Goal: Task Accomplishment & Management: Use online tool/utility

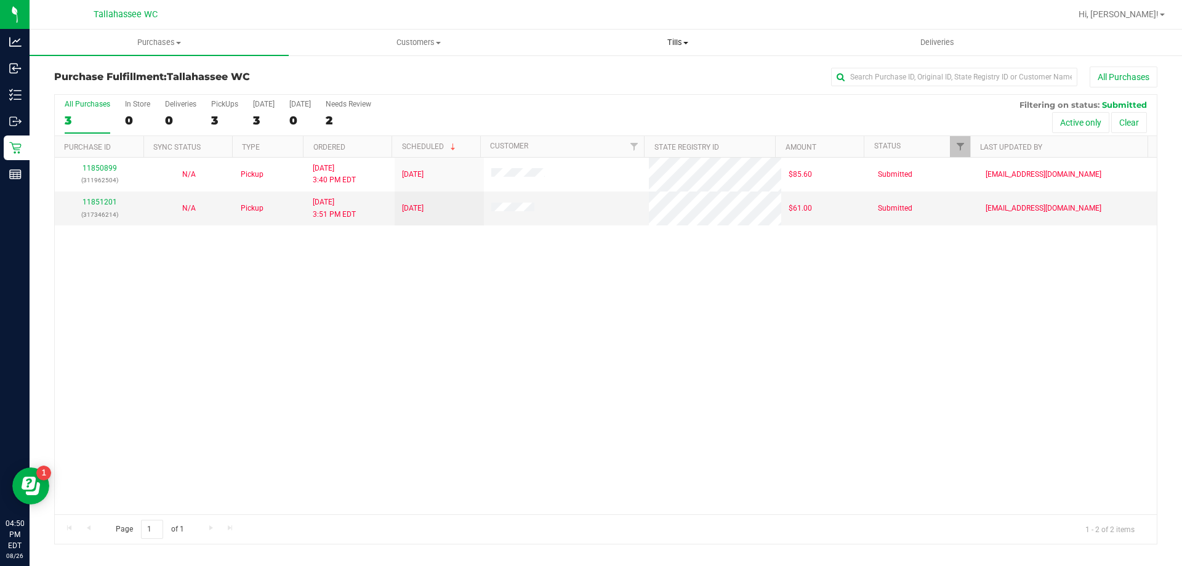
click at [683, 41] on span "Tills" at bounding box center [677, 42] width 258 height 11
click at [593, 74] on span "Manage tills" at bounding box center [589, 74] width 83 height 10
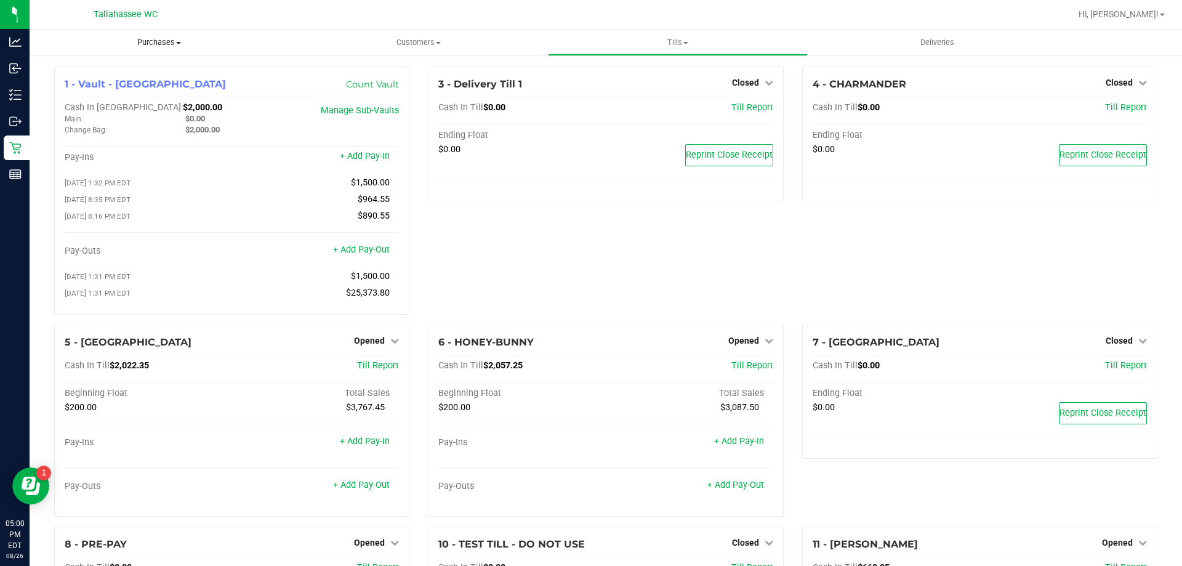
click at [155, 44] on span "Purchases" at bounding box center [159, 42] width 259 height 11
click at [172, 94] on li "Fulfillment" at bounding box center [159, 89] width 259 height 15
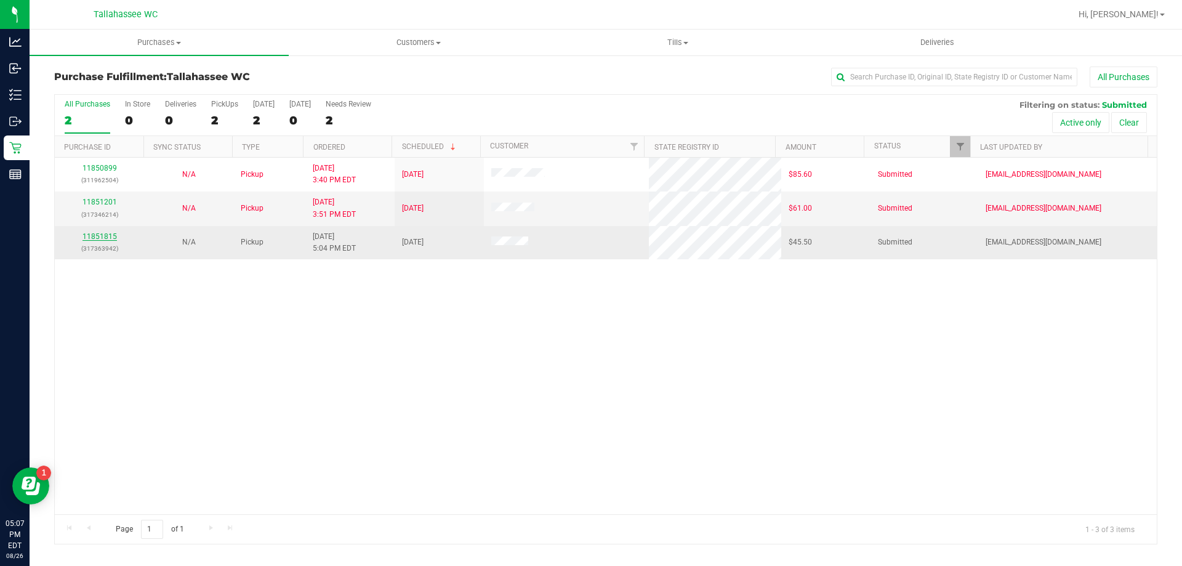
click at [110, 238] on link "11851815" at bounding box center [99, 236] width 34 height 9
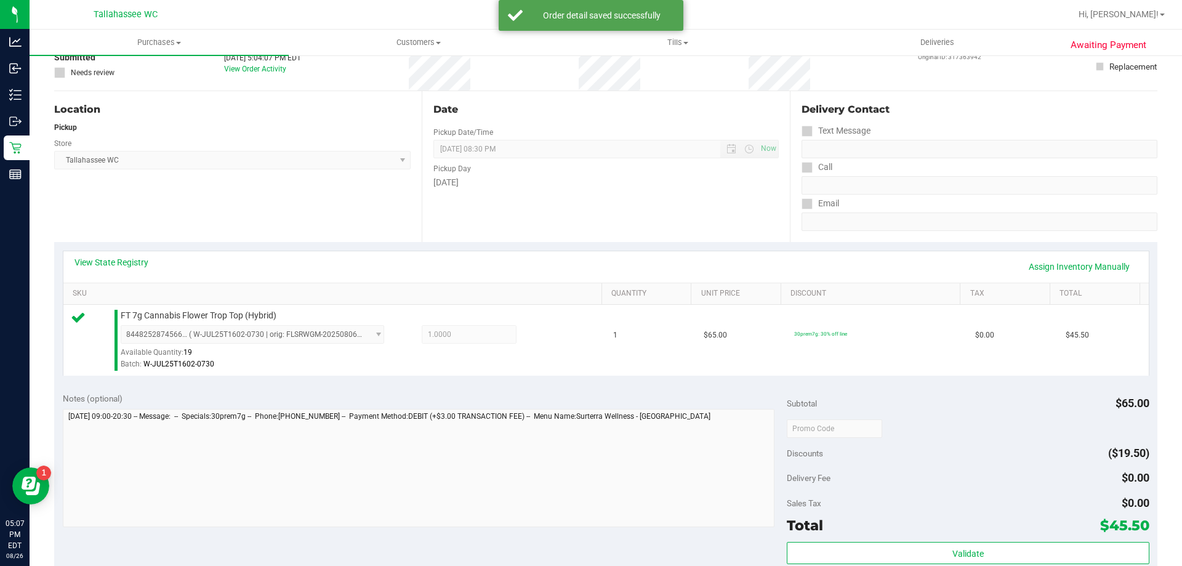
scroll to position [185, 0]
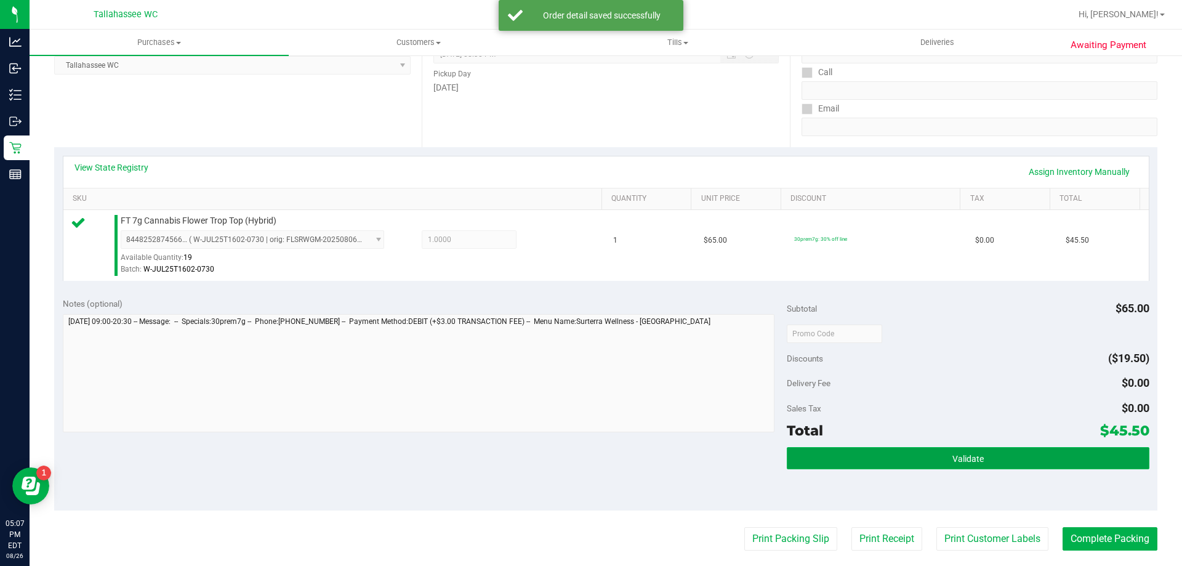
click at [983, 461] on button "Validate" at bounding box center [968, 458] width 362 height 22
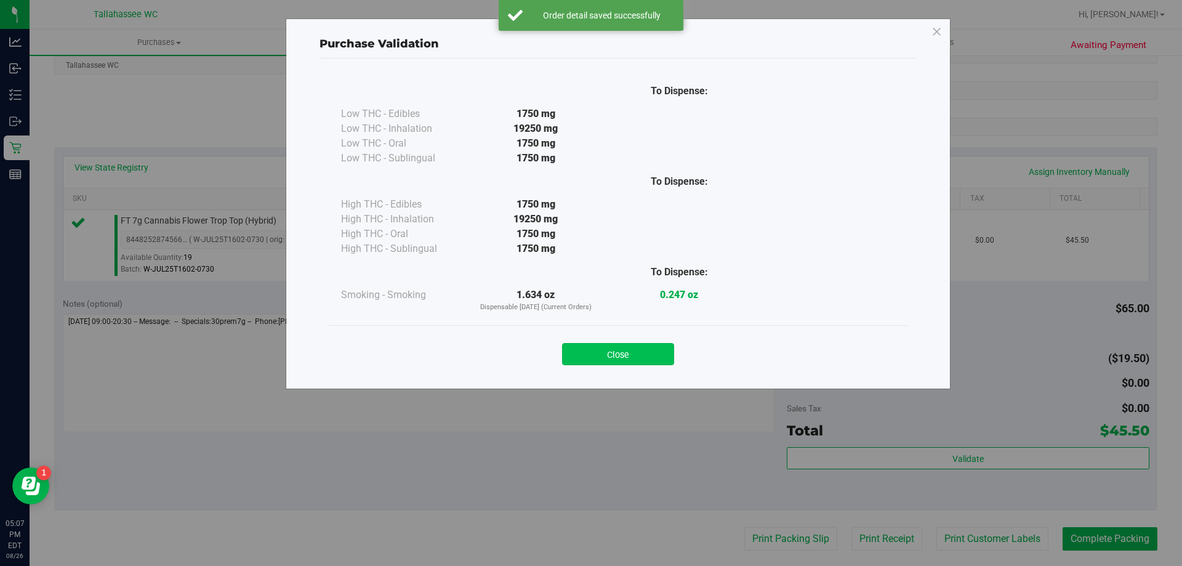
click at [622, 358] on button "Close" at bounding box center [618, 354] width 112 height 22
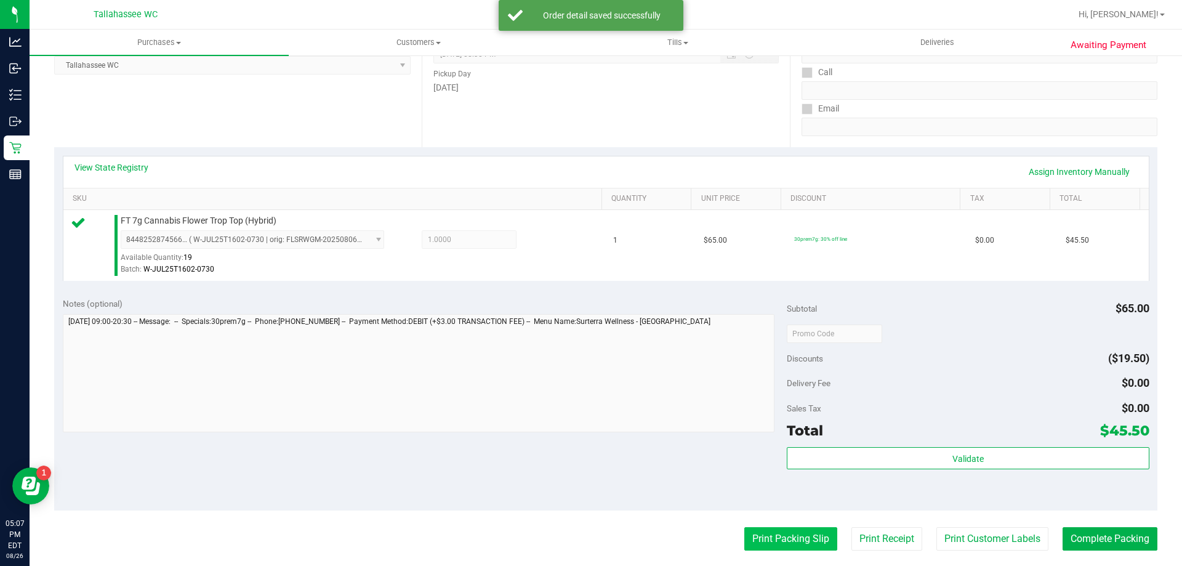
click at [761, 535] on button "Print Packing Slip" at bounding box center [790, 538] width 93 height 23
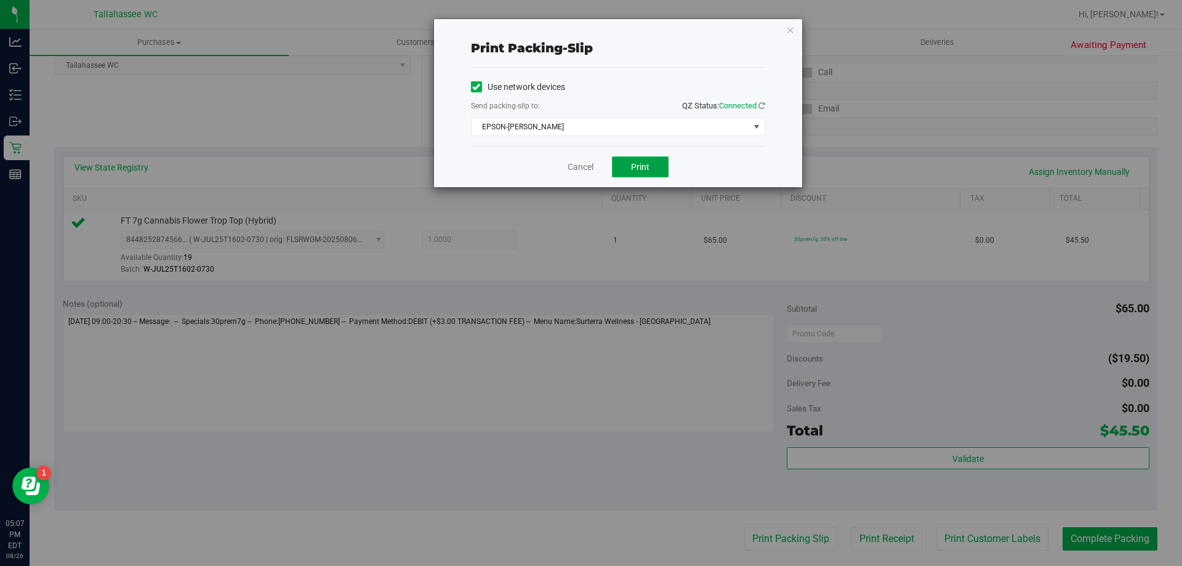
click at [627, 169] on button "Print" at bounding box center [640, 166] width 57 height 21
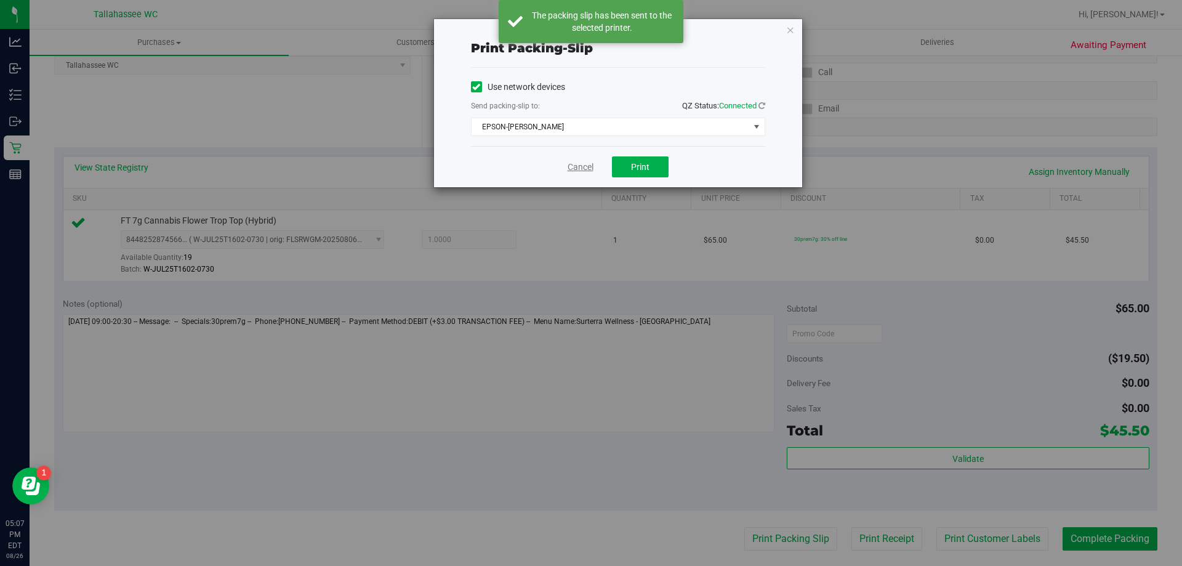
click at [590, 165] on link "Cancel" at bounding box center [581, 167] width 26 height 13
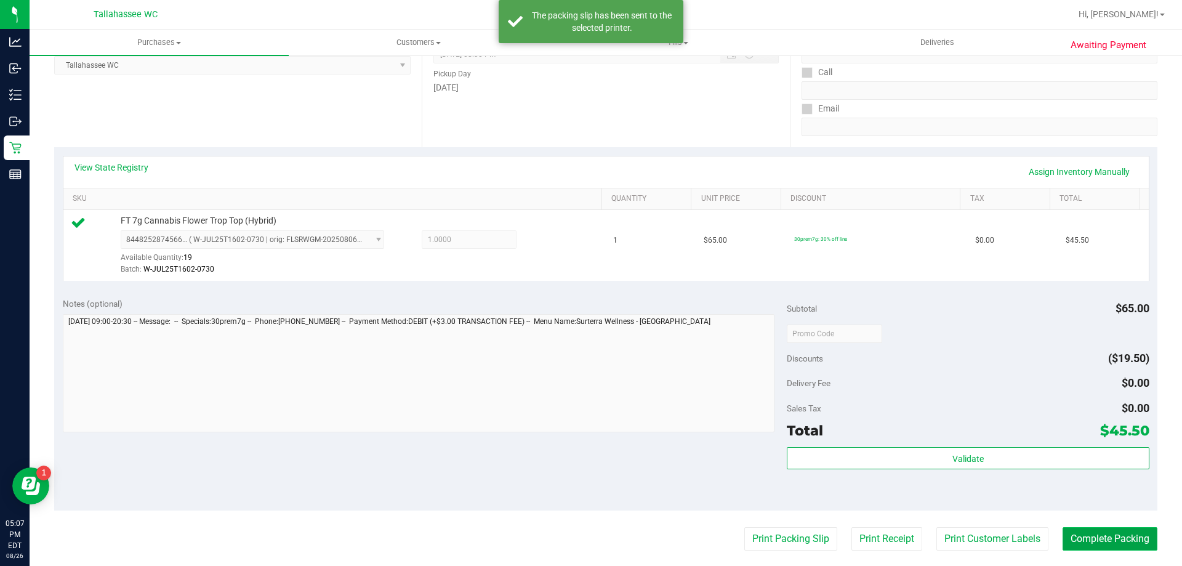
click at [1079, 540] on button "Complete Packing" at bounding box center [1109, 538] width 95 height 23
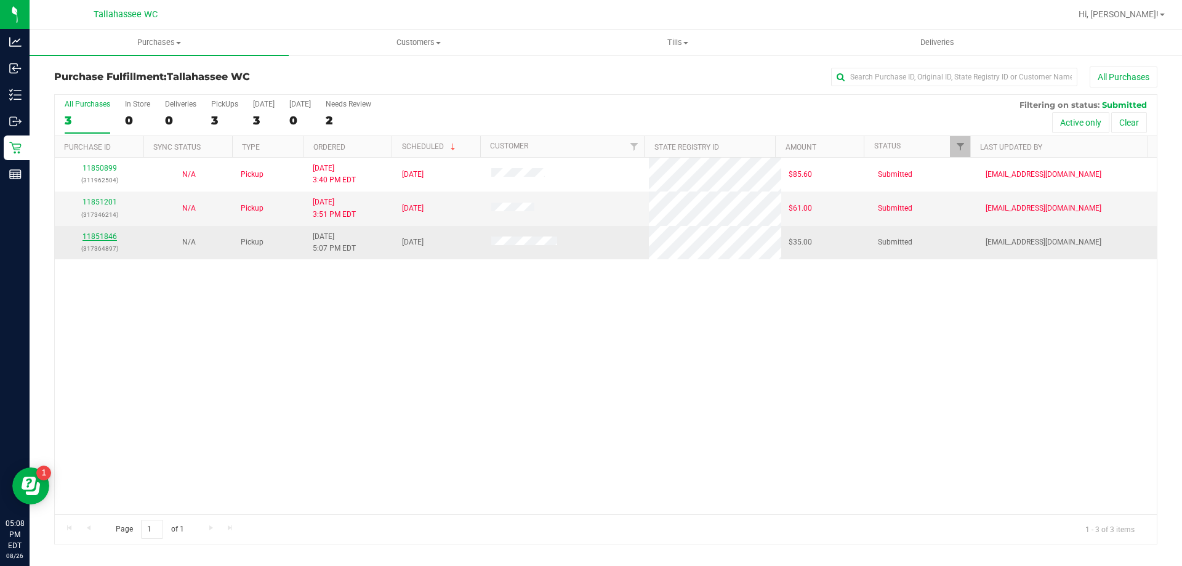
click at [98, 235] on link "11851846" at bounding box center [99, 236] width 34 height 9
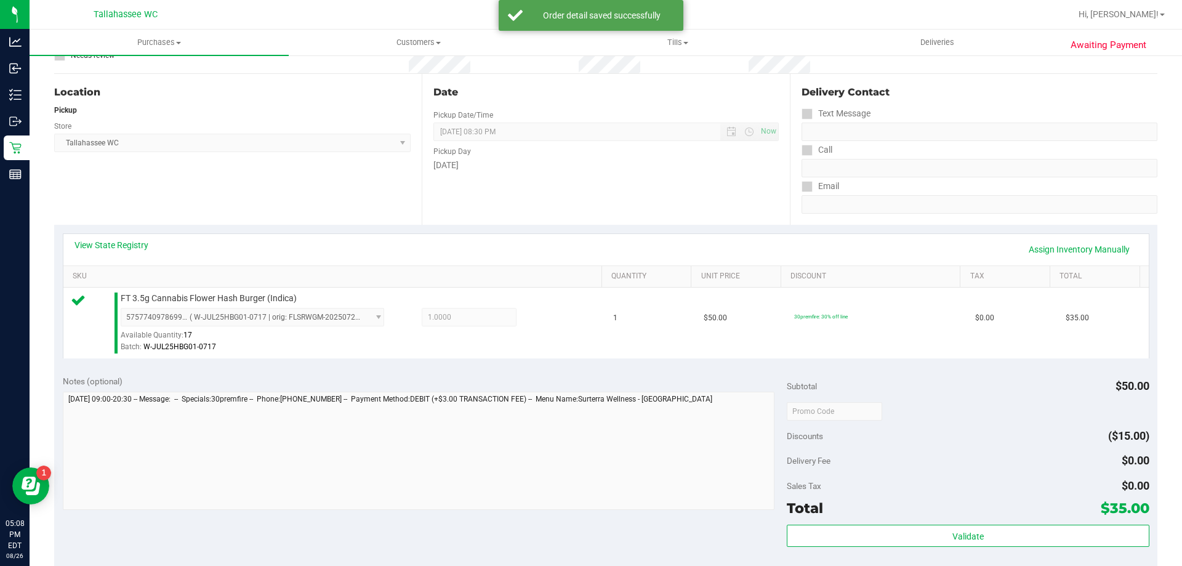
scroll to position [185, 0]
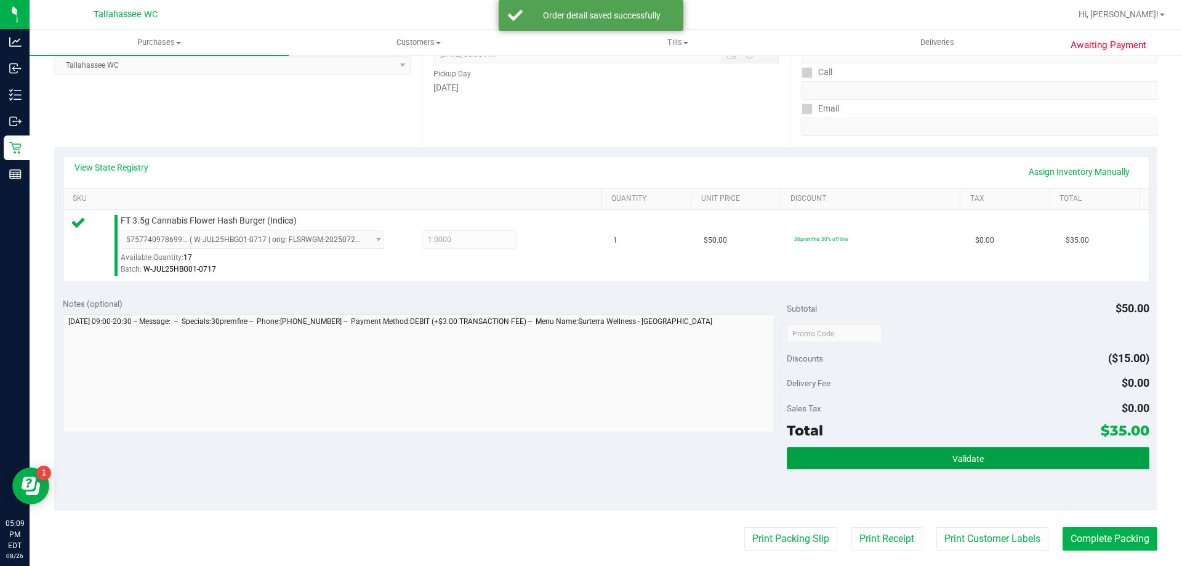
click at [946, 464] on button "Validate" at bounding box center [968, 458] width 362 height 22
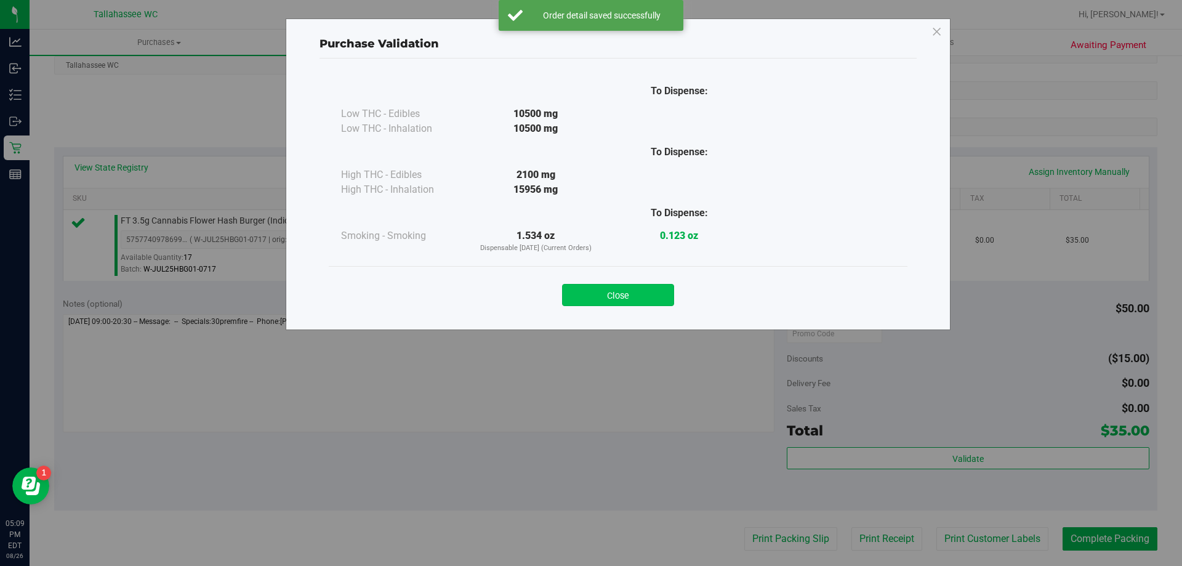
click at [635, 305] on button "Close" at bounding box center [618, 295] width 112 height 22
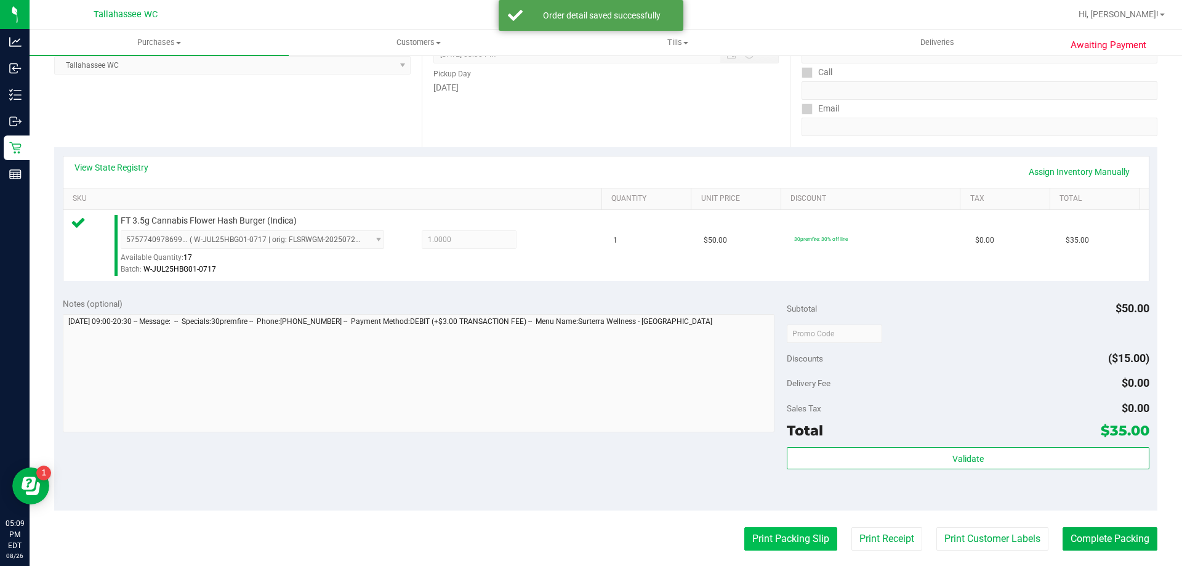
click at [759, 545] on button "Print Packing Slip" at bounding box center [790, 538] width 93 height 23
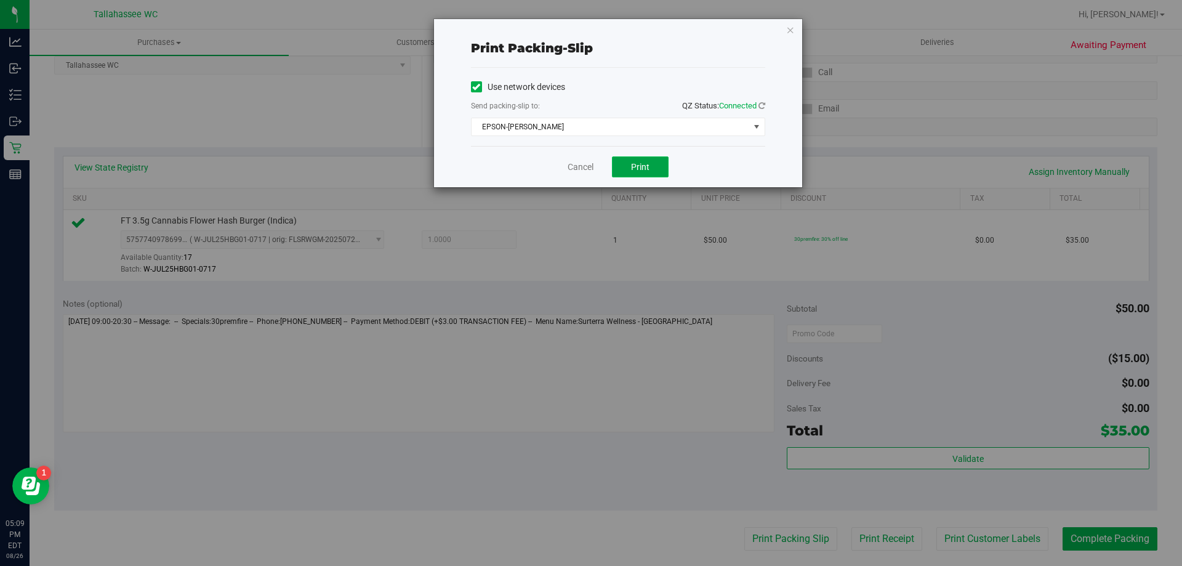
click at [648, 167] on span "Print" at bounding box center [640, 167] width 18 height 10
click at [572, 167] on link "Cancel" at bounding box center [581, 167] width 26 height 13
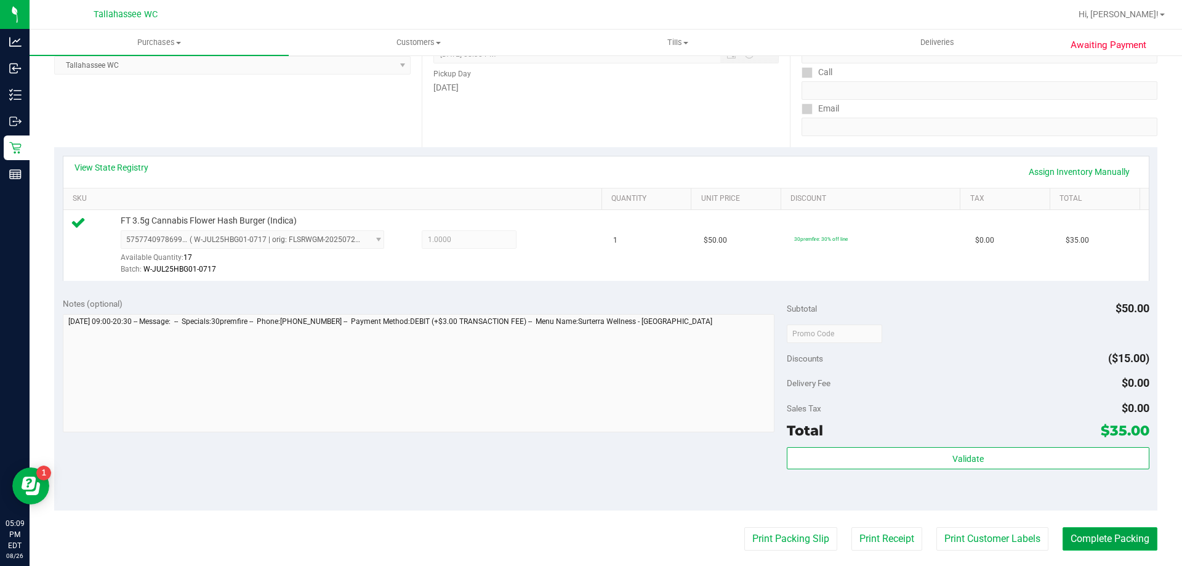
click at [1142, 537] on button "Complete Packing" at bounding box center [1109, 538] width 95 height 23
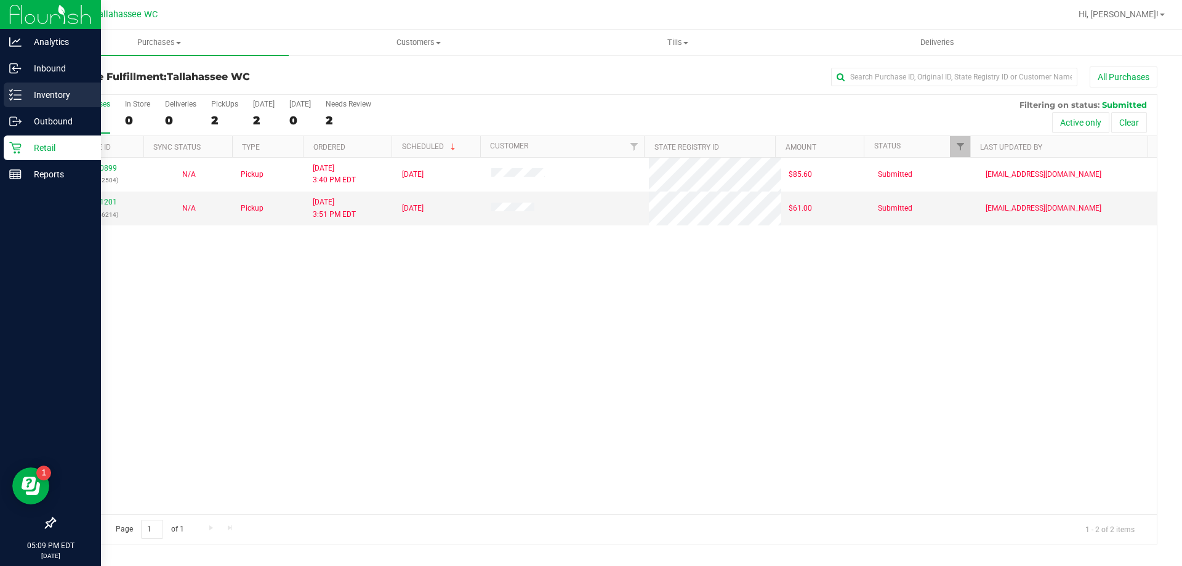
click at [14, 99] on line at bounding box center [17, 99] width 7 height 0
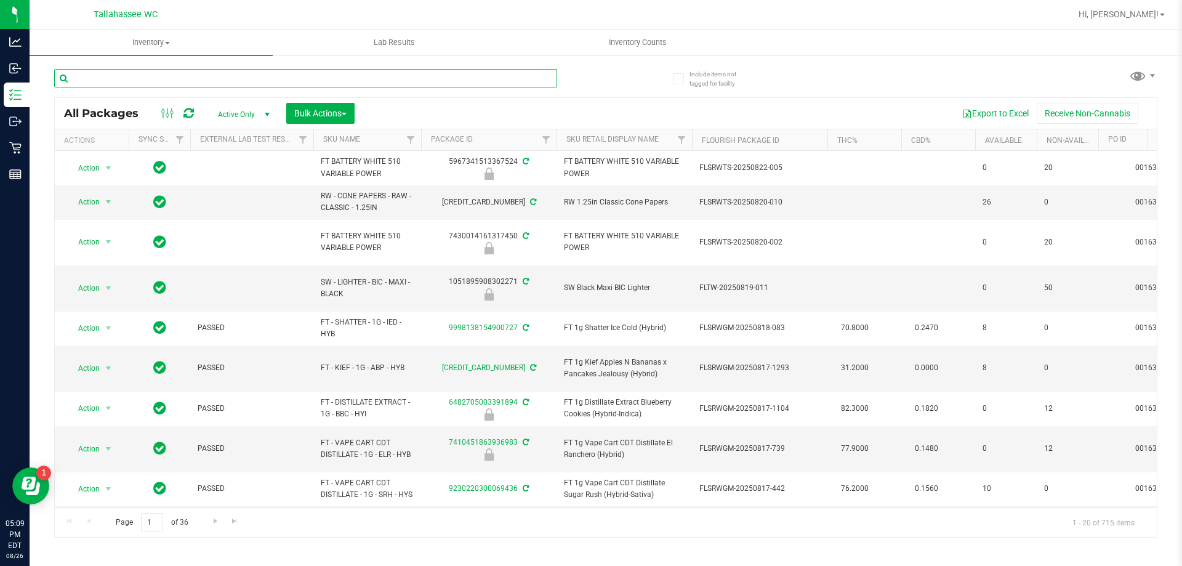
click at [169, 84] on input "text" at bounding box center [305, 78] width 503 height 18
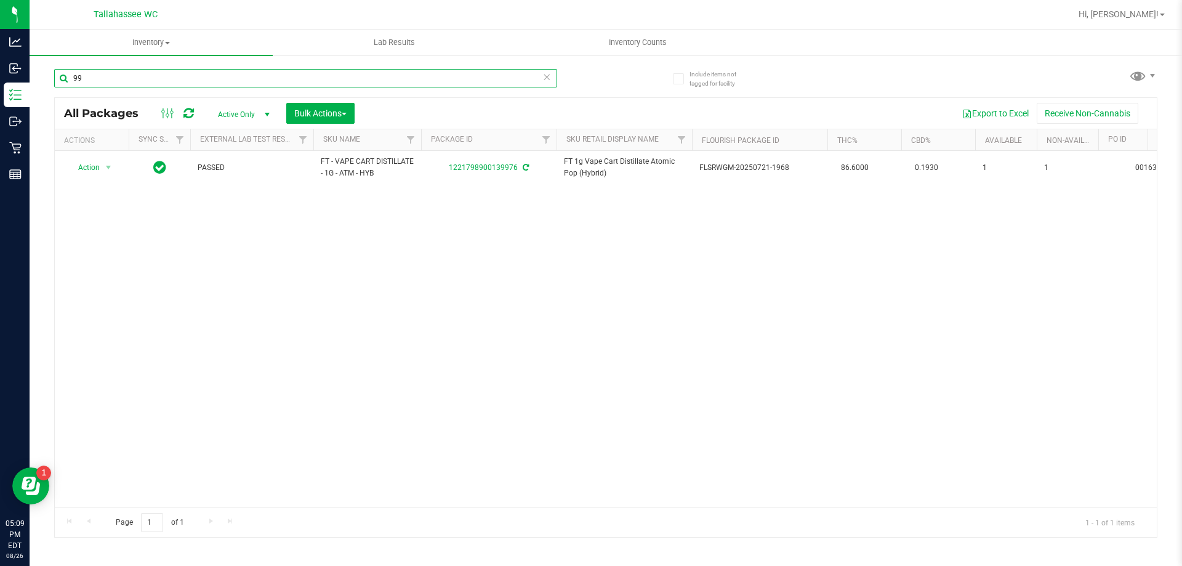
type input "9"
type input "8"
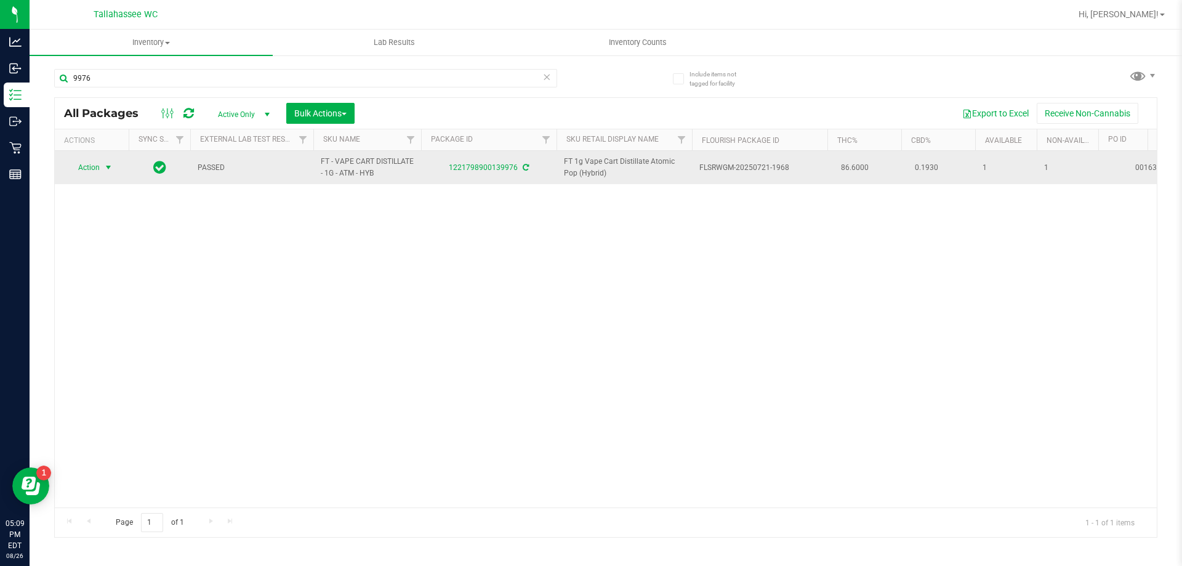
click at [110, 167] on span "select" at bounding box center [108, 168] width 10 height 10
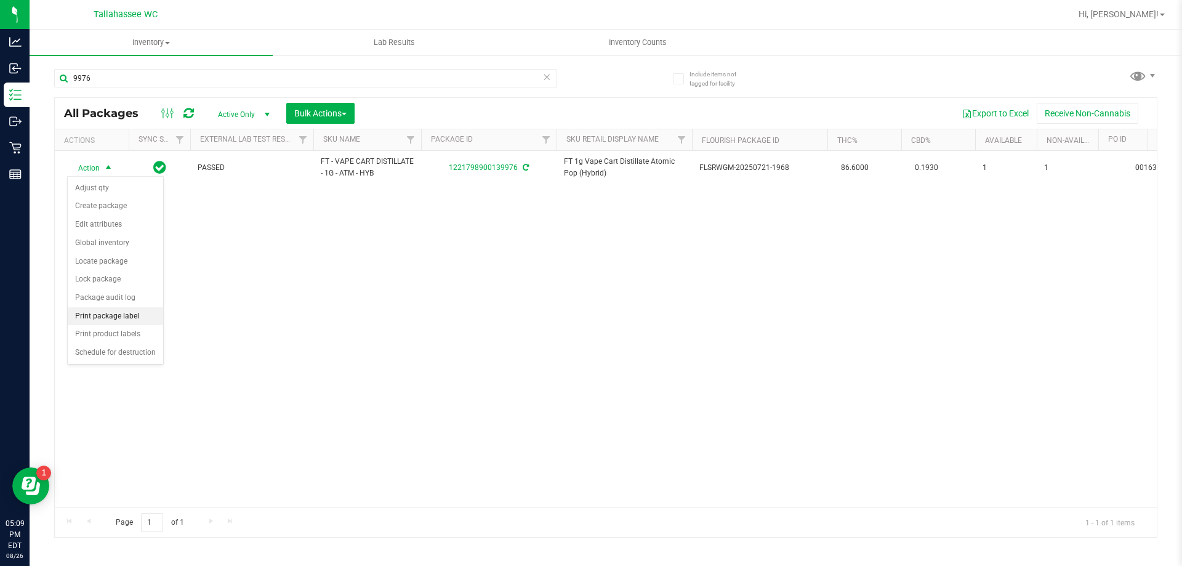
click at [146, 314] on li "Print package label" at bounding box center [115, 316] width 95 height 18
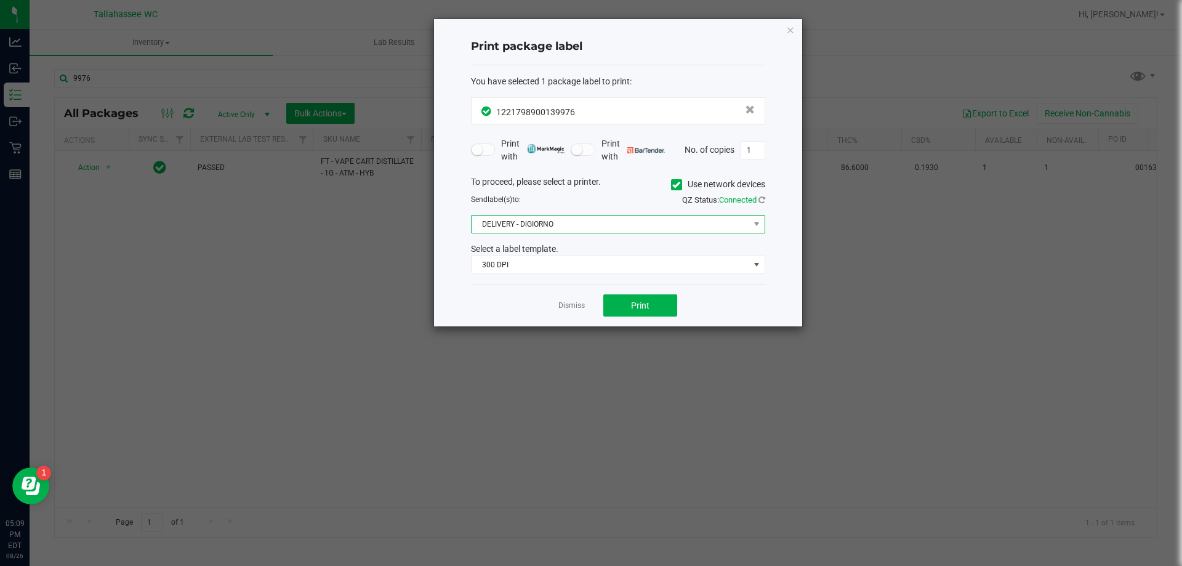
click at [643, 225] on span "DELIVERY - DiGIORNO" at bounding box center [611, 223] width 278 height 17
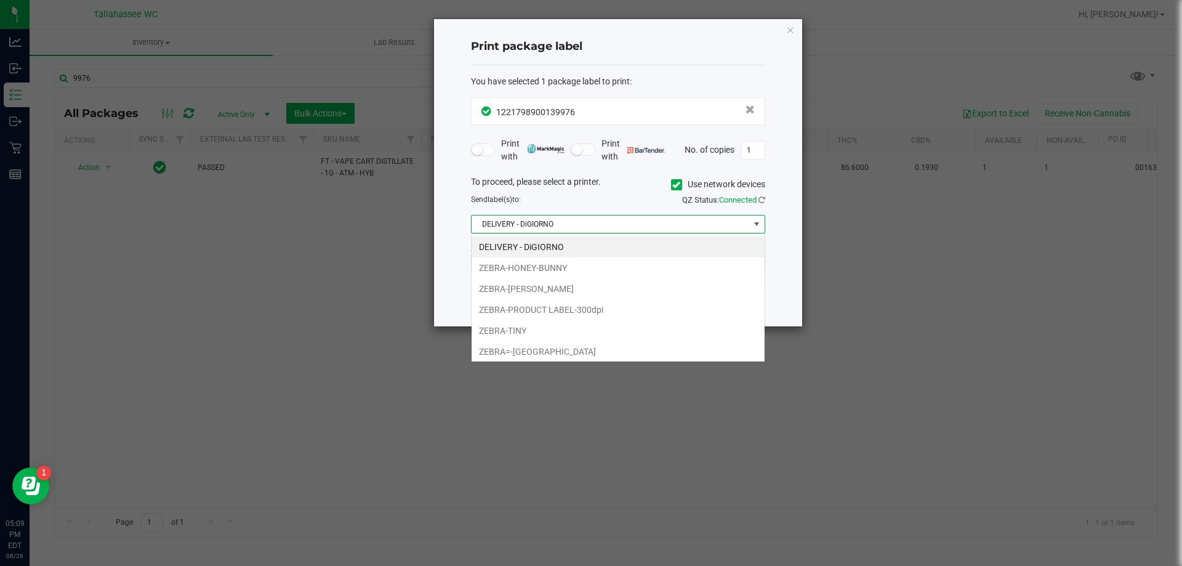
scroll to position [18, 294]
click at [592, 283] on li "ZEBRA-[PERSON_NAME]" at bounding box center [618, 288] width 293 height 21
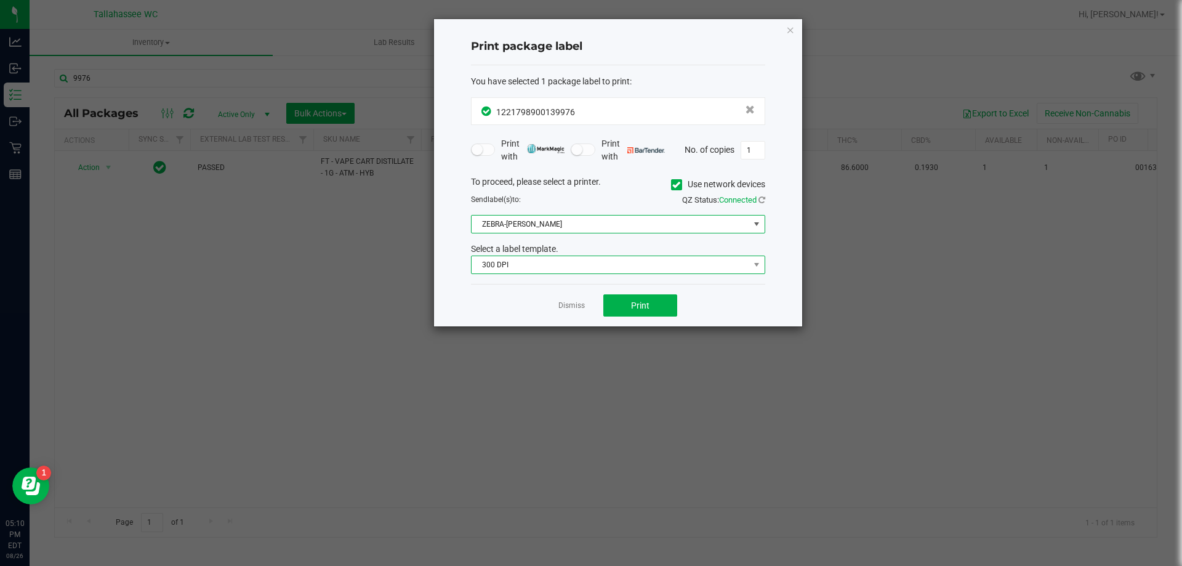
click at [603, 267] on span "300 DPI" at bounding box center [611, 264] width 278 height 17
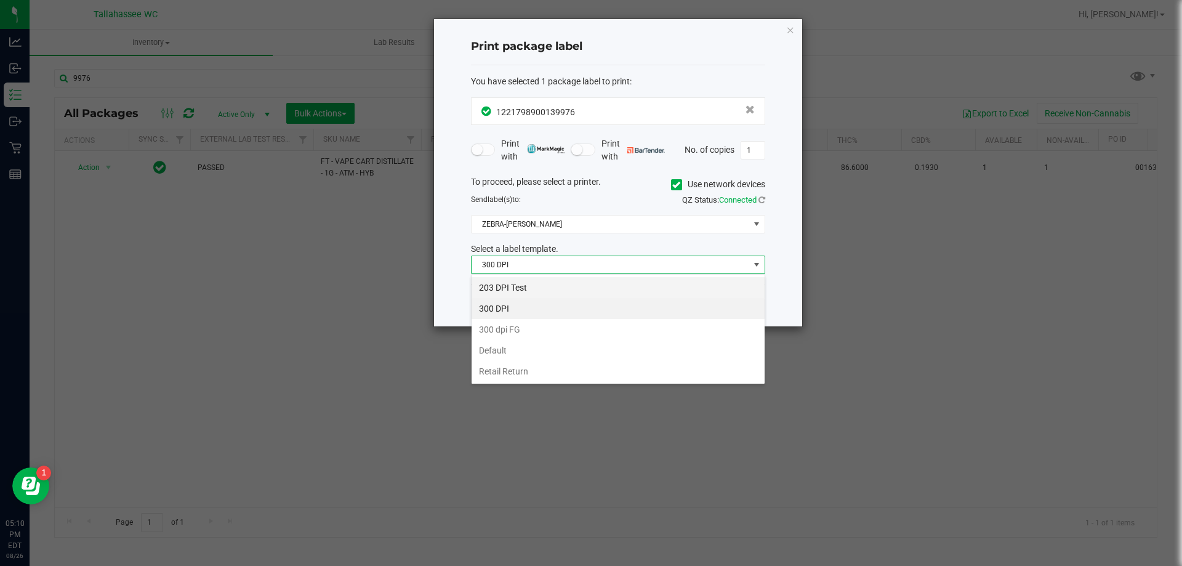
click at [592, 286] on li "203 DPI Test" at bounding box center [618, 287] width 293 height 21
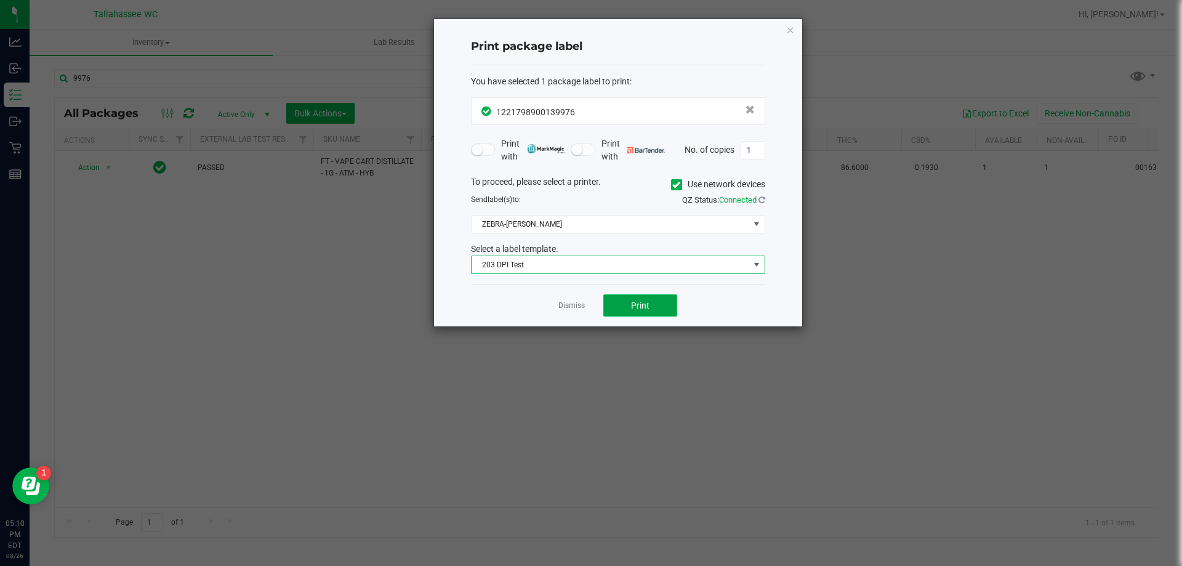
click at [612, 300] on button "Print" at bounding box center [640, 305] width 74 height 22
click at [564, 307] on link "Dismiss" at bounding box center [571, 305] width 26 height 10
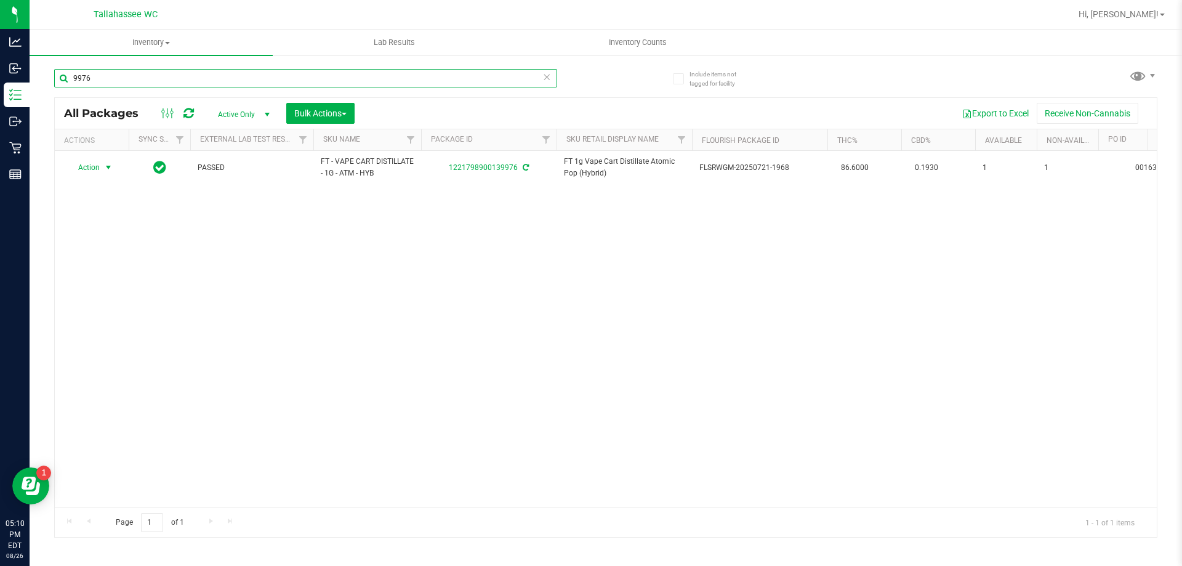
click at [204, 73] on input "9976" at bounding box center [305, 78] width 503 height 18
click at [203, 73] on input "9976" at bounding box center [305, 78] width 503 height 18
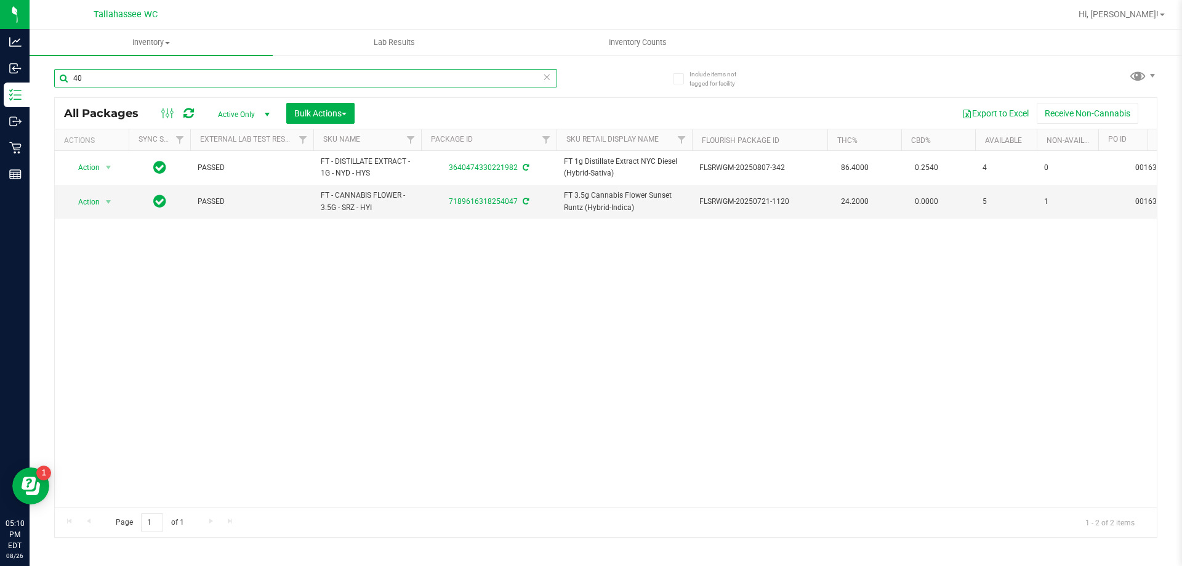
type input "4"
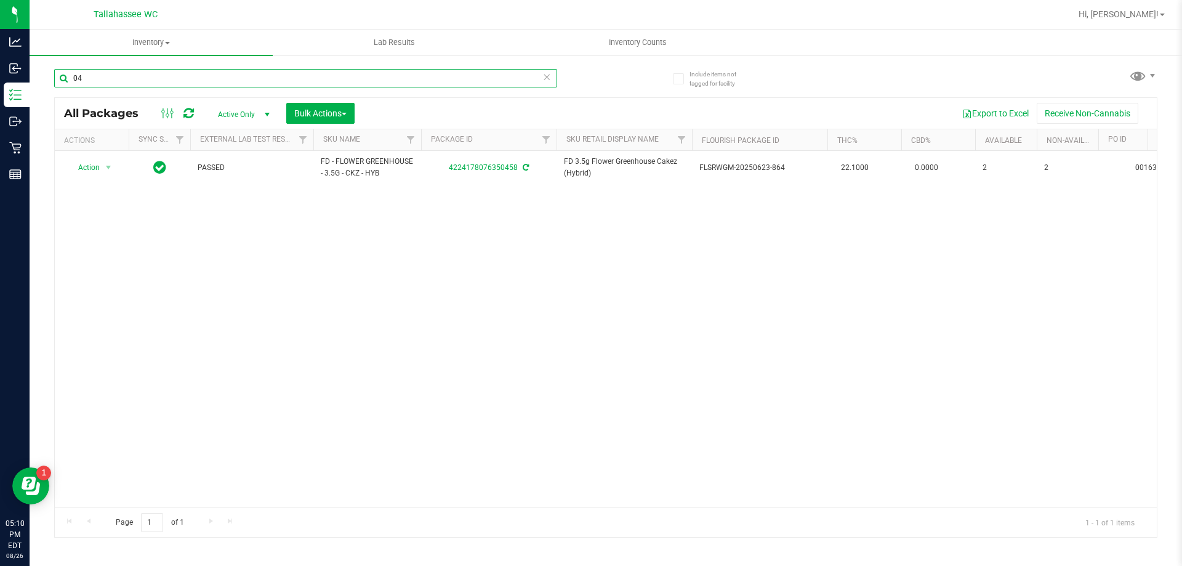
type input "0"
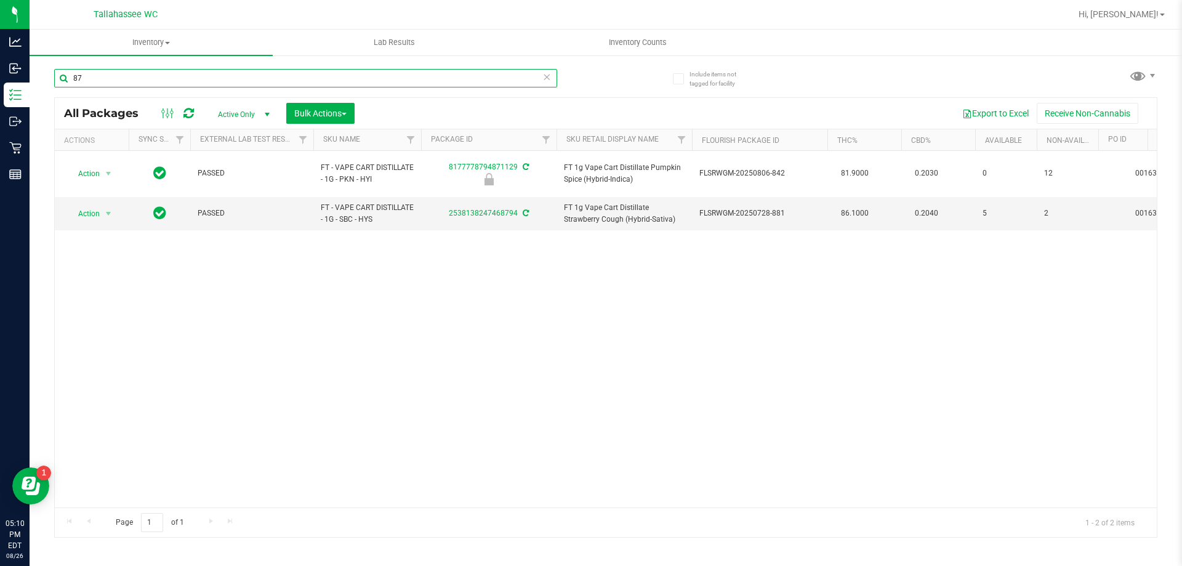
type input "8"
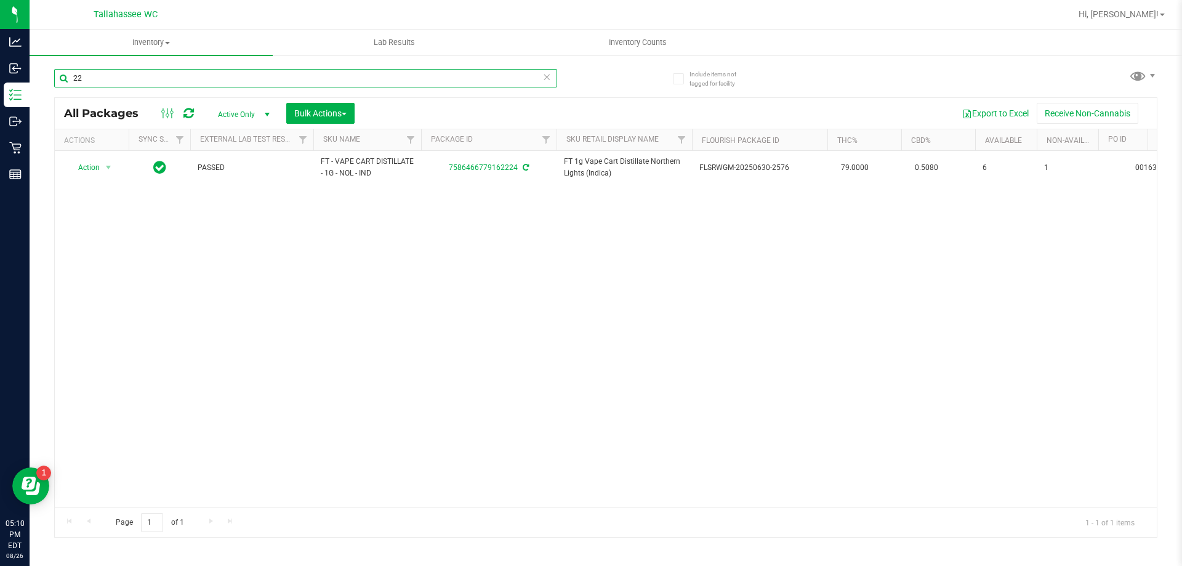
type input "2"
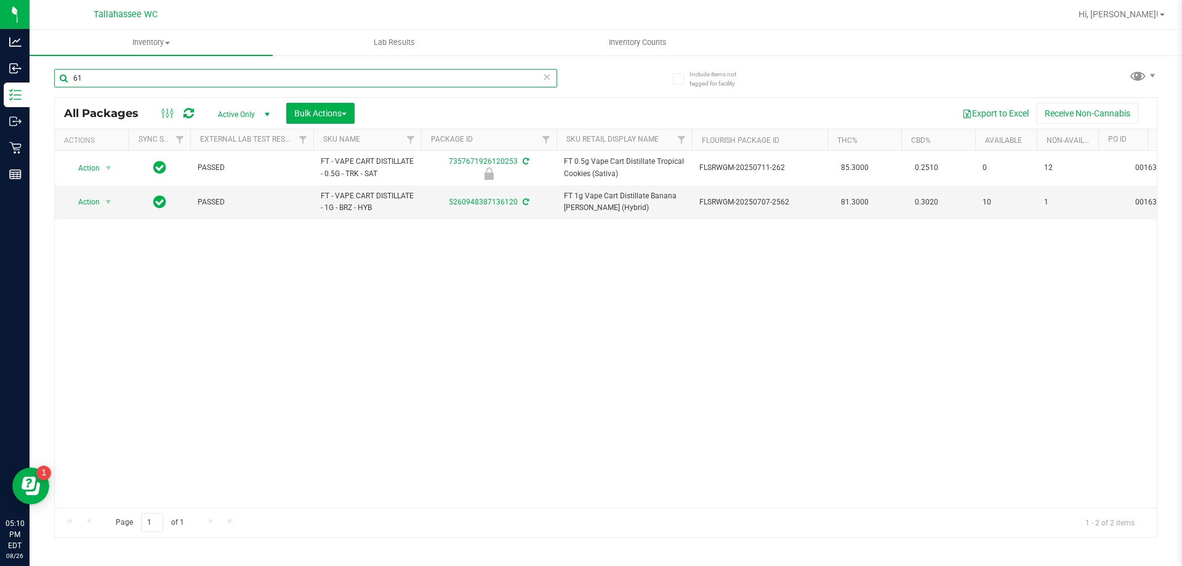
type input "6"
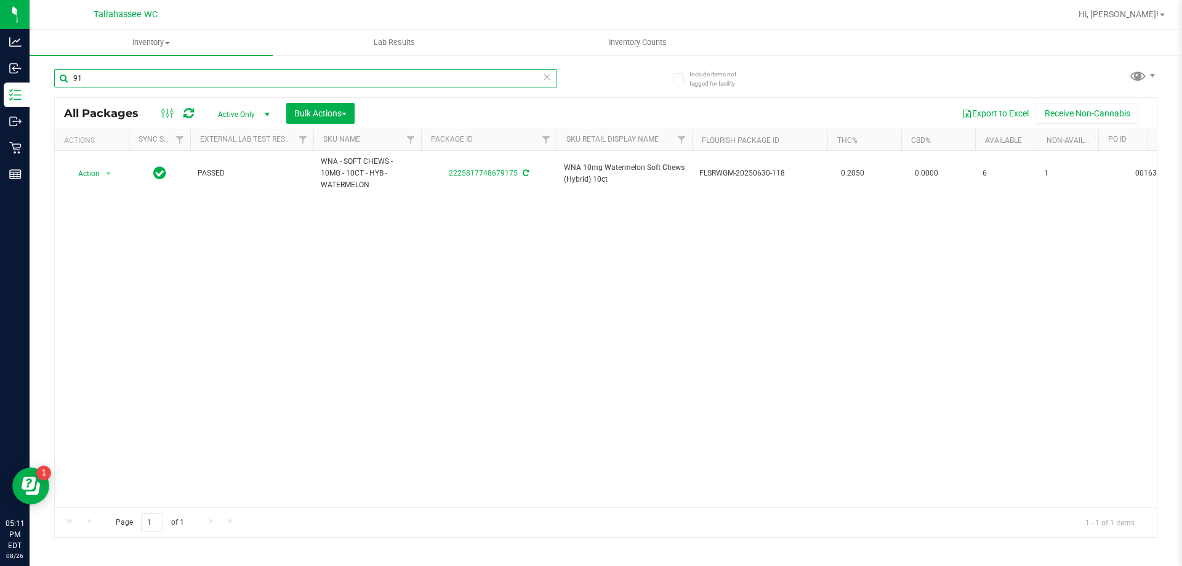
type input "9"
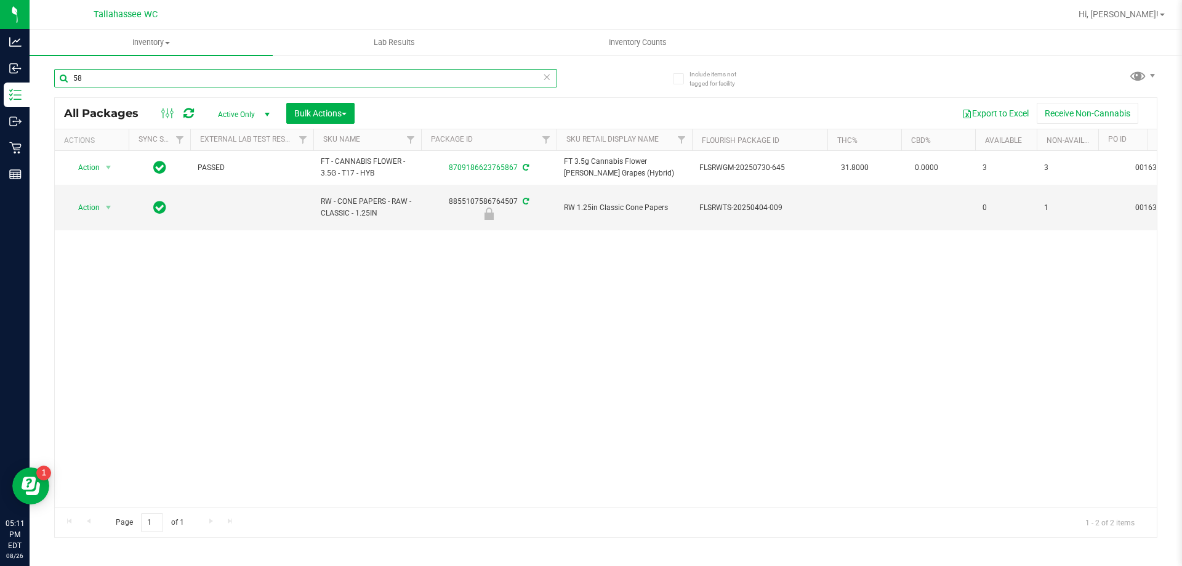
type input "5"
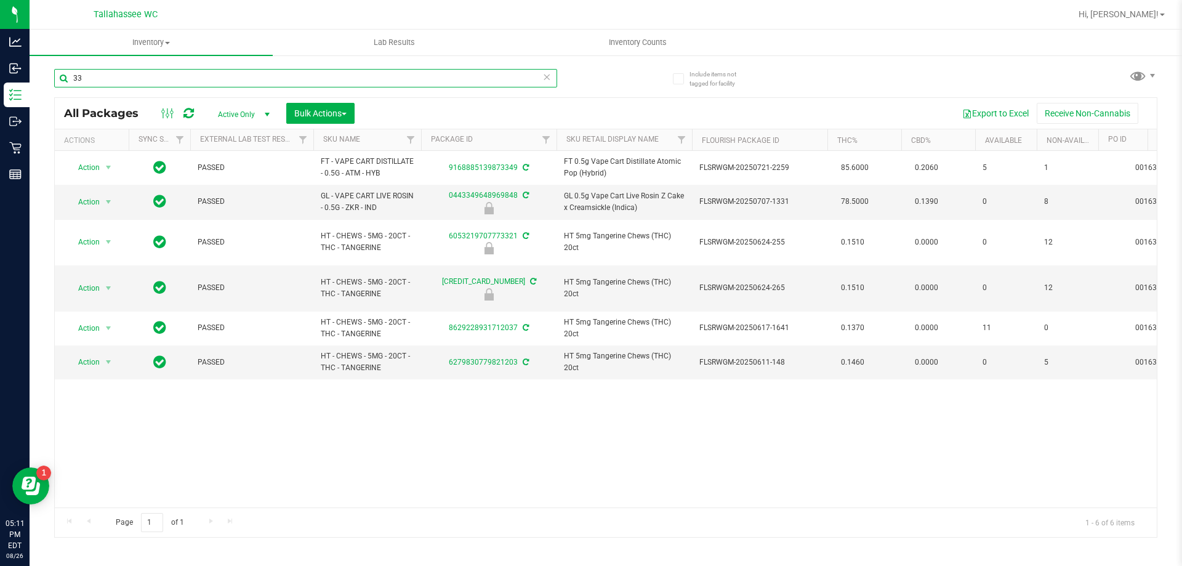
type input "3"
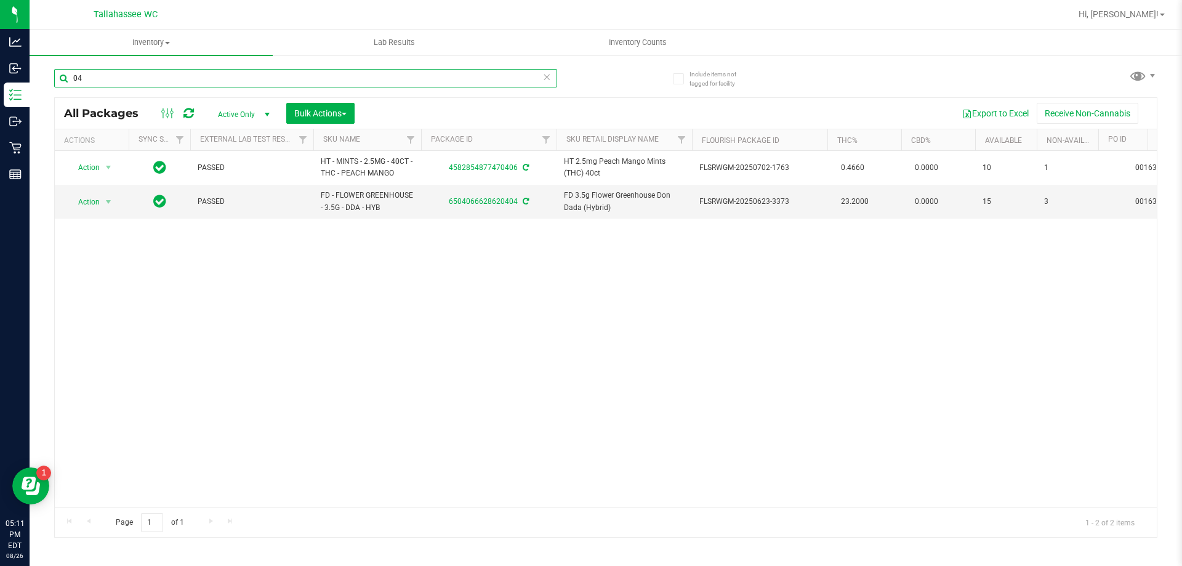
type input "0"
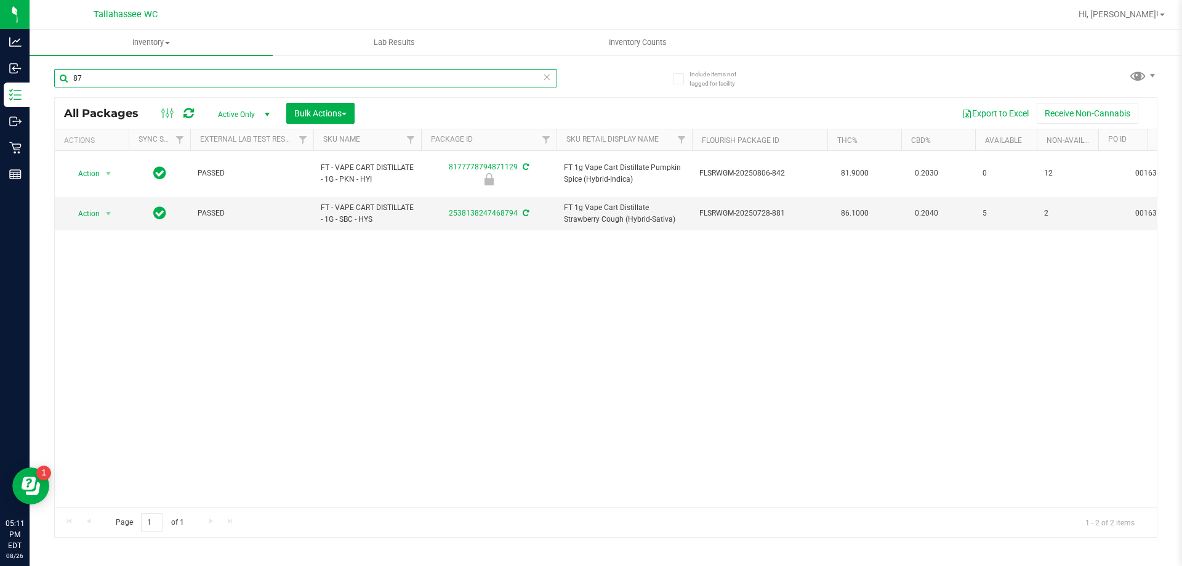
type input "8"
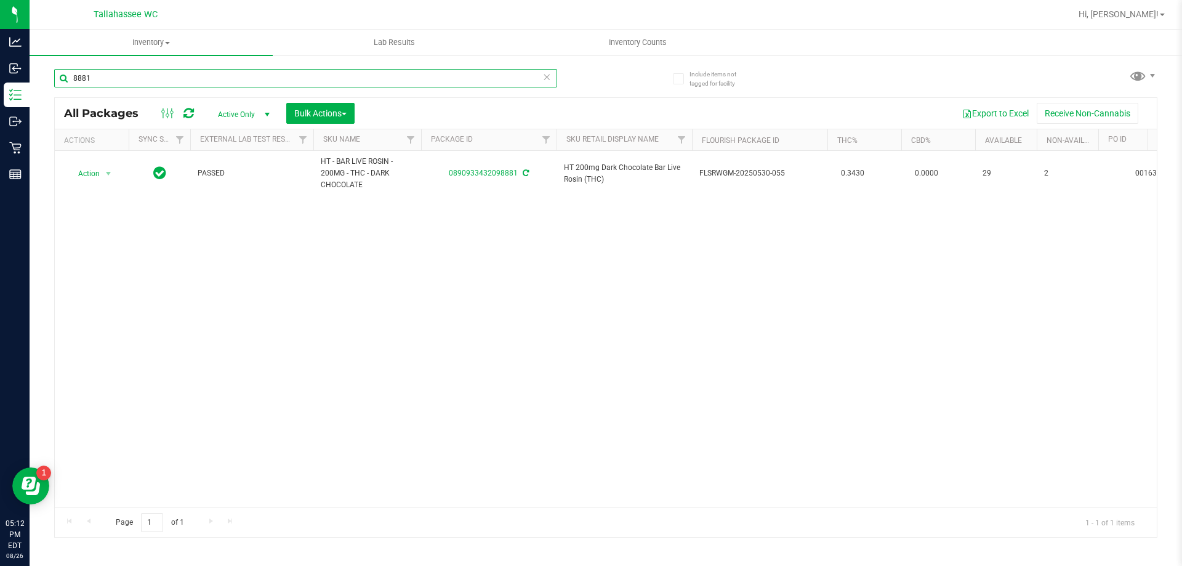
click at [219, 84] on input "8881" at bounding box center [305, 78] width 503 height 18
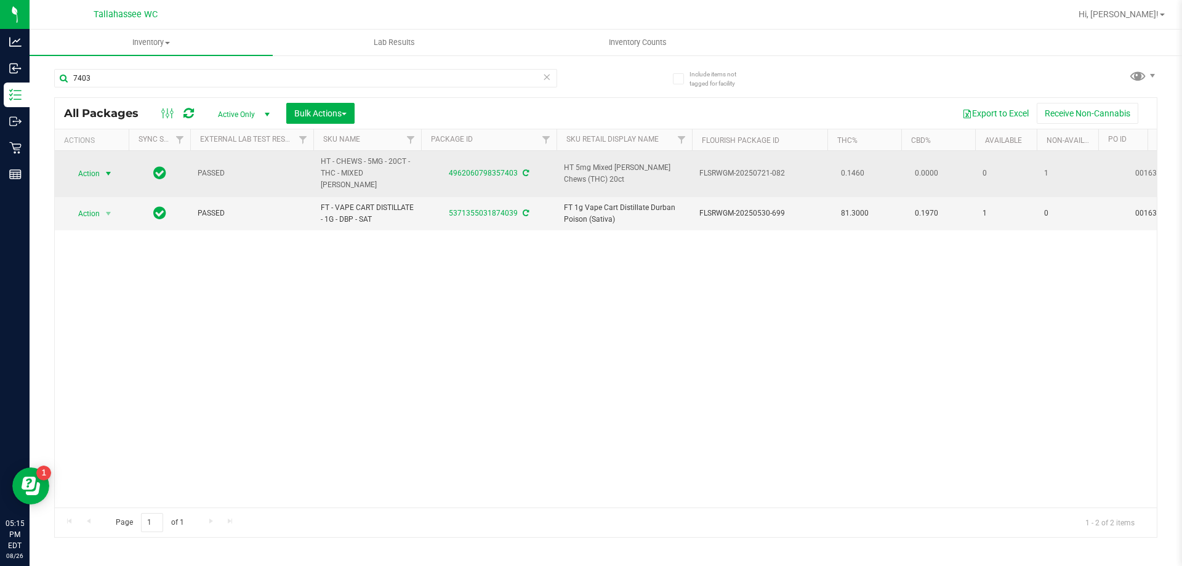
click at [102, 165] on span "select" at bounding box center [108, 173] width 15 height 17
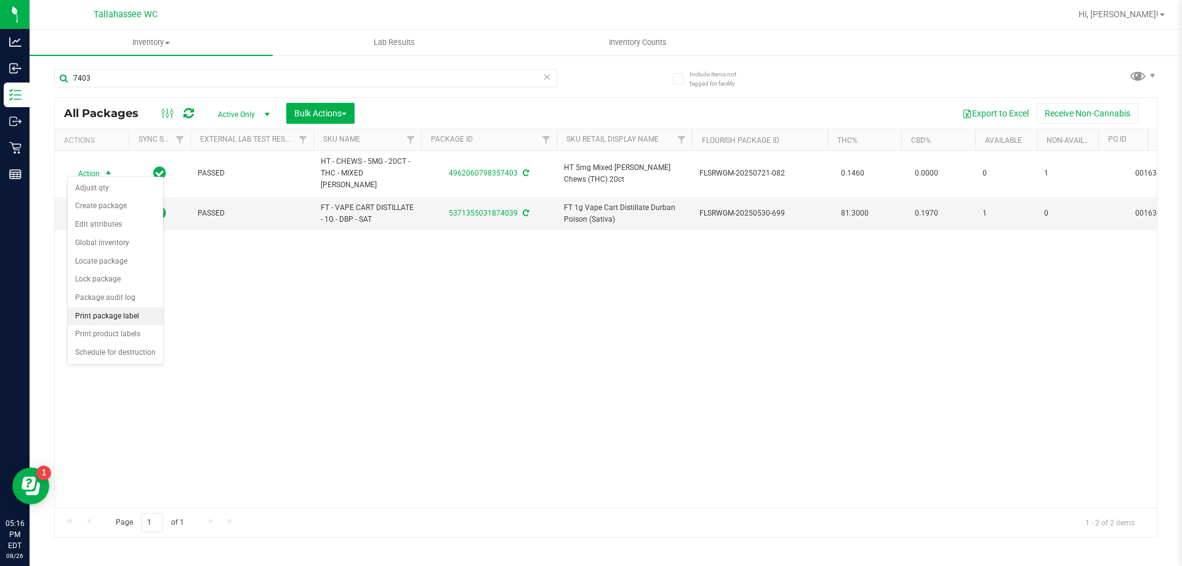
click at [147, 321] on li "Print package label" at bounding box center [115, 316] width 95 height 18
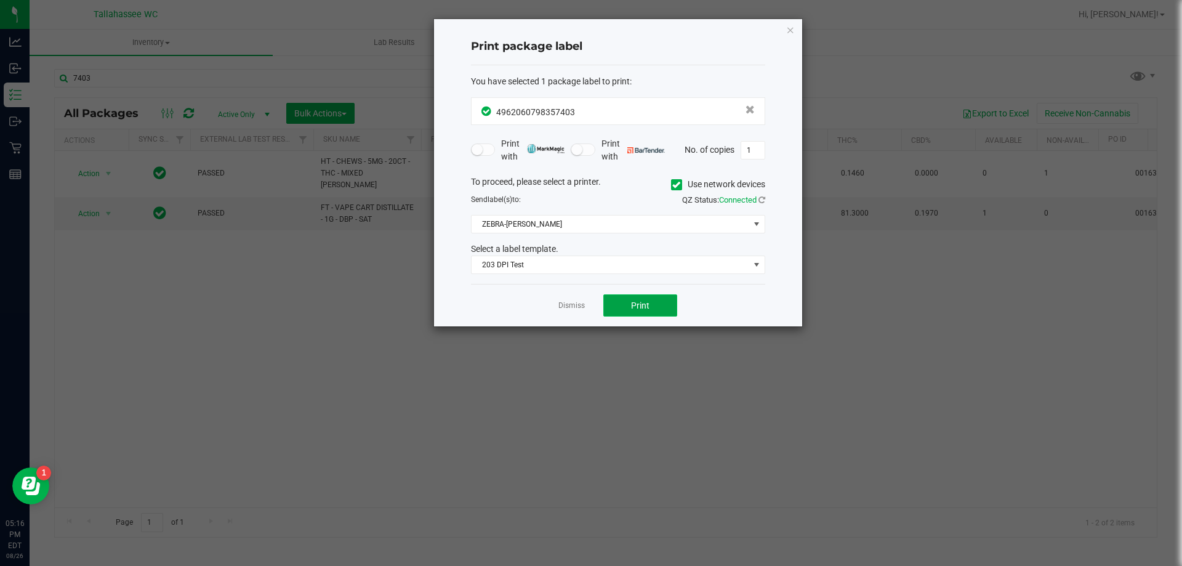
click at [661, 305] on button "Print" at bounding box center [640, 305] width 74 height 22
click at [556, 301] on div "Dismiss Print" at bounding box center [618, 305] width 294 height 42
click at [564, 305] on link "Dismiss" at bounding box center [571, 305] width 26 height 10
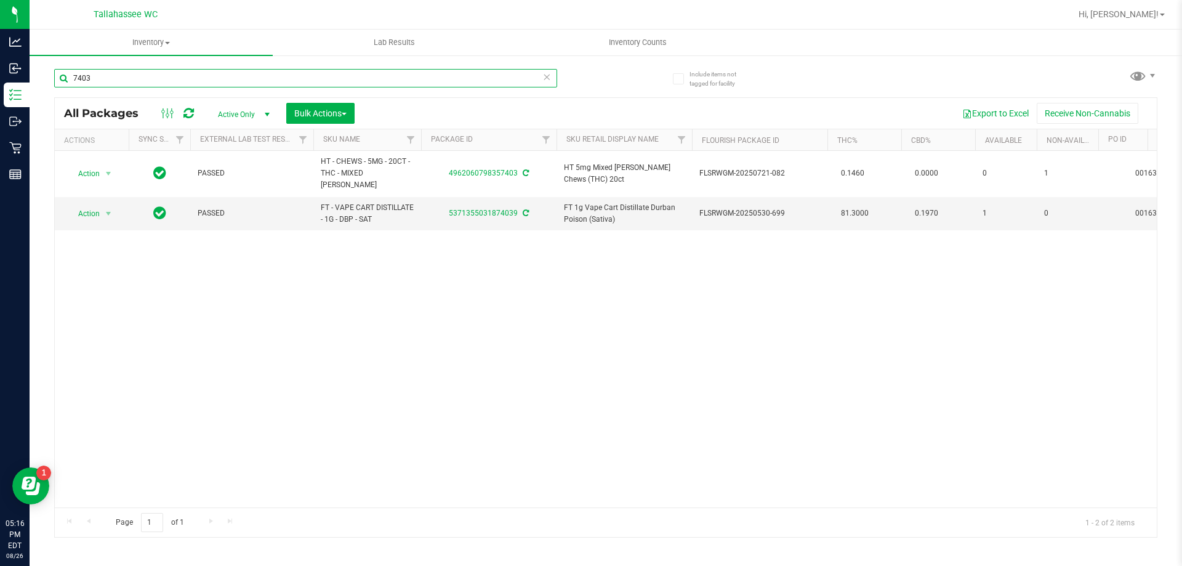
click at [201, 81] on input "7403" at bounding box center [305, 78] width 503 height 18
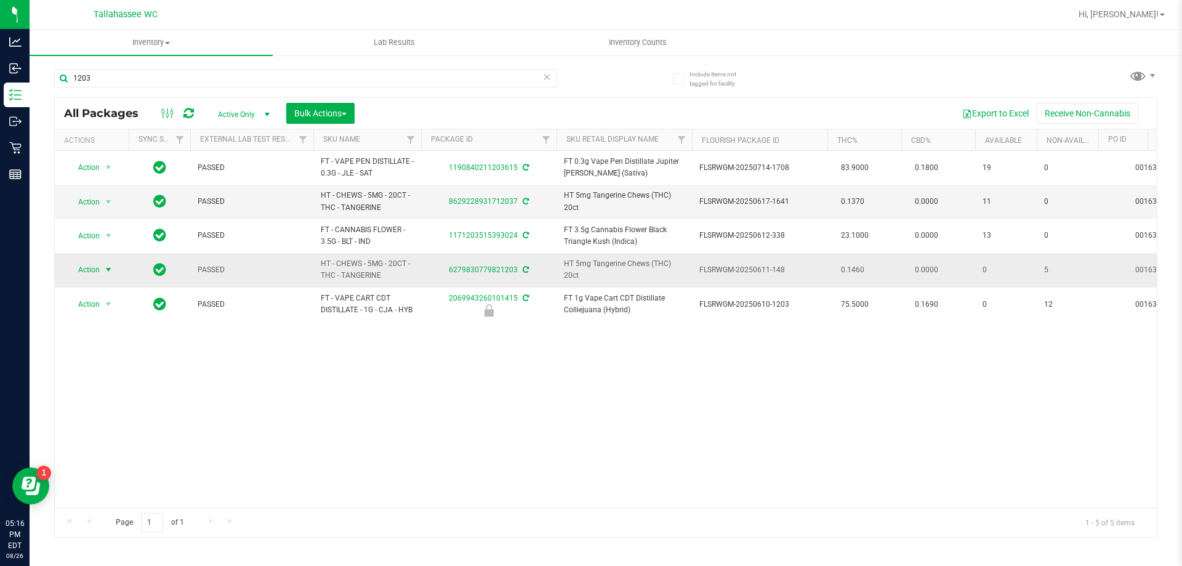
click at [103, 272] on span "select" at bounding box center [108, 270] width 10 height 10
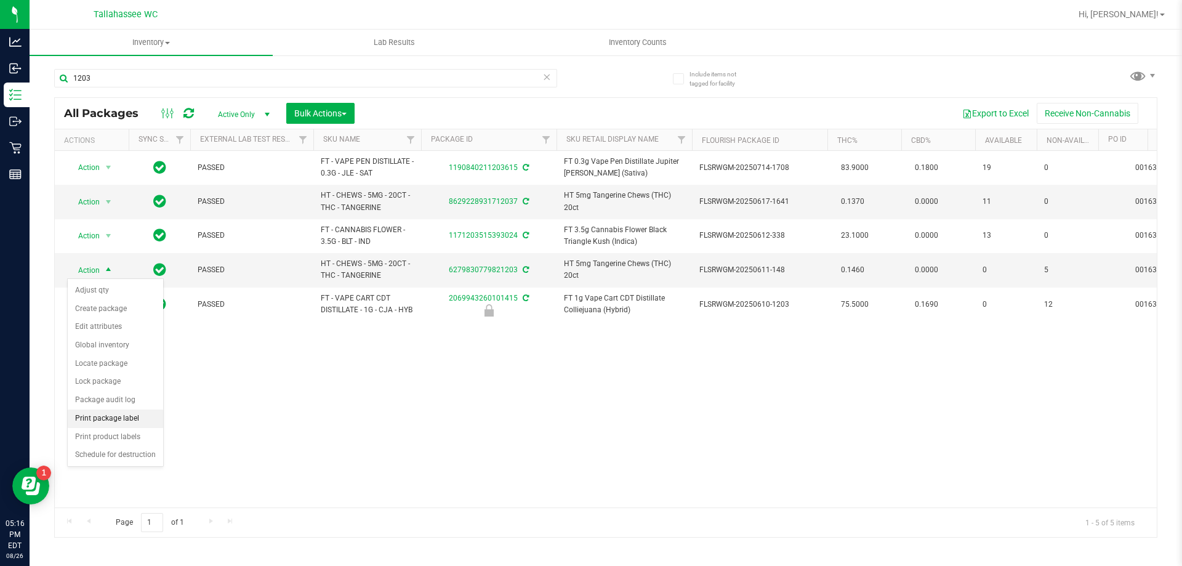
click at [118, 424] on li "Print package label" at bounding box center [115, 418] width 95 height 18
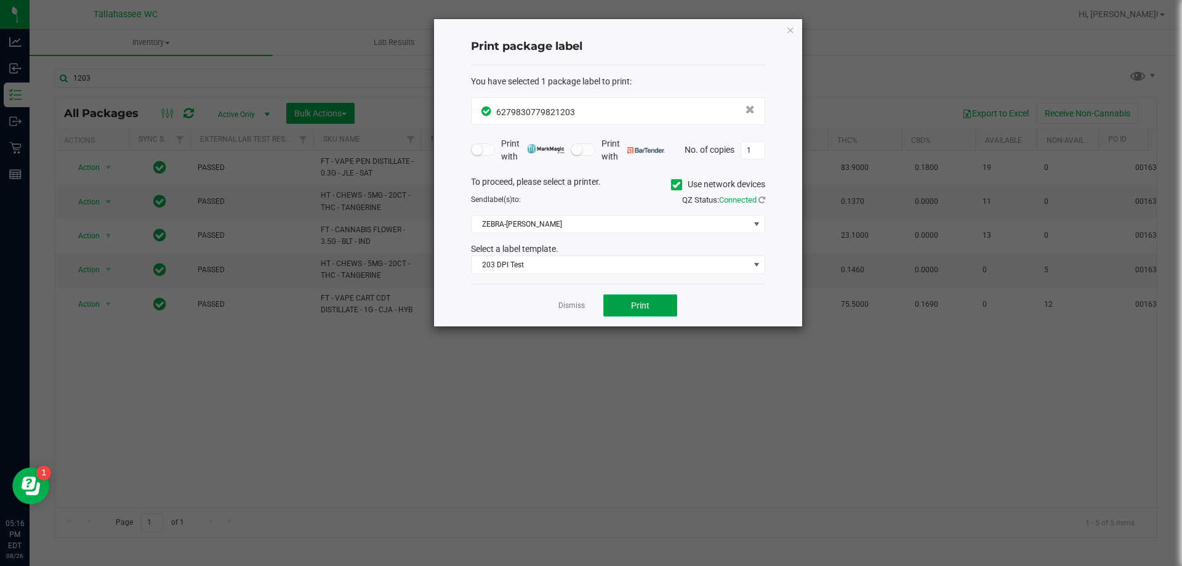
click at [648, 297] on button "Print" at bounding box center [640, 305] width 74 height 22
drag, startPoint x: 568, startPoint y: 305, endPoint x: 489, endPoint y: 236, distance: 105.1
click at [568, 305] on link "Dismiss" at bounding box center [571, 305] width 26 height 10
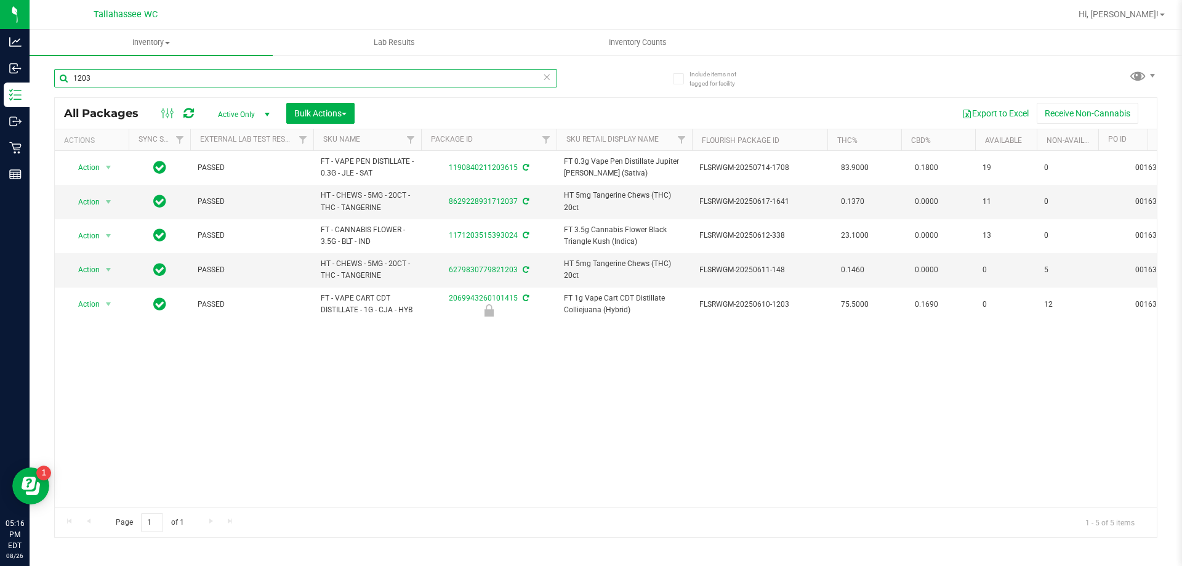
click at [391, 76] on input "1203" at bounding box center [305, 78] width 503 height 18
click at [390, 76] on input "1203" at bounding box center [305, 78] width 503 height 18
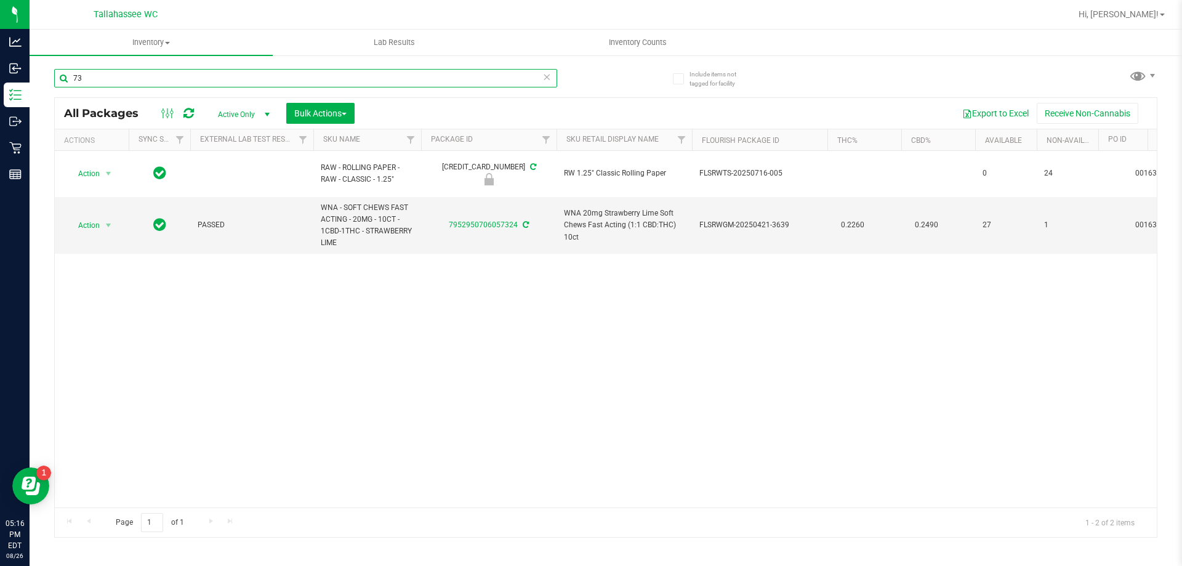
type input "7"
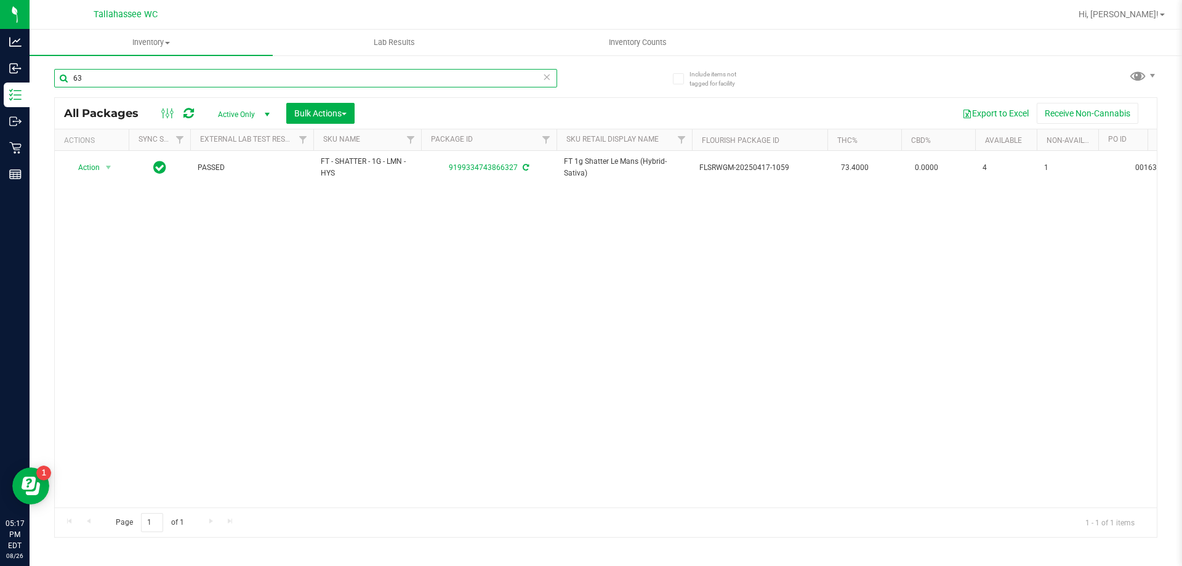
type input "6"
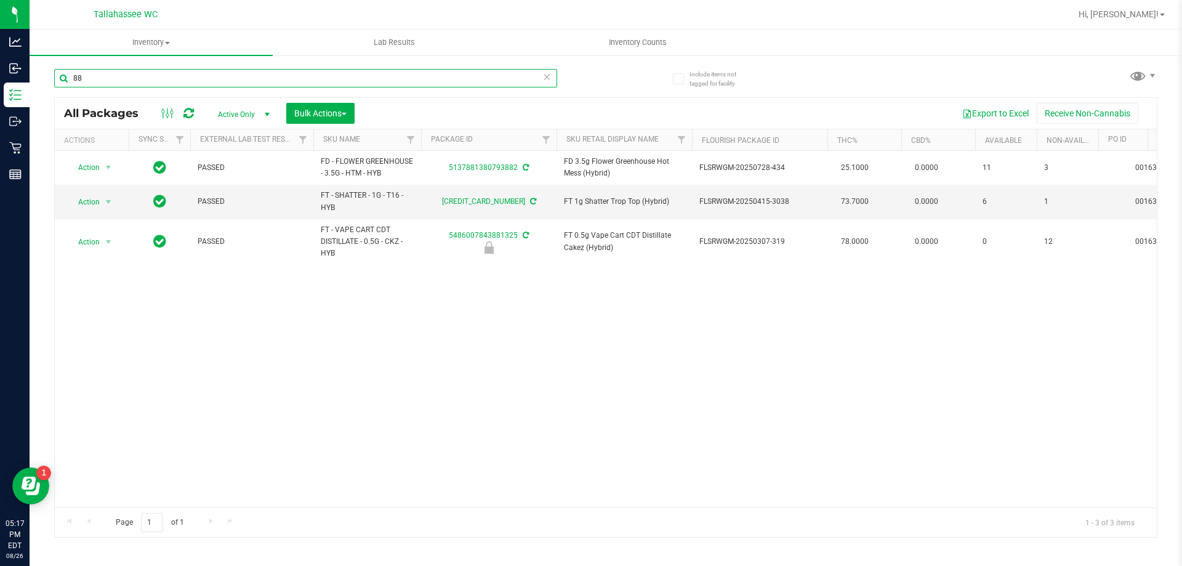
type input "8"
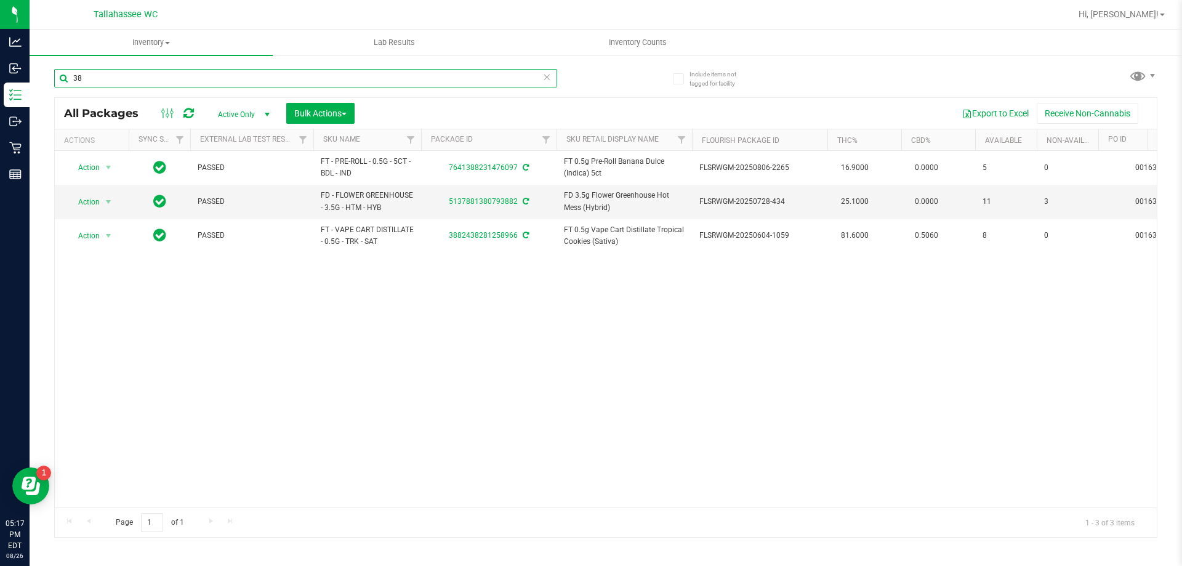
type input "3"
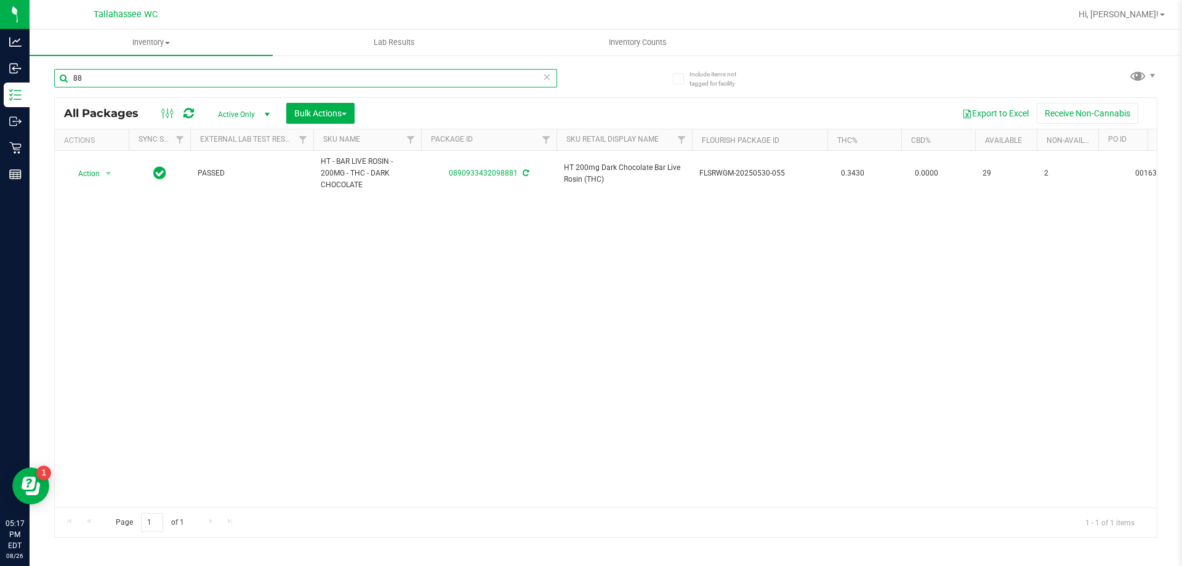
type input "8"
type input "1203"
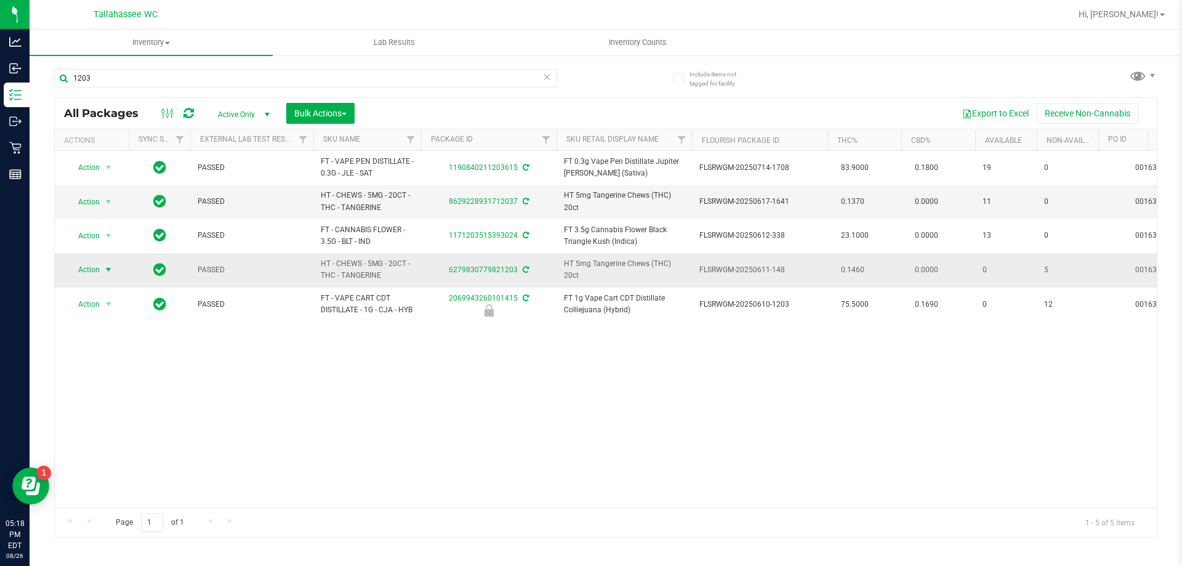
click at [107, 270] on span "select" at bounding box center [108, 270] width 10 height 10
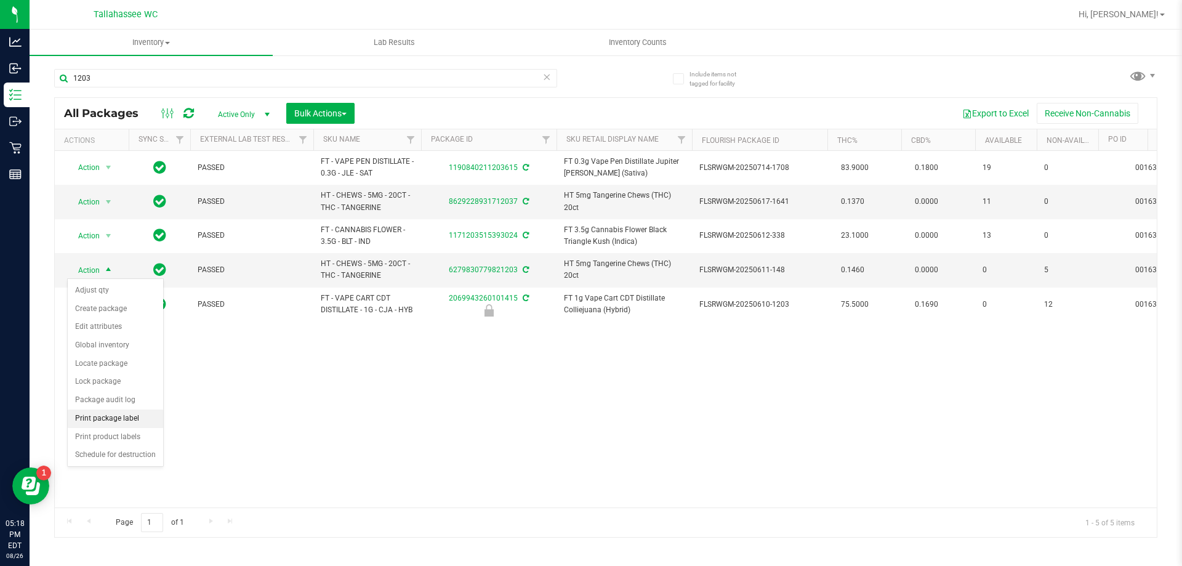
click at [127, 419] on li "Print package label" at bounding box center [115, 418] width 95 height 18
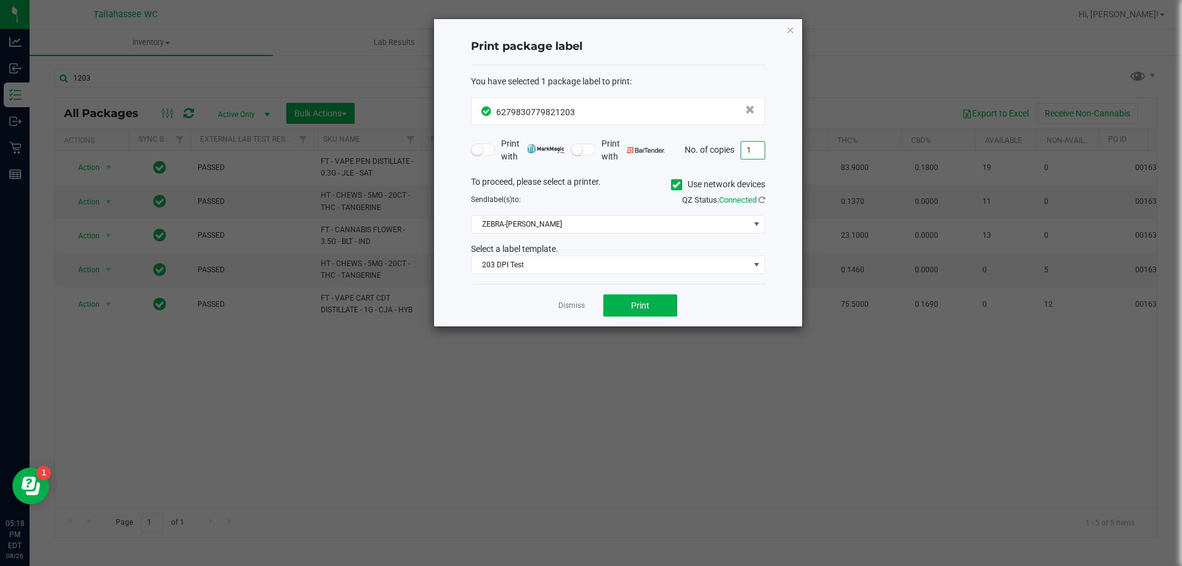
click at [758, 149] on input "1" at bounding box center [752, 150] width 23 height 17
type input "4"
click at [641, 313] on button "Print" at bounding box center [640, 305] width 74 height 22
drag, startPoint x: 572, startPoint y: 307, endPoint x: 438, endPoint y: 190, distance: 178.0
click at [571, 307] on link "Dismiss" at bounding box center [571, 305] width 26 height 10
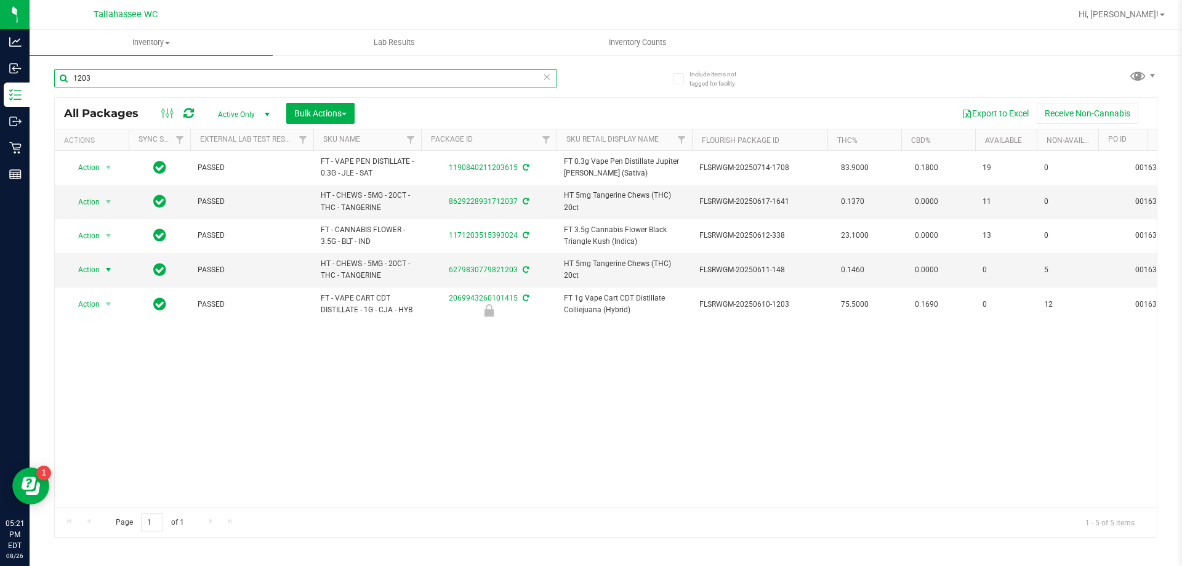
click at [299, 71] on input "1203" at bounding box center [305, 78] width 503 height 18
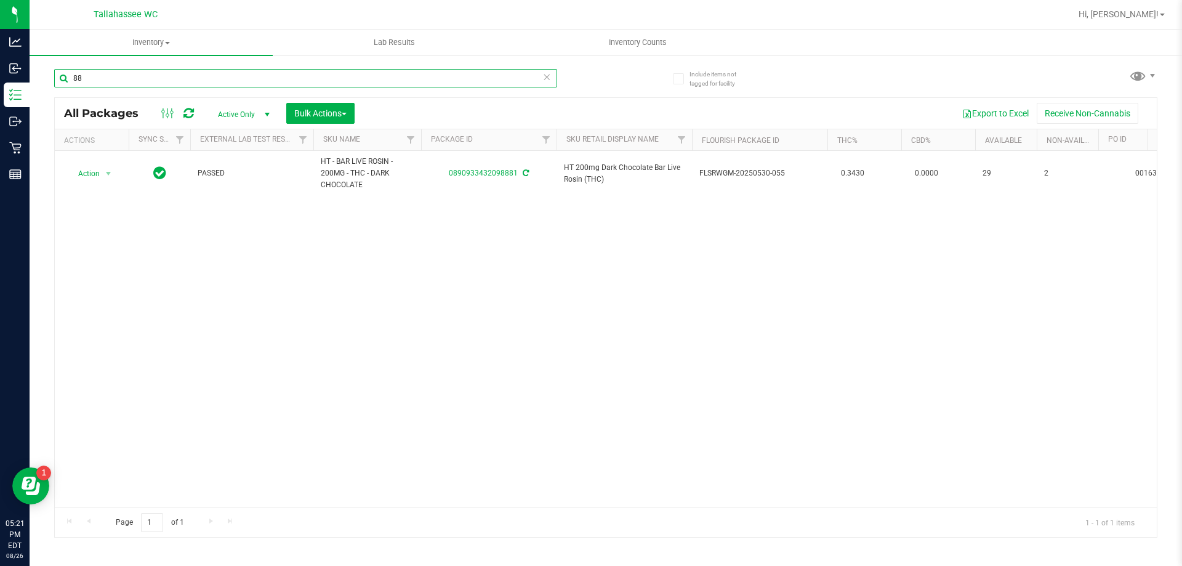
type input "8"
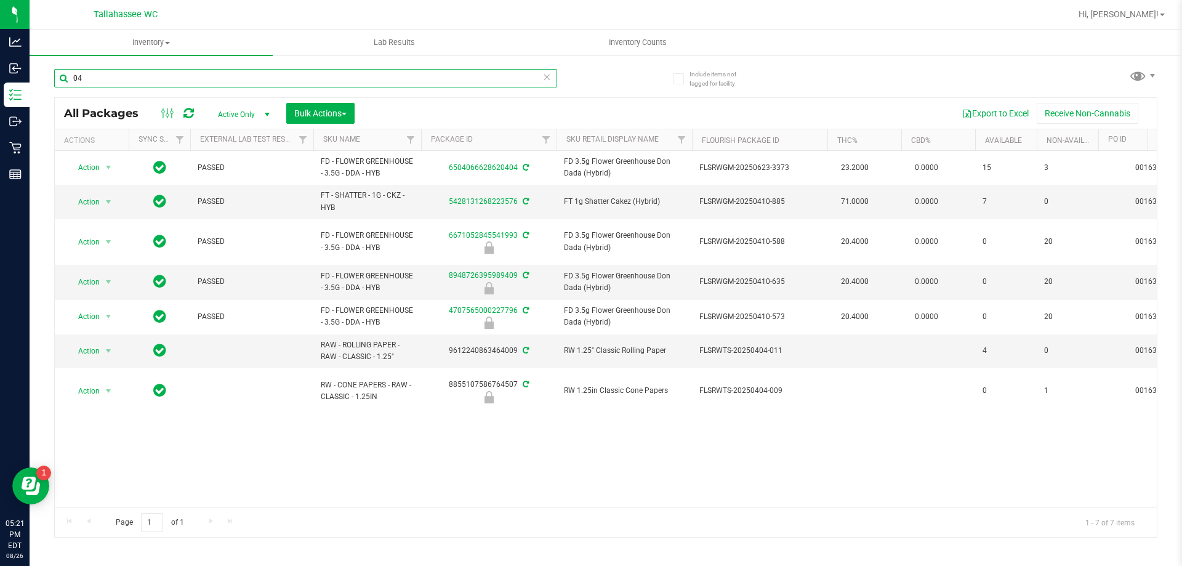
type input "0"
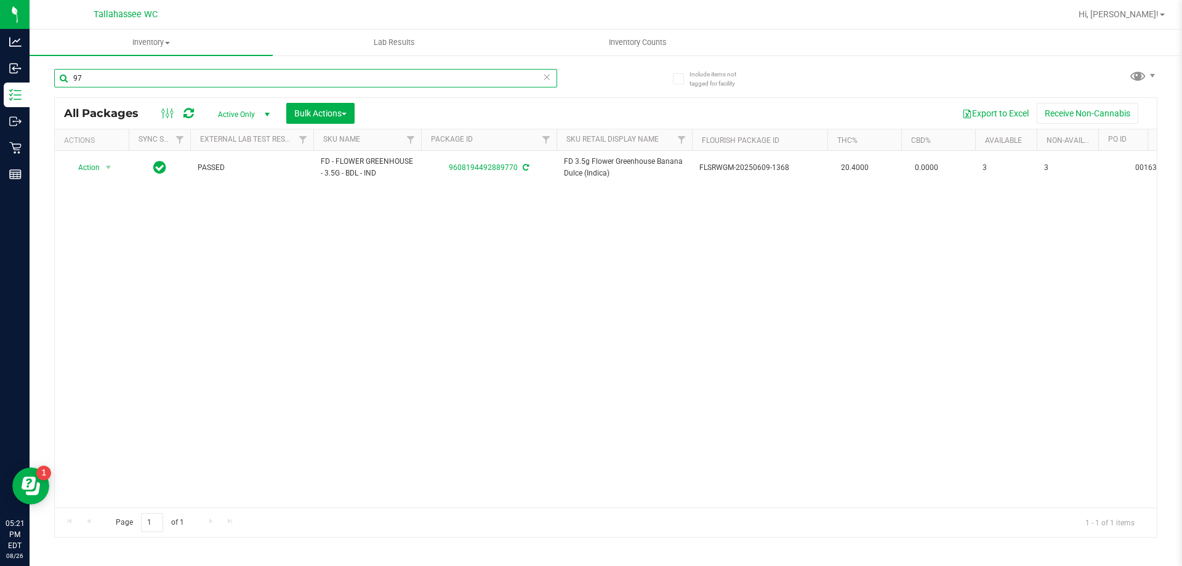
type input "9"
click at [188, 74] on input "4839" at bounding box center [305, 78] width 503 height 18
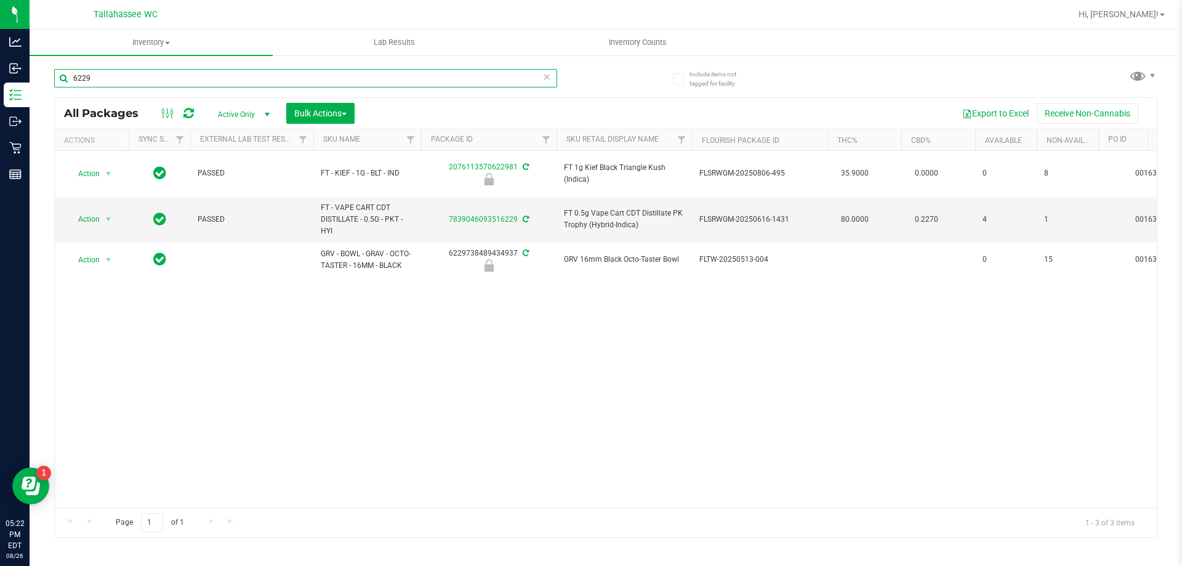
click at [191, 73] on input "6229" at bounding box center [305, 78] width 503 height 18
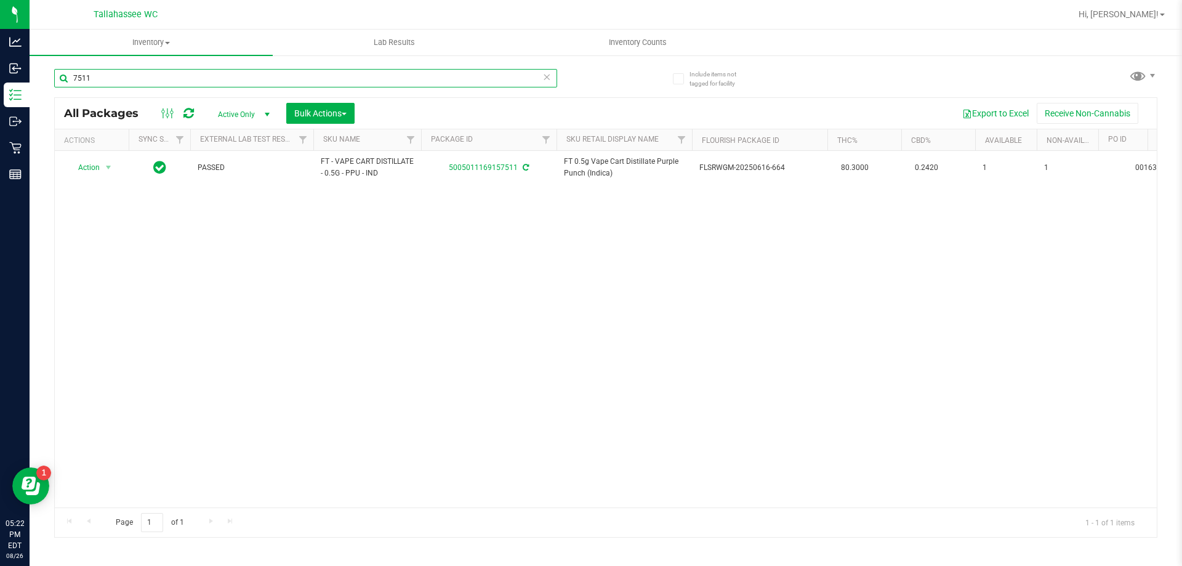
click at [212, 70] on input "7511" at bounding box center [305, 78] width 503 height 18
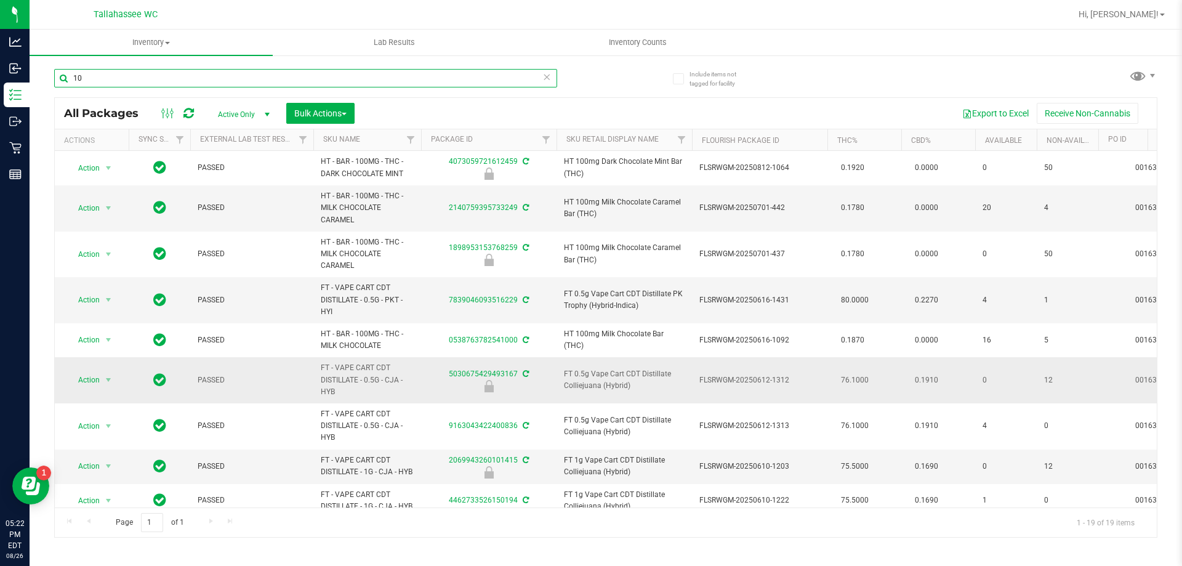
type input "1"
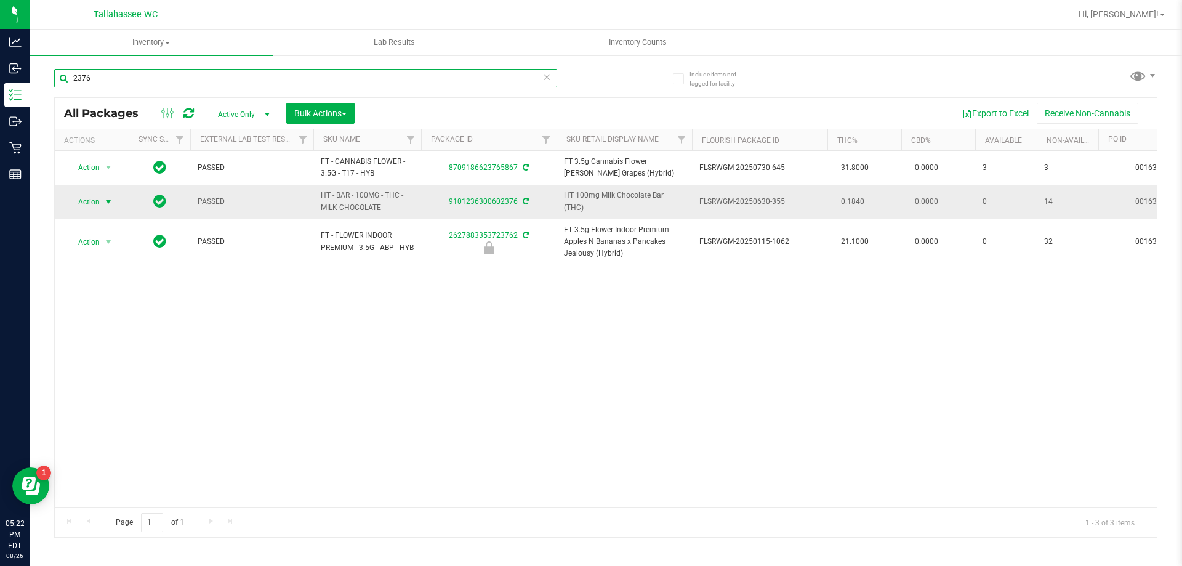
type input "2376"
click at [104, 205] on span "select" at bounding box center [108, 202] width 10 height 10
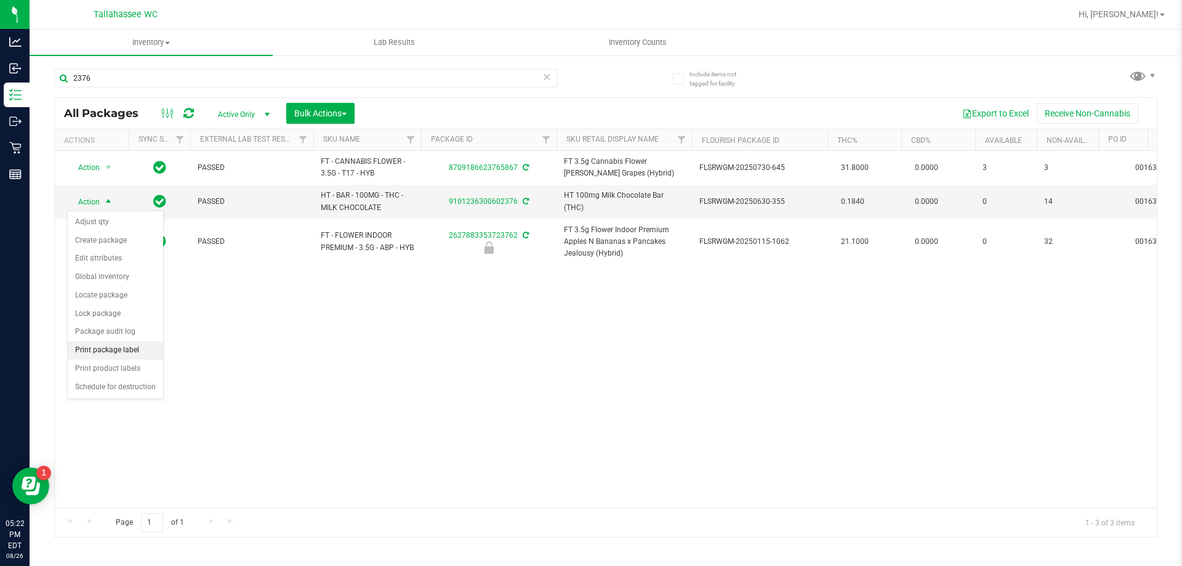
click at [129, 357] on li "Print package label" at bounding box center [115, 350] width 95 height 18
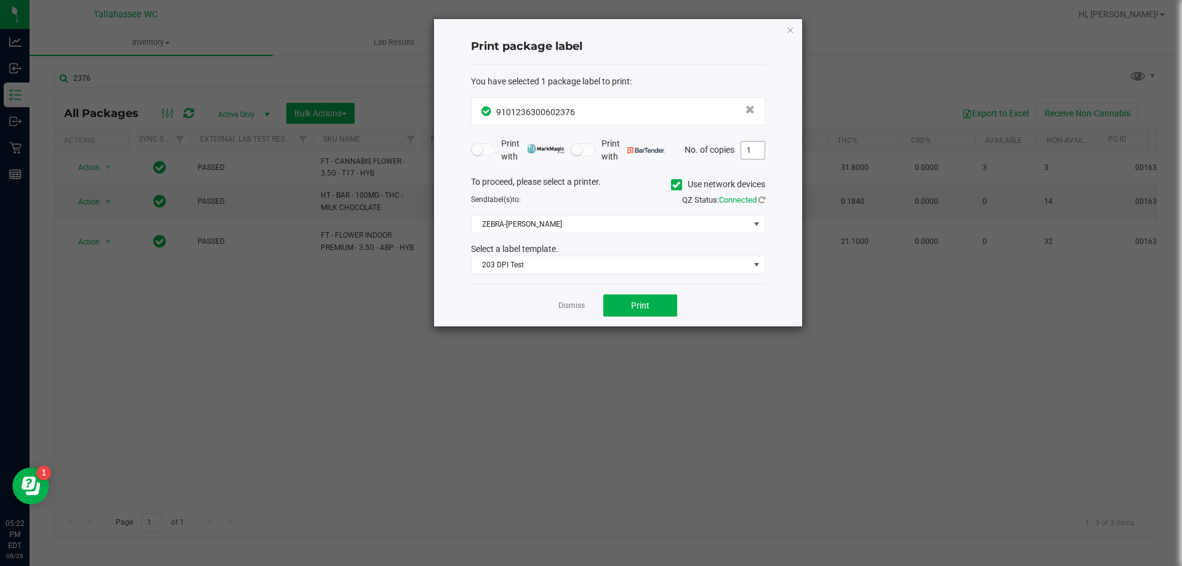
click at [755, 150] on input "1" at bounding box center [752, 150] width 23 height 17
type input "4"
click at [645, 305] on span "Print" at bounding box center [640, 305] width 18 height 10
click at [577, 308] on link "Dismiss" at bounding box center [571, 305] width 26 height 10
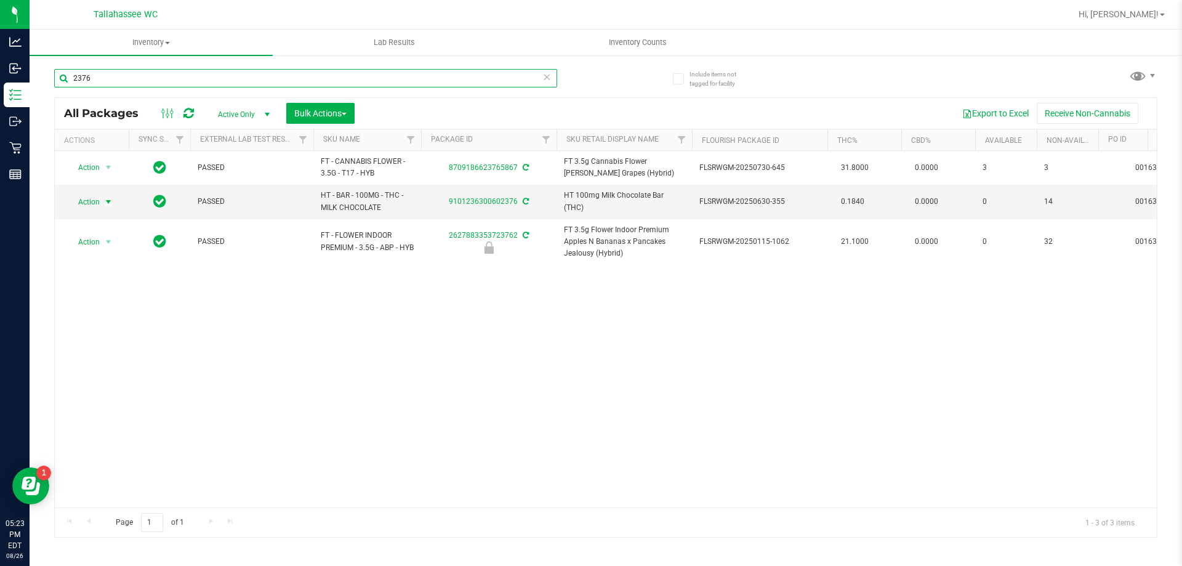
click at [307, 82] on input "2376" at bounding box center [305, 78] width 503 height 18
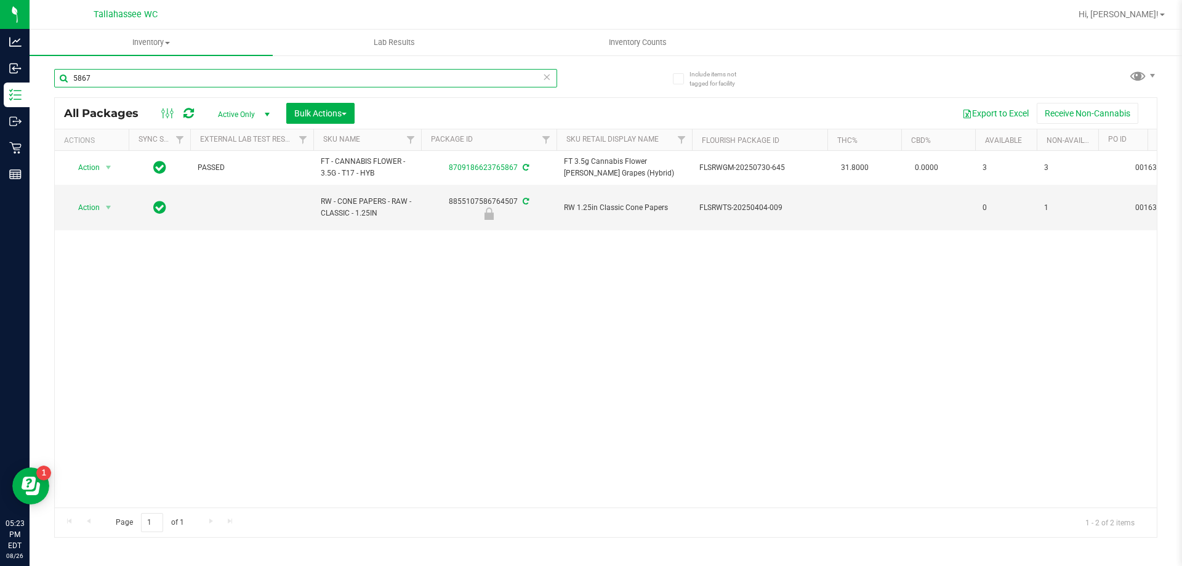
click at [307, 81] on input "5867" at bounding box center [305, 78] width 503 height 18
click at [306, 81] on input "5867" at bounding box center [305, 78] width 503 height 18
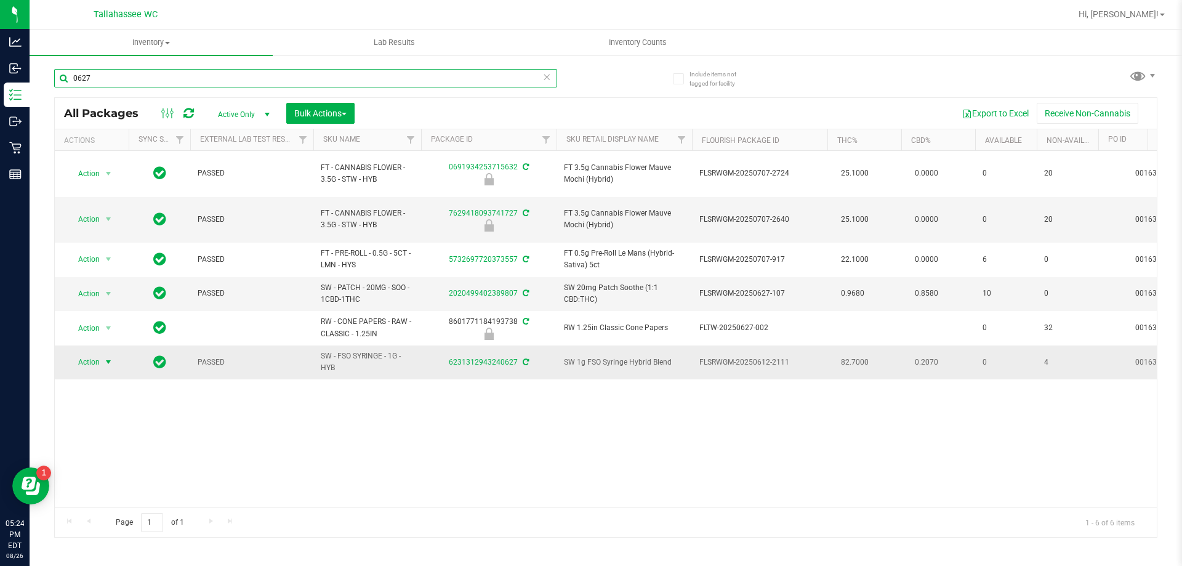
type input "0627"
click at [109, 357] on span "select" at bounding box center [108, 362] width 10 height 10
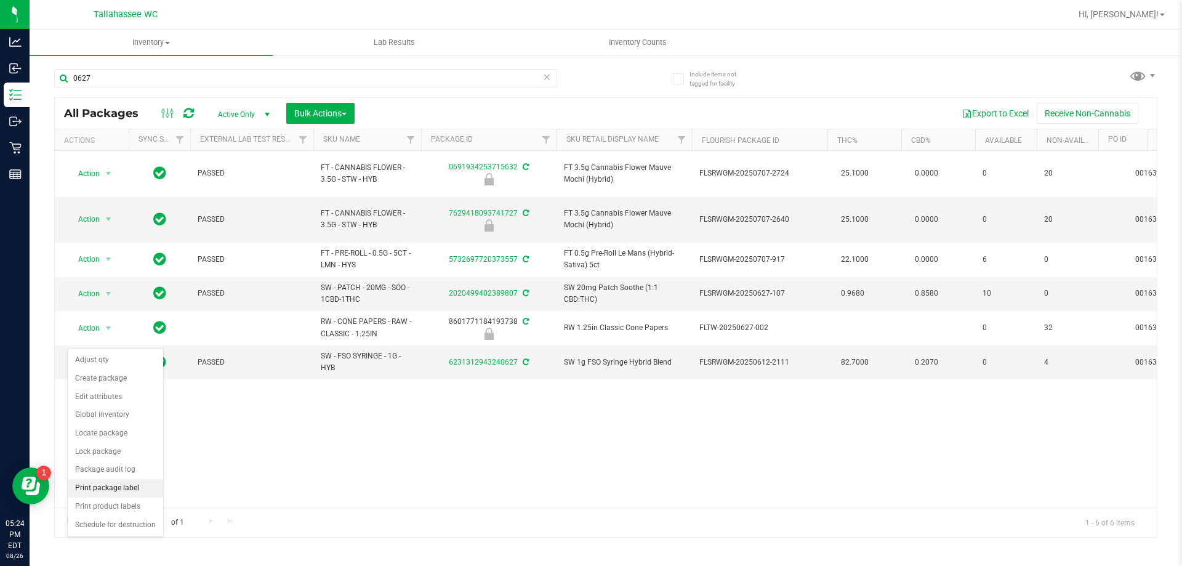
click at [139, 484] on li "Print package label" at bounding box center [115, 488] width 95 height 18
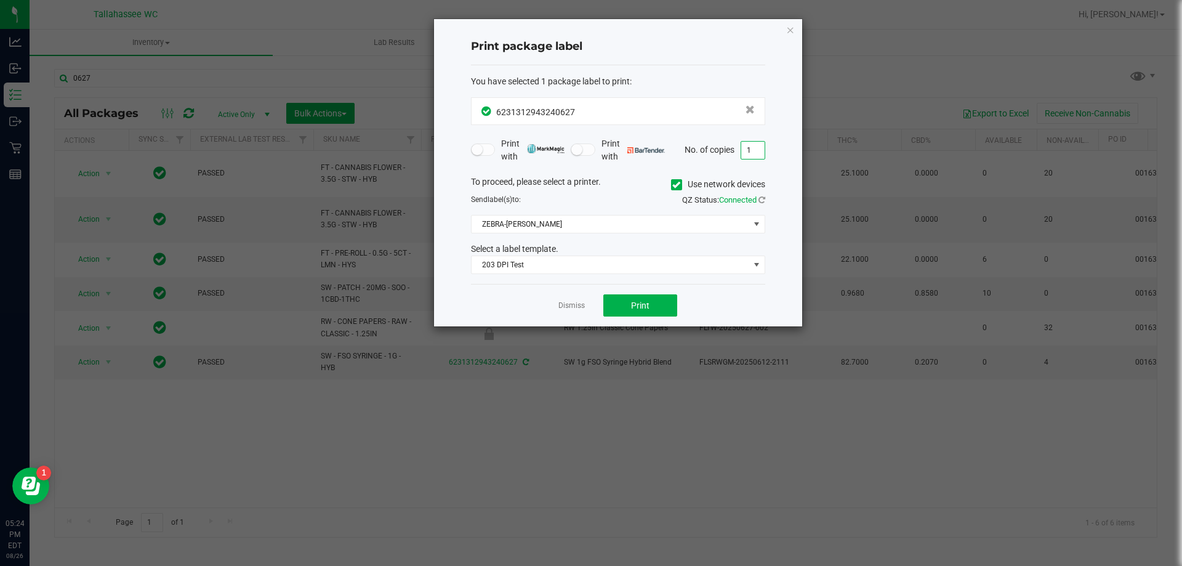
click at [755, 146] on input "1" at bounding box center [752, 150] width 23 height 17
type input "4"
click at [623, 308] on button "Print" at bounding box center [640, 305] width 74 height 22
drag, startPoint x: 569, startPoint y: 305, endPoint x: 480, endPoint y: 227, distance: 118.2
click at [568, 303] on link "Dismiss" at bounding box center [571, 305] width 26 height 10
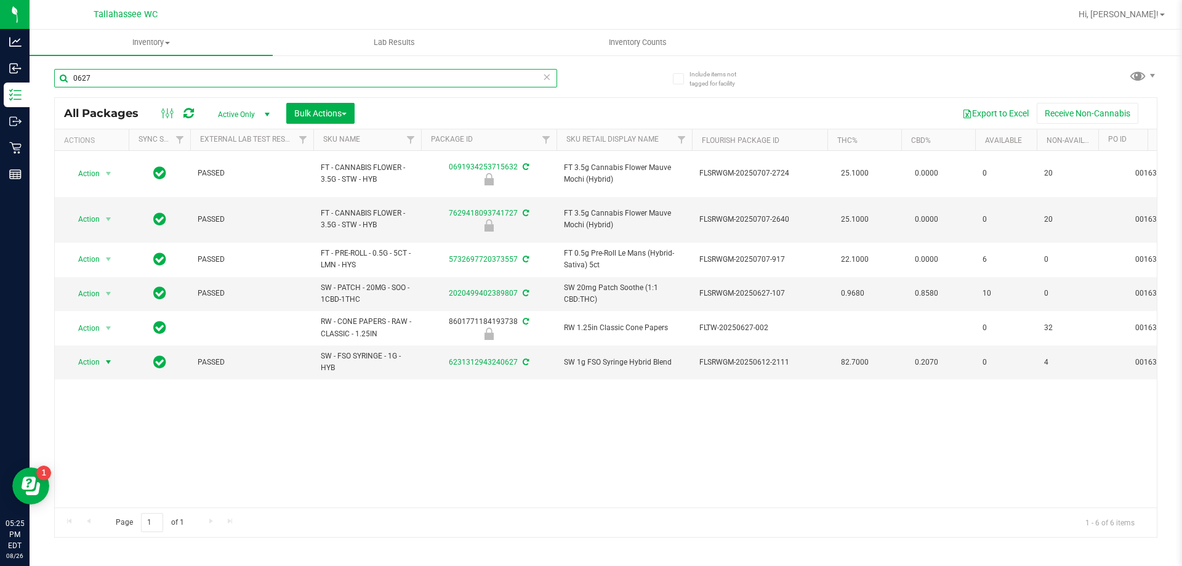
click at [236, 75] on input "0627" at bounding box center [305, 78] width 503 height 18
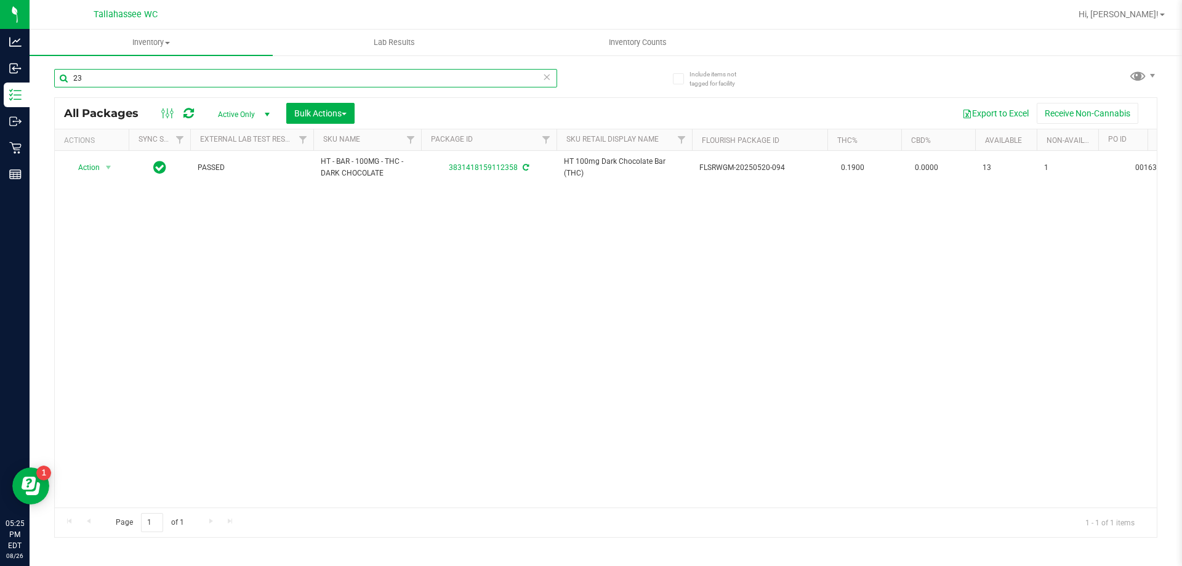
type input "2"
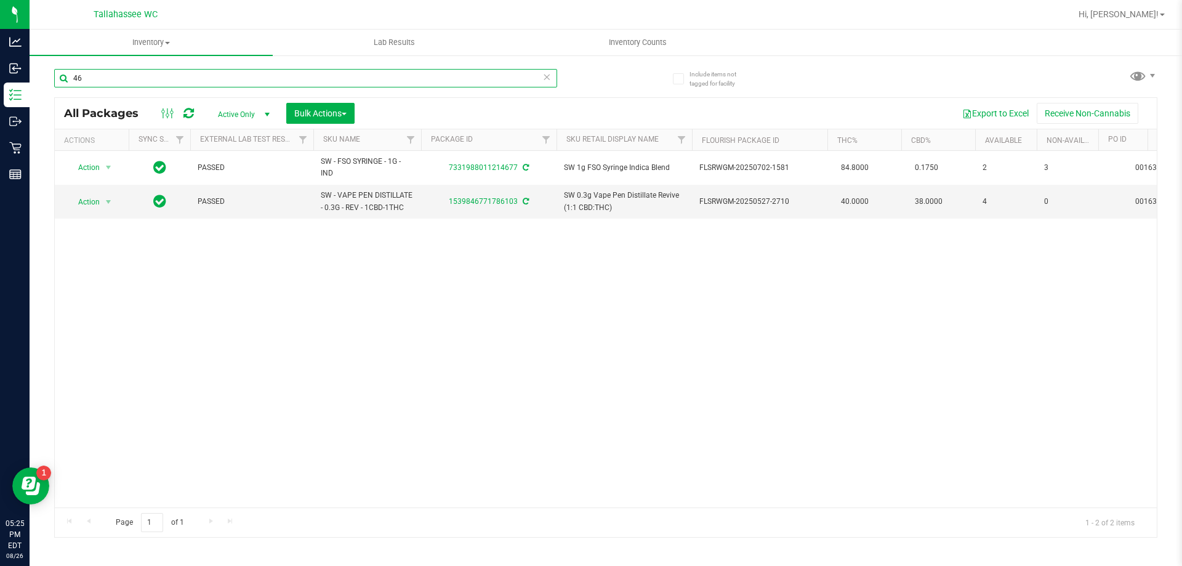
type input "4"
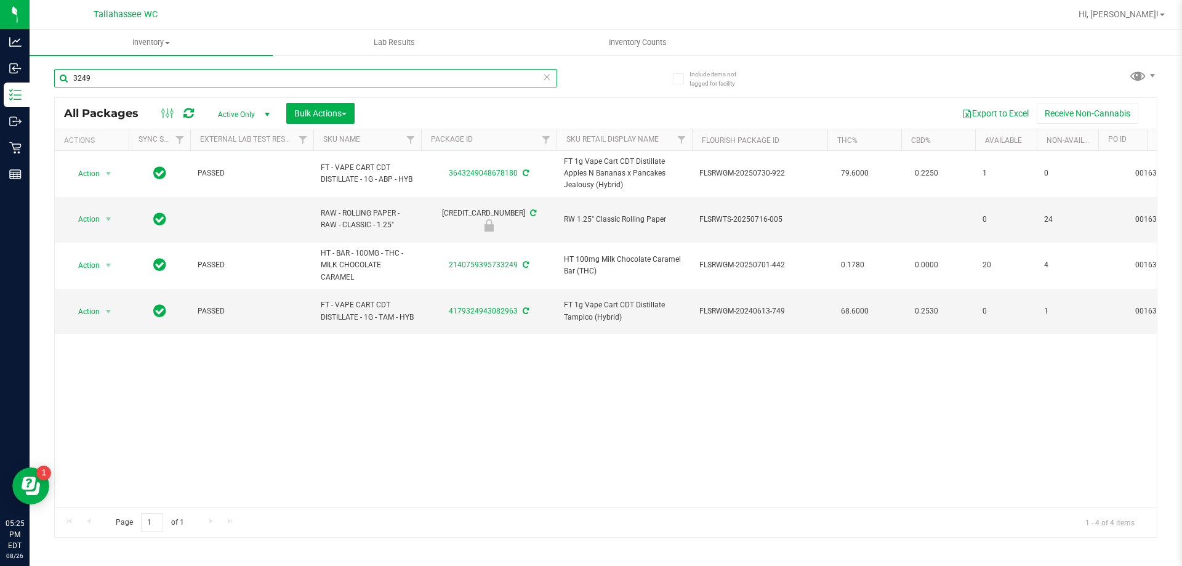
click at [240, 72] on input "3249" at bounding box center [305, 78] width 503 height 18
click at [243, 70] on input "3249" at bounding box center [305, 78] width 503 height 18
click at [247, 74] on input "3249" at bounding box center [305, 78] width 503 height 18
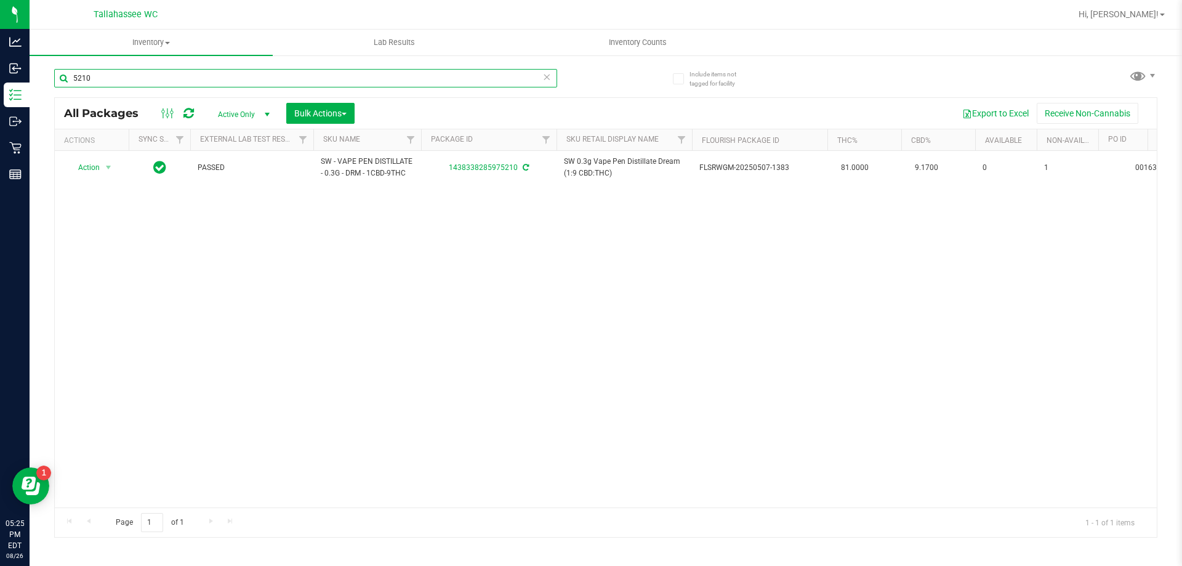
click at [214, 79] on input "5210" at bounding box center [305, 78] width 503 height 18
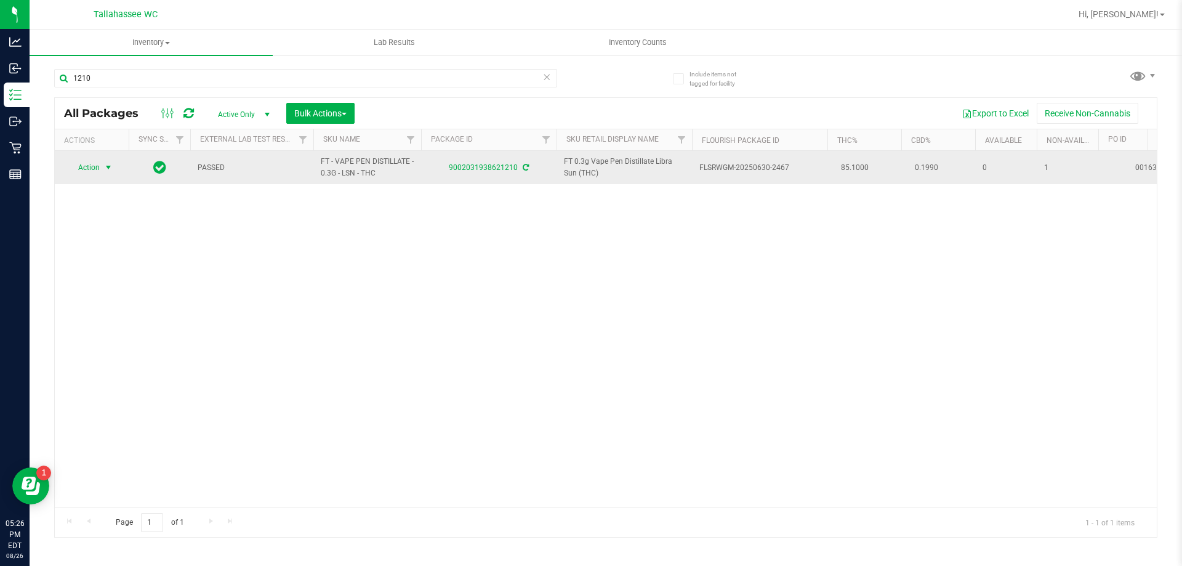
click at [112, 168] on span "select" at bounding box center [108, 168] width 10 height 10
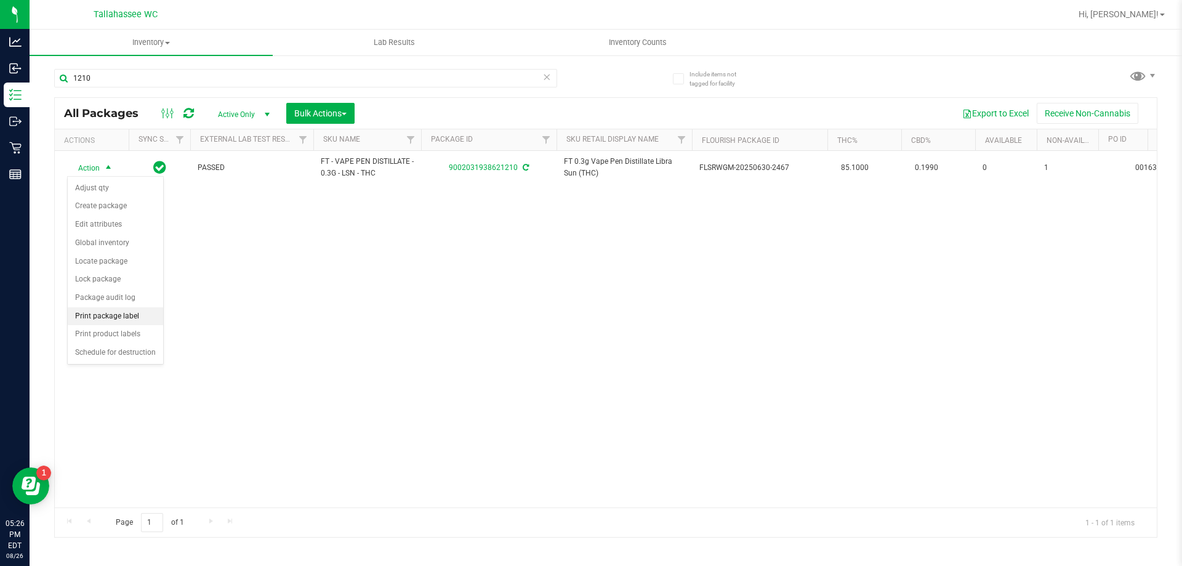
click at [143, 317] on li "Print package label" at bounding box center [115, 316] width 95 height 18
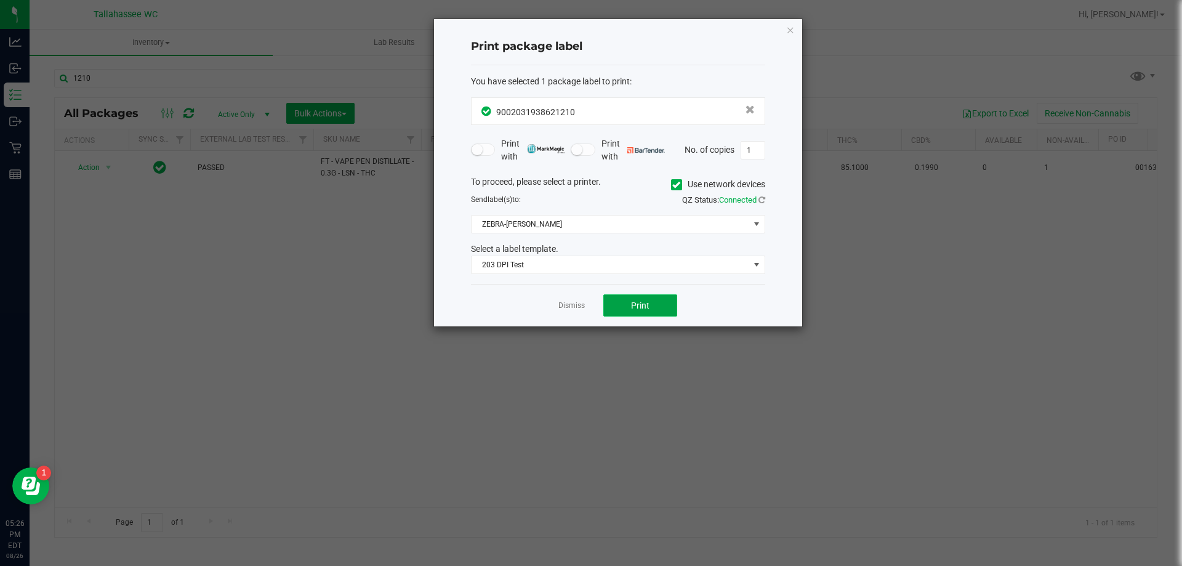
click at [624, 297] on button "Print" at bounding box center [640, 305] width 74 height 22
click at [581, 306] on link "Dismiss" at bounding box center [571, 305] width 26 height 10
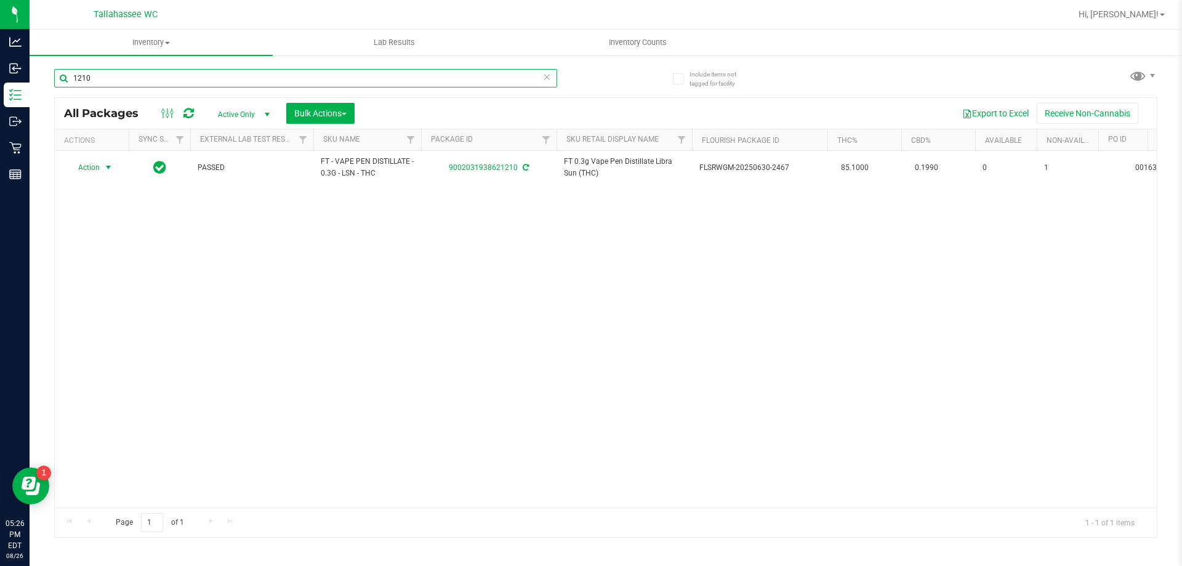
click at [369, 82] on input "1210" at bounding box center [305, 78] width 503 height 18
type input "9"
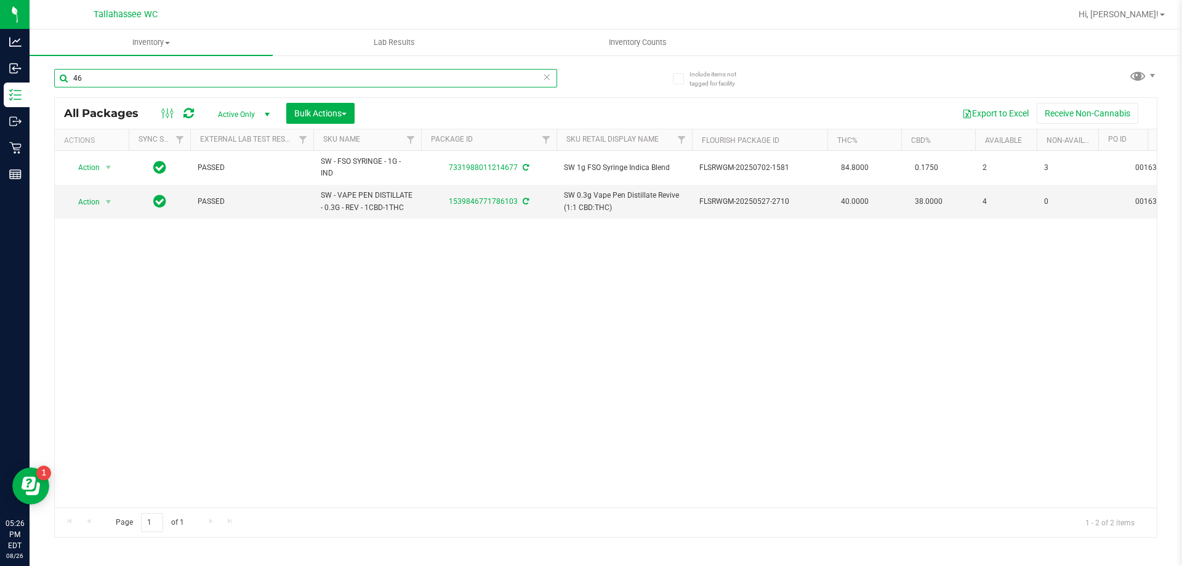
type input "4"
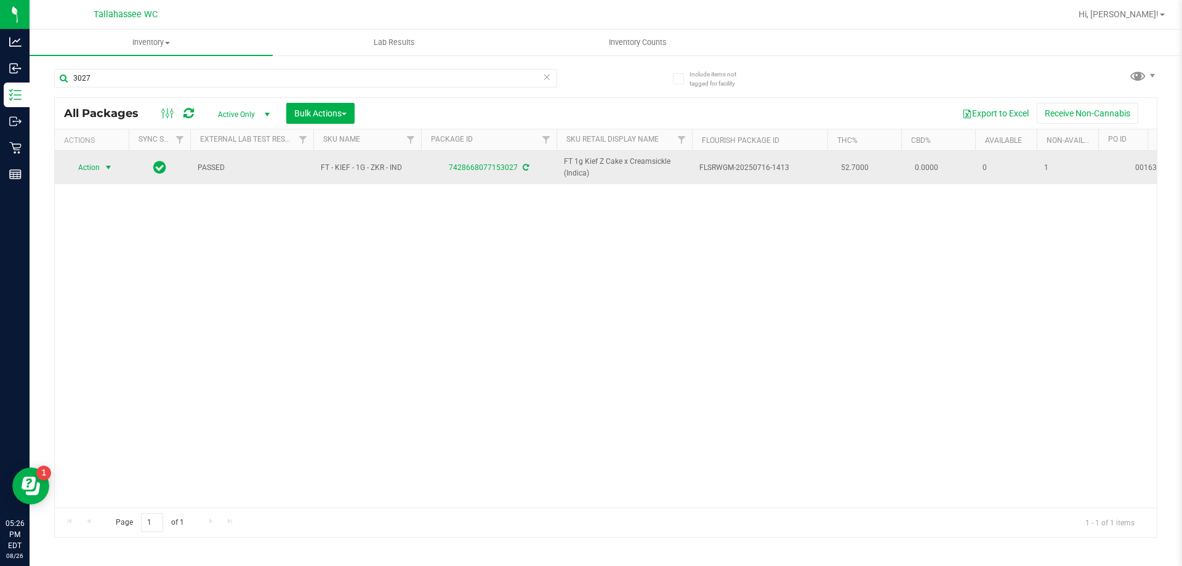
click at [102, 164] on span "select" at bounding box center [108, 167] width 15 height 17
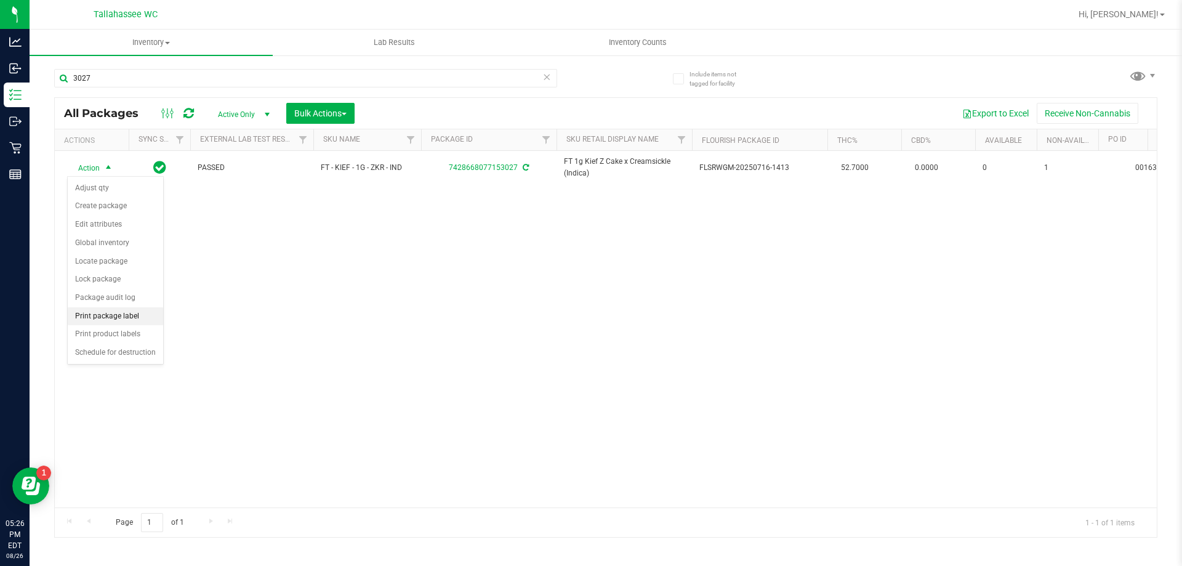
click at [121, 320] on li "Print package label" at bounding box center [115, 316] width 95 height 18
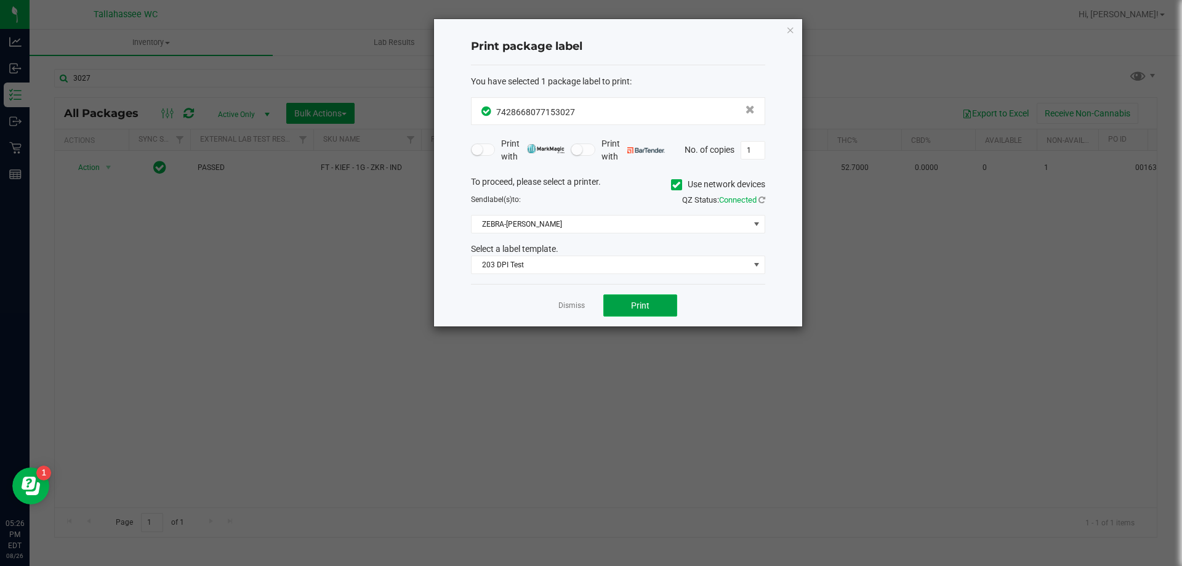
click at [625, 297] on button "Print" at bounding box center [640, 305] width 74 height 22
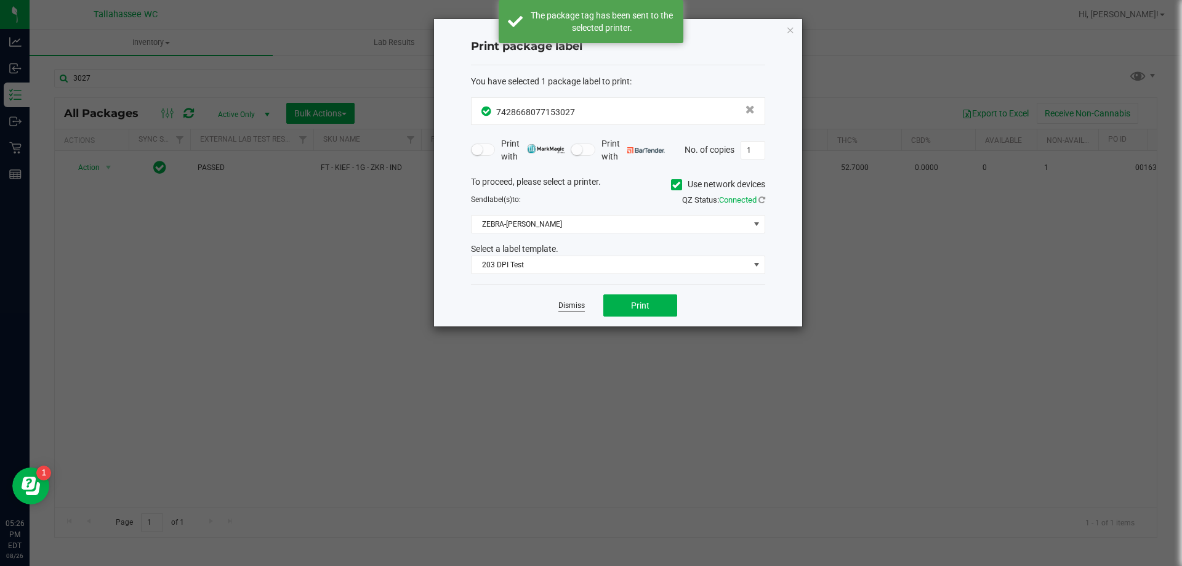
click at [569, 303] on link "Dismiss" at bounding box center [571, 305] width 26 height 10
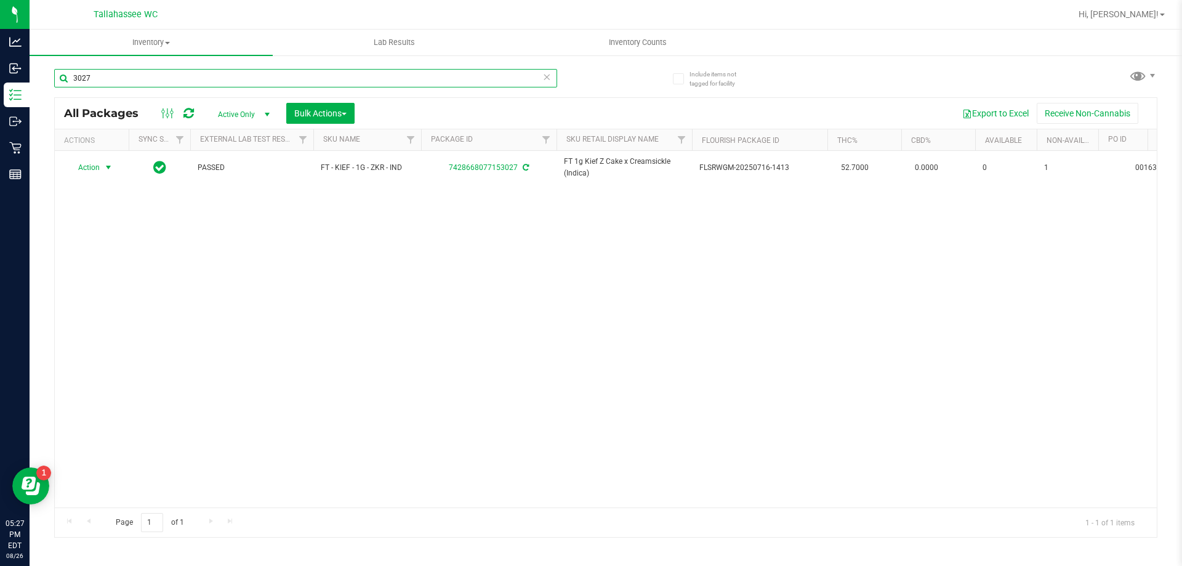
click at [246, 80] on input "3027" at bounding box center [305, 78] width 503 height 18
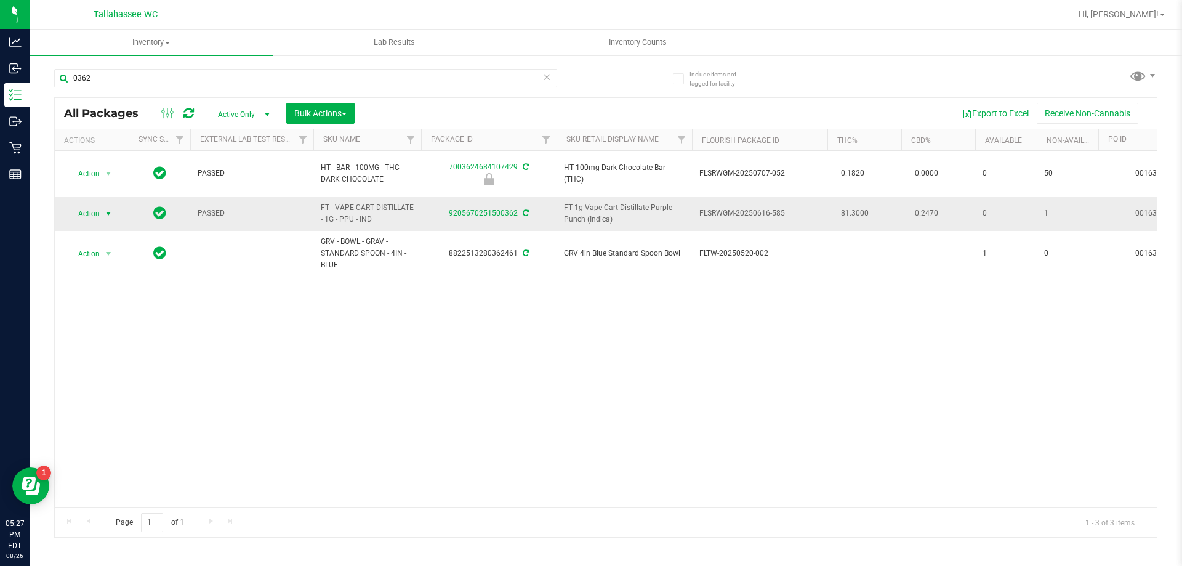
click at [105, 209] on span "select" at bounding box center [108, 214] width 10 height 10
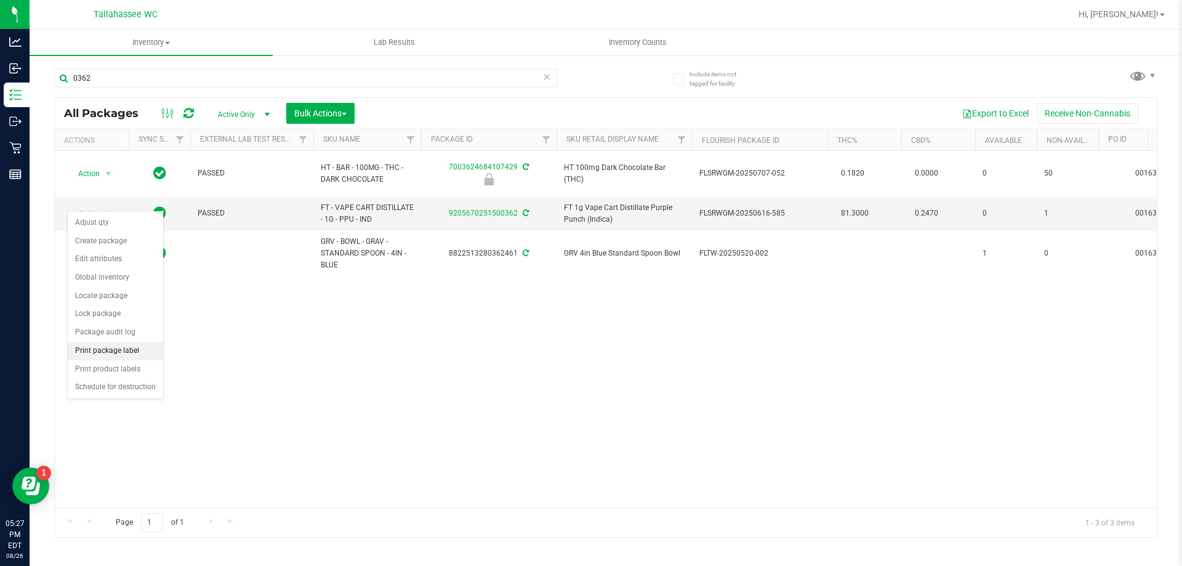
click at [136, 350] on li "Print package label" at bounding box center [115, 351] width 95 height 18
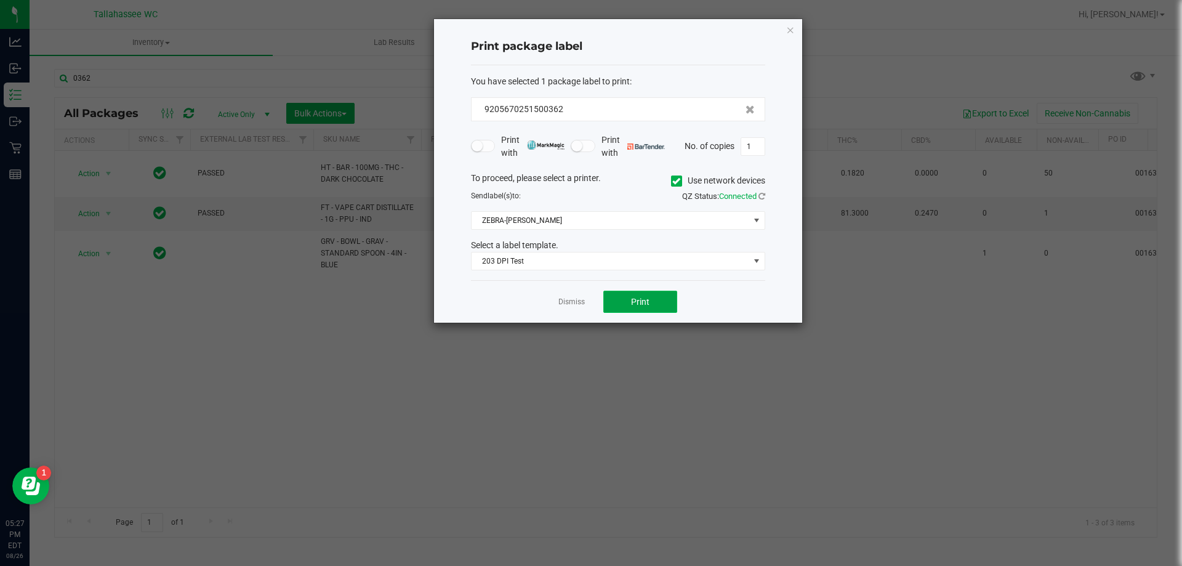
click at [657, 306] on button "Print" at bounding box center [640, 302] width 74 height 22
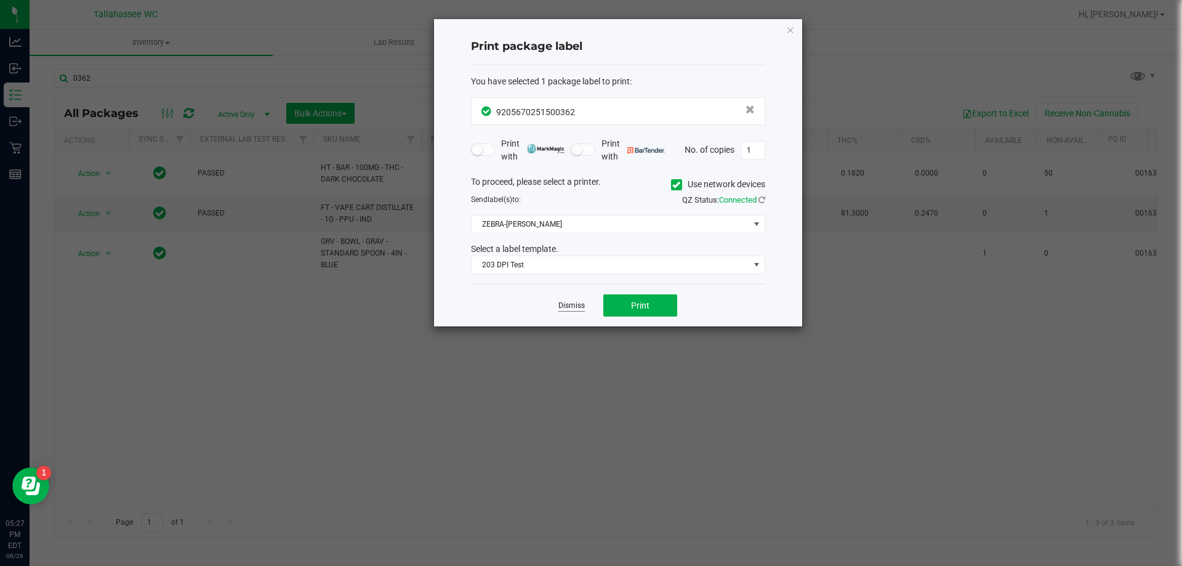
click at [563, 305] on link "Dismiss" at bounding box center [571, 305] width 26 height 10
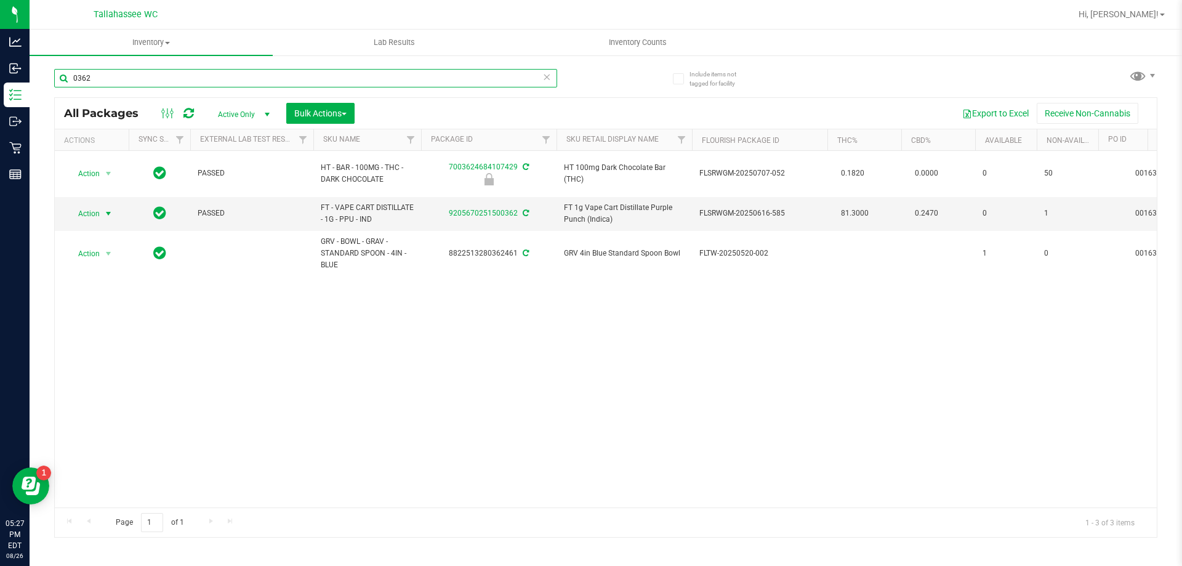
click at [344, 84] on input "0362" at bounding box center [305, 78] width 503 height 18
click at [344, 82] on input "0362" at bounding box center [305, 78] width 503 height 18
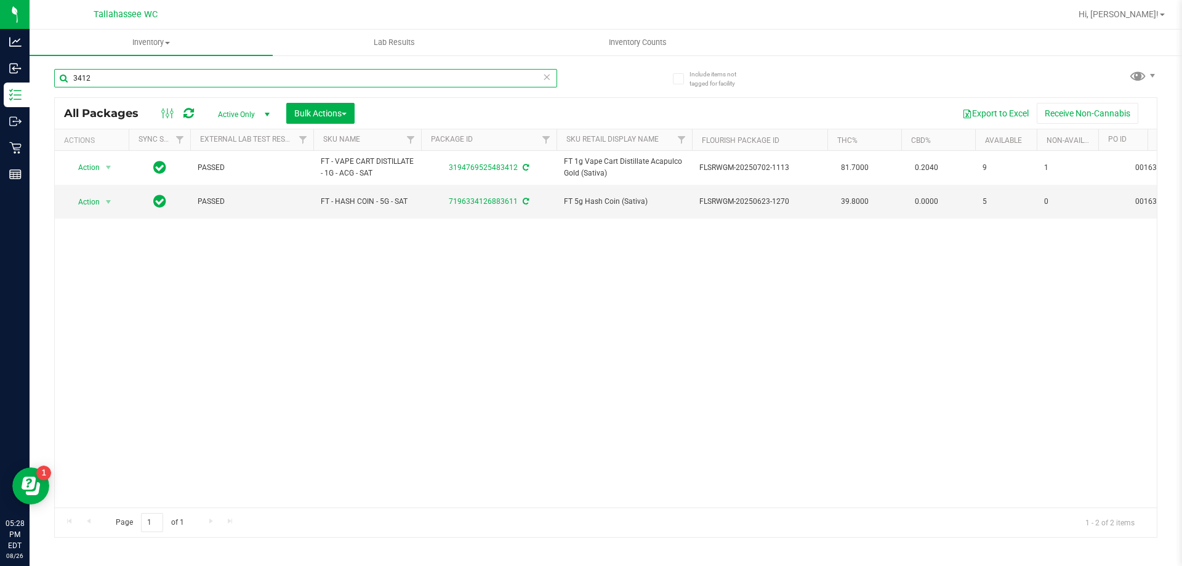
type input "3412"
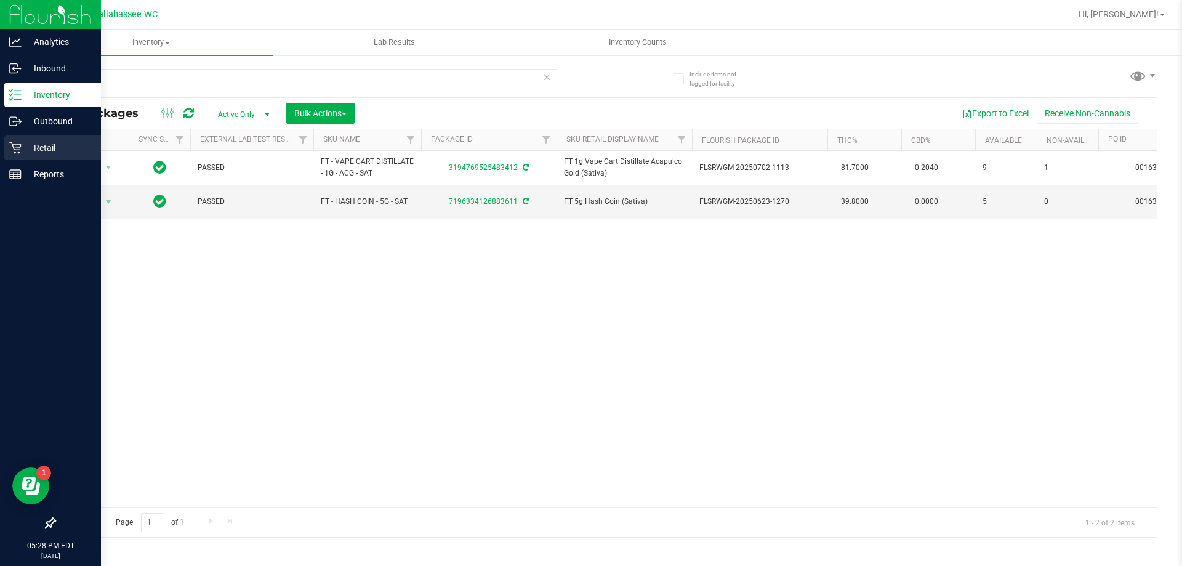
click at [17, 148] on icon at bounding box center [15, 148] width 12 height 12
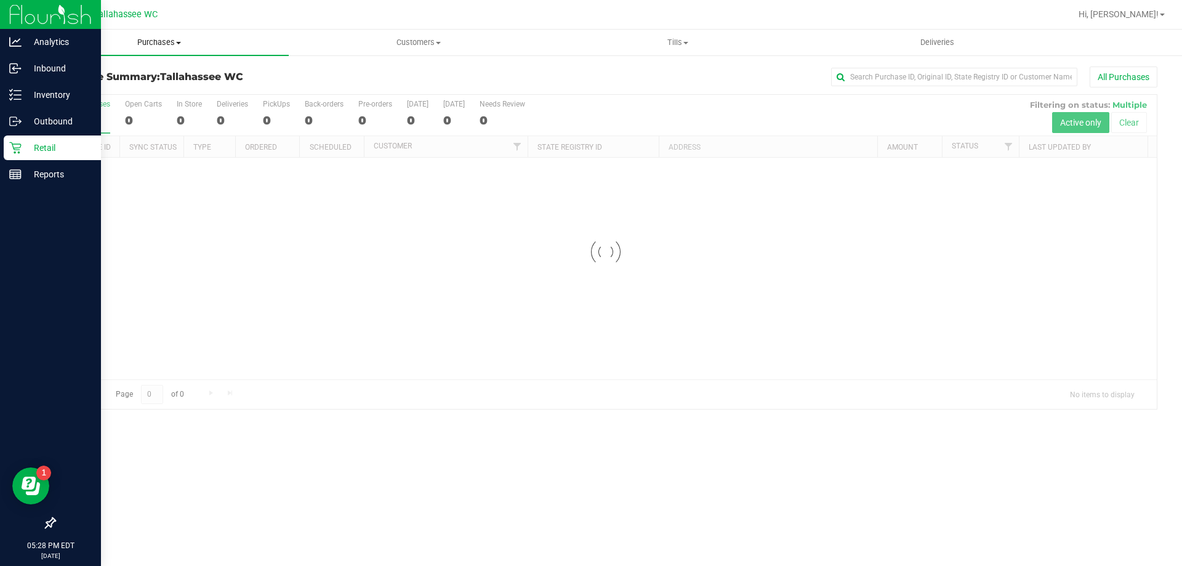
click at [151, 41] on span "Purchases" at bounding box center [159, 42] width 259 height 11
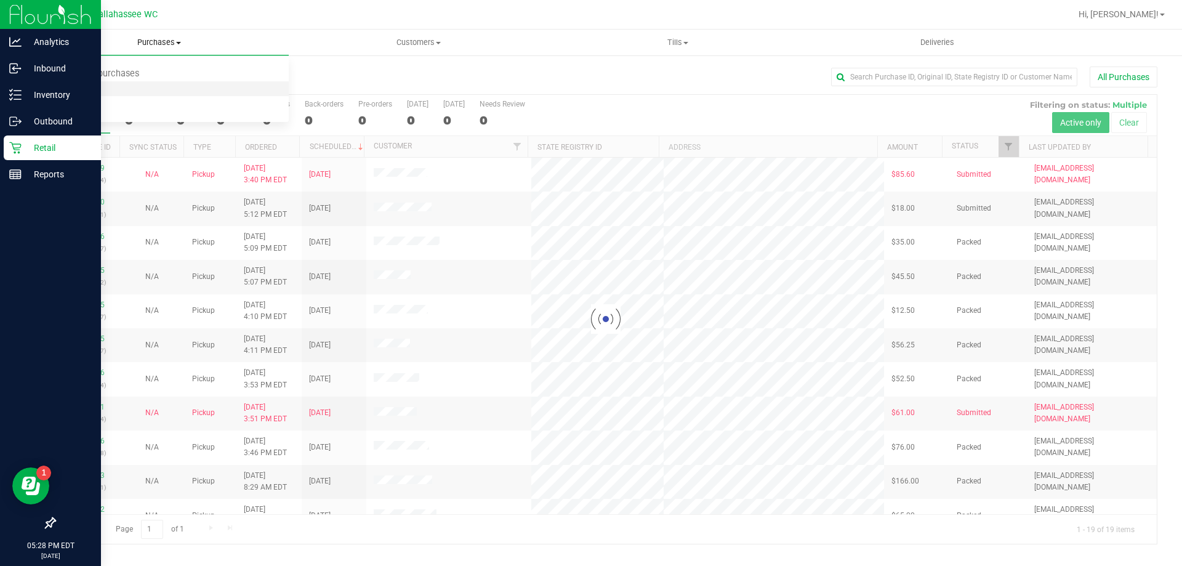
click at [135, 90] on li "Fulfillment" at bounding box center [159, 89] width 259 height 15
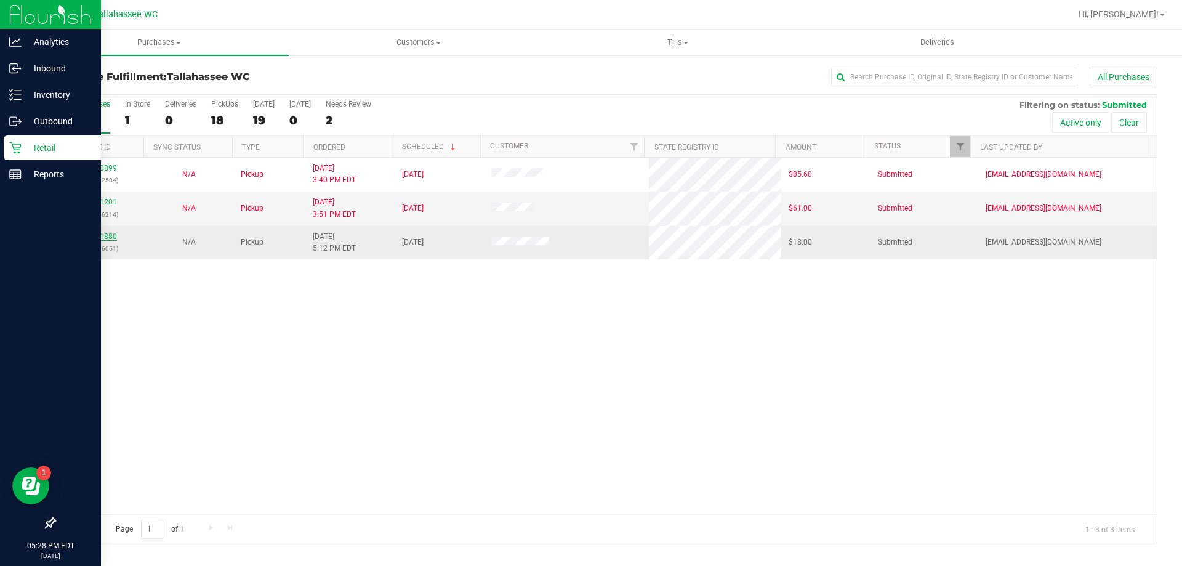
click at [101, 236] on link "11851880" at bounding box center [99, 236] width 34 height 9
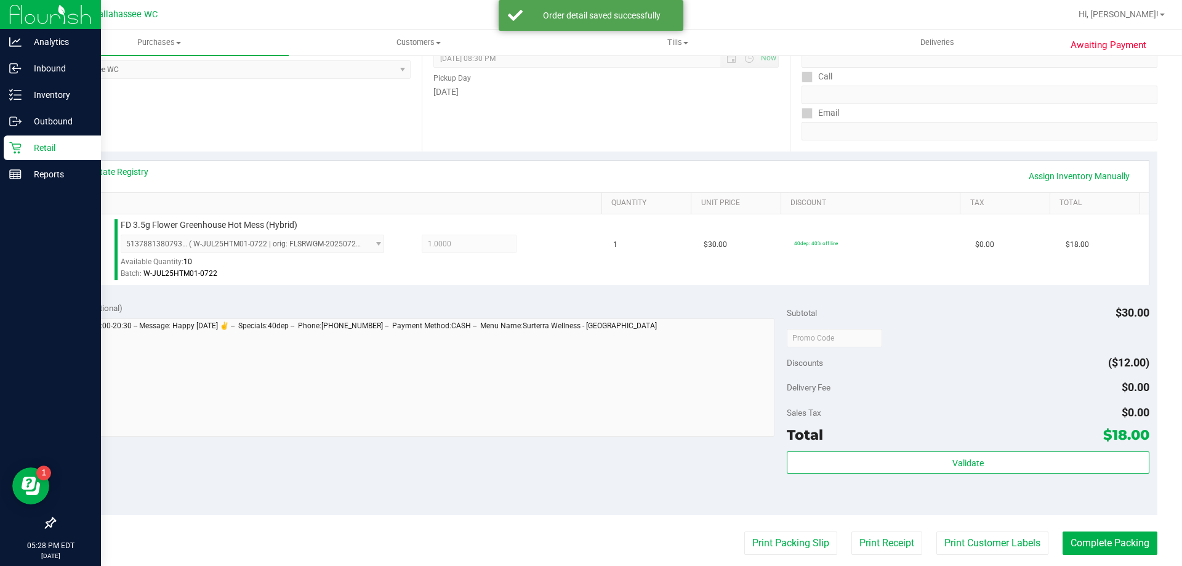
scroll to position [246, 0]
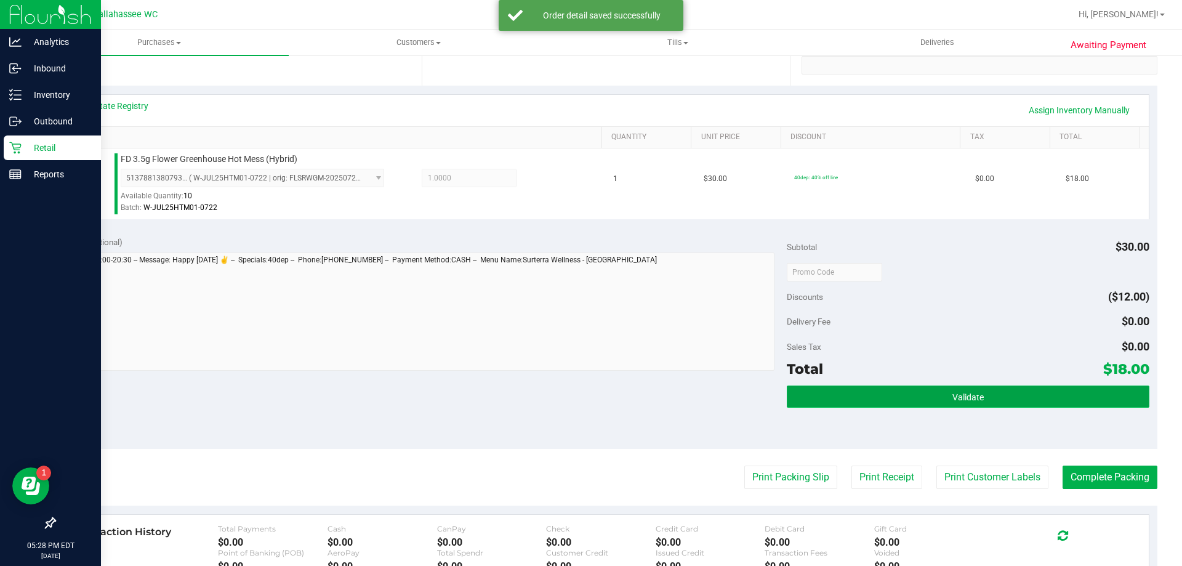
click at [870, 399] on button "Validate" at bounding box center [968, 396] width 362 height 22
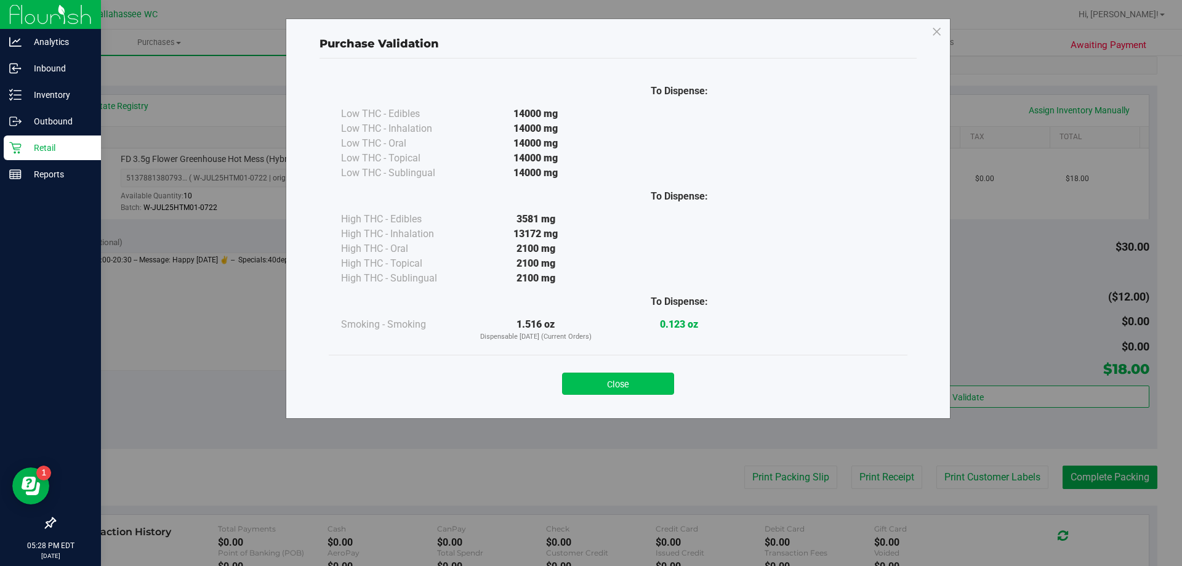
click at [668, 382] on button "Close" at bounding box center [618, 383] width 112 height 22
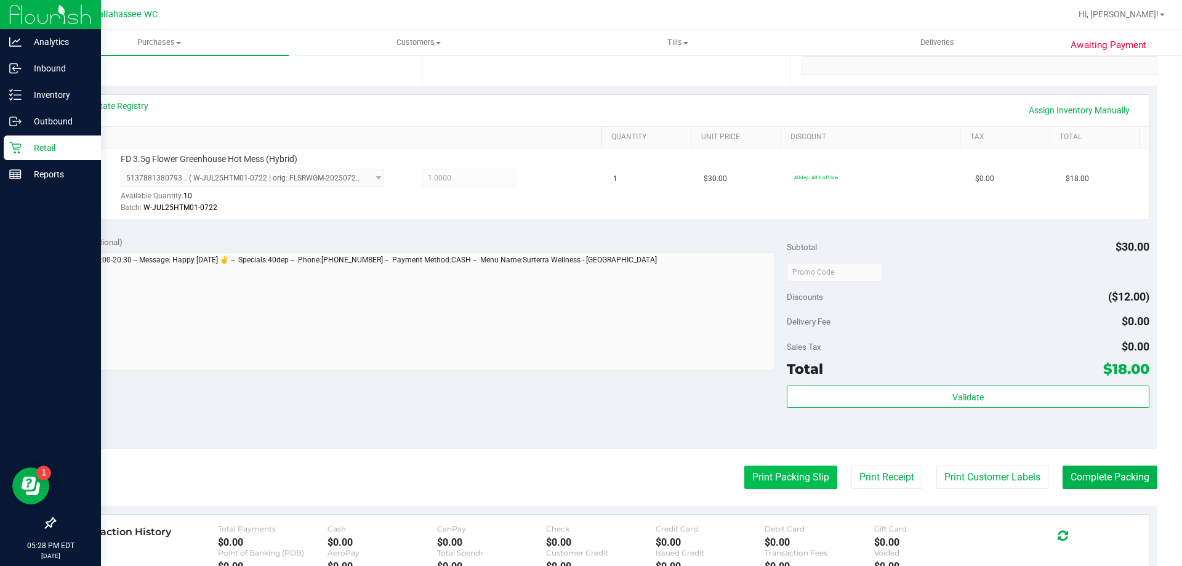
click at [747, 473] on button "Print Packing Slip" at bounding box center [790, 476] width 93 height 23
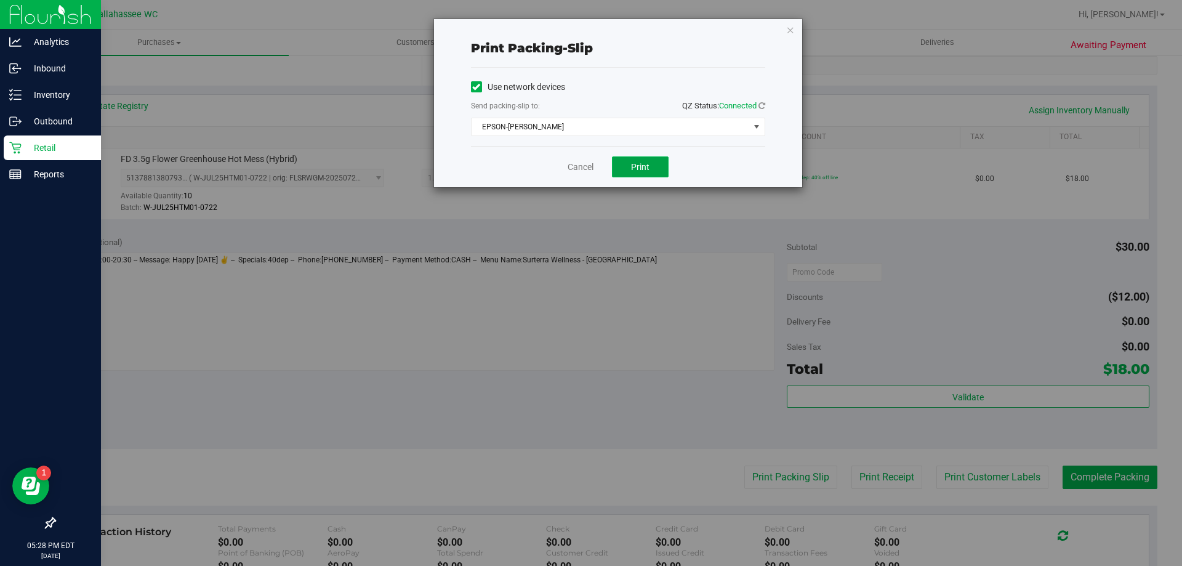
click at [634, 159] on button "Print" at bounding box center [640, 166] width 57 height 21
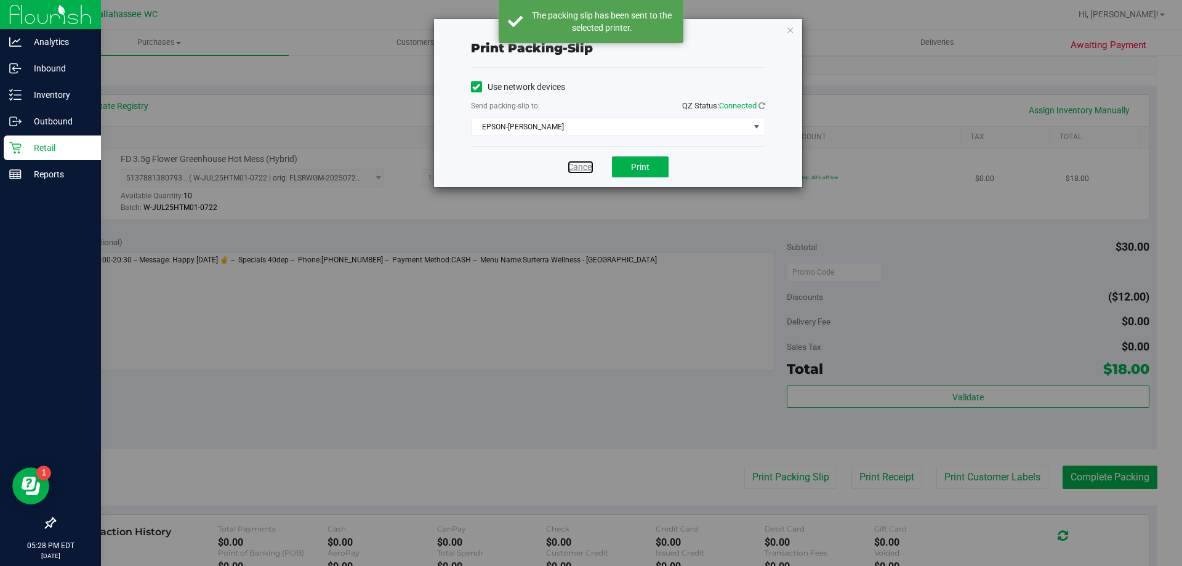
click at [583, 165] on link "Cancel" at bounding box center [581, 167] width 26 height 13
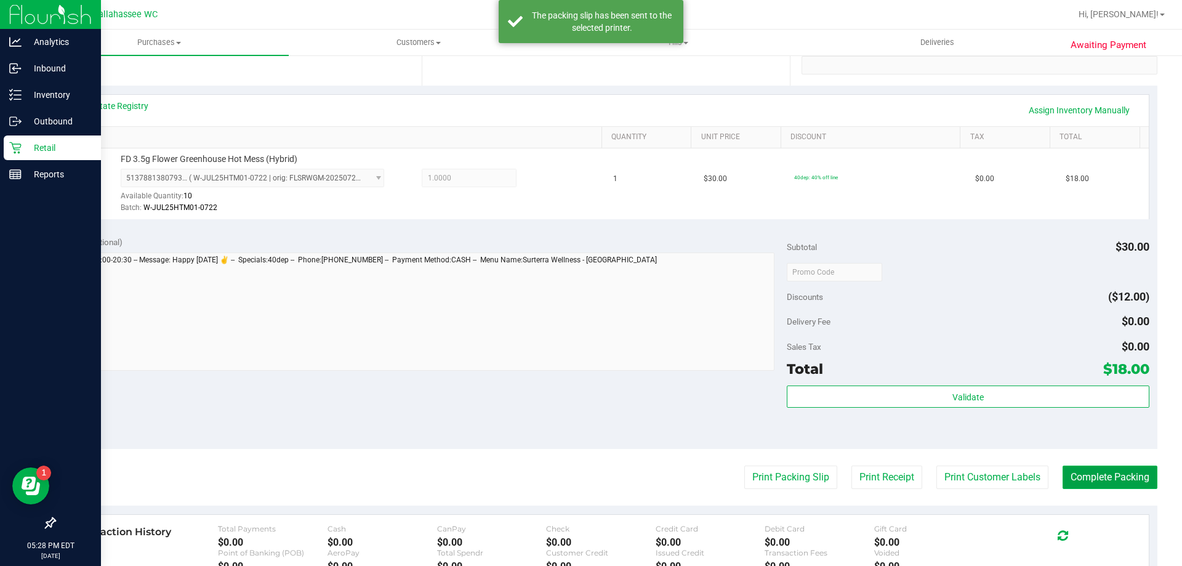
click at [1062, 475] on button "Complete Packing" at bounding box center [1109, 476] width 95 height 23
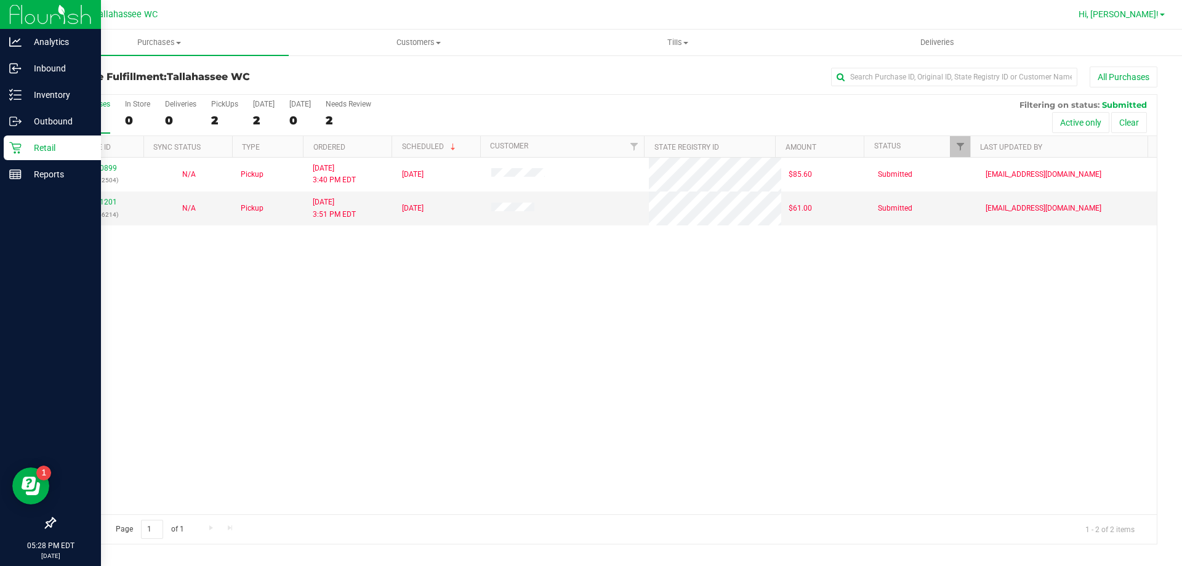
click at [1126, 15] on span "Hi, [PERSON_NAME]!" at bounding box center [1118, 14] width 80 height 10
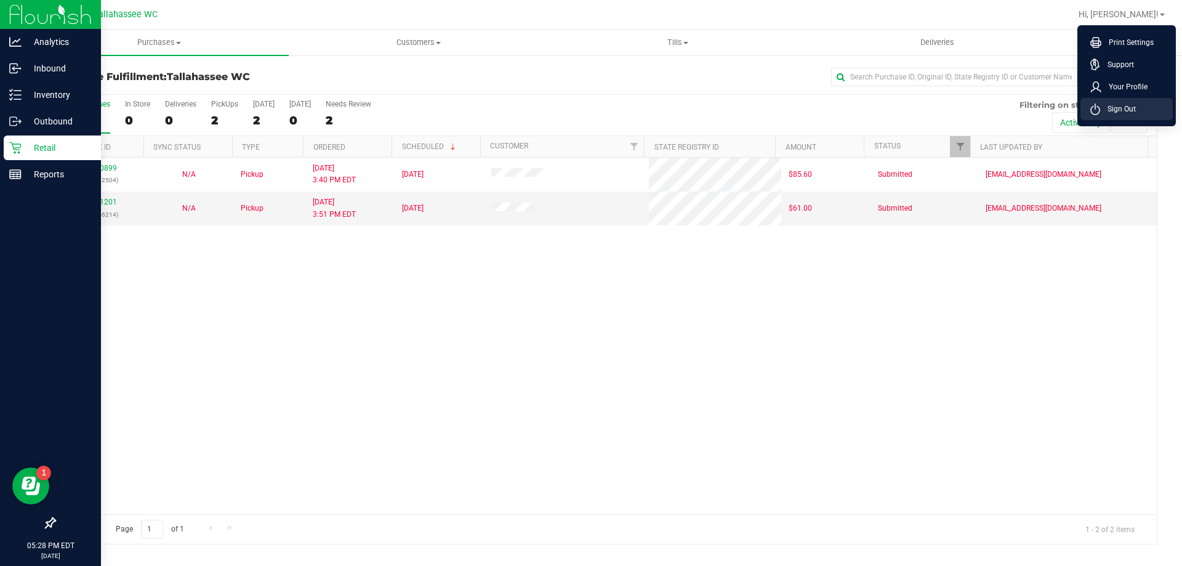
click at [1102, 111] on span "Sign Out" at bounding box center [1118, 109] width 36 height 12
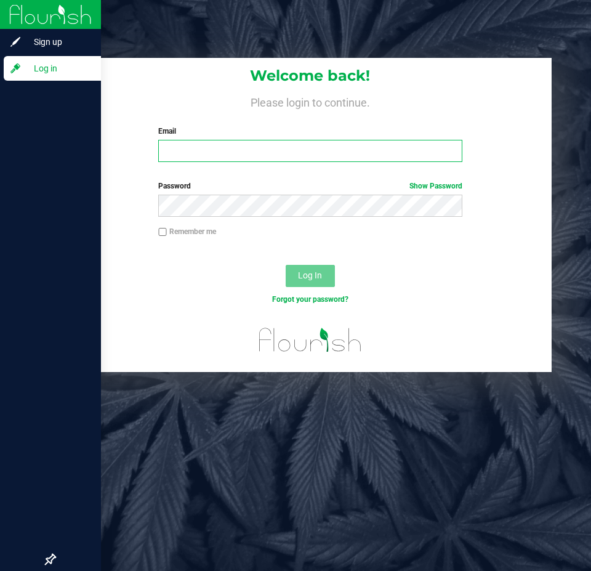
click at [341, 156] on input "Email" at bounding box center [309, 151] width 303 height 22
type input "[EMAIL_ADDRESS][DOMAIN_NAME]"
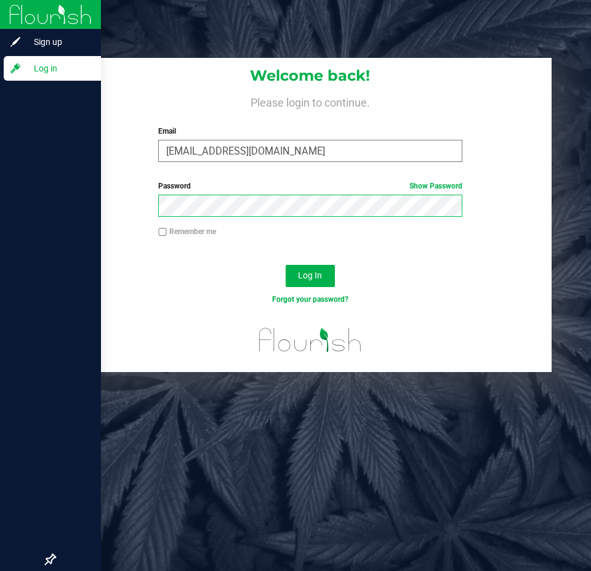
click at [286, 265] on button "Log In" at bounding box center [310, 276] width 49 height 22
